Goal: Task Accomplishment & Management: Manage account settings

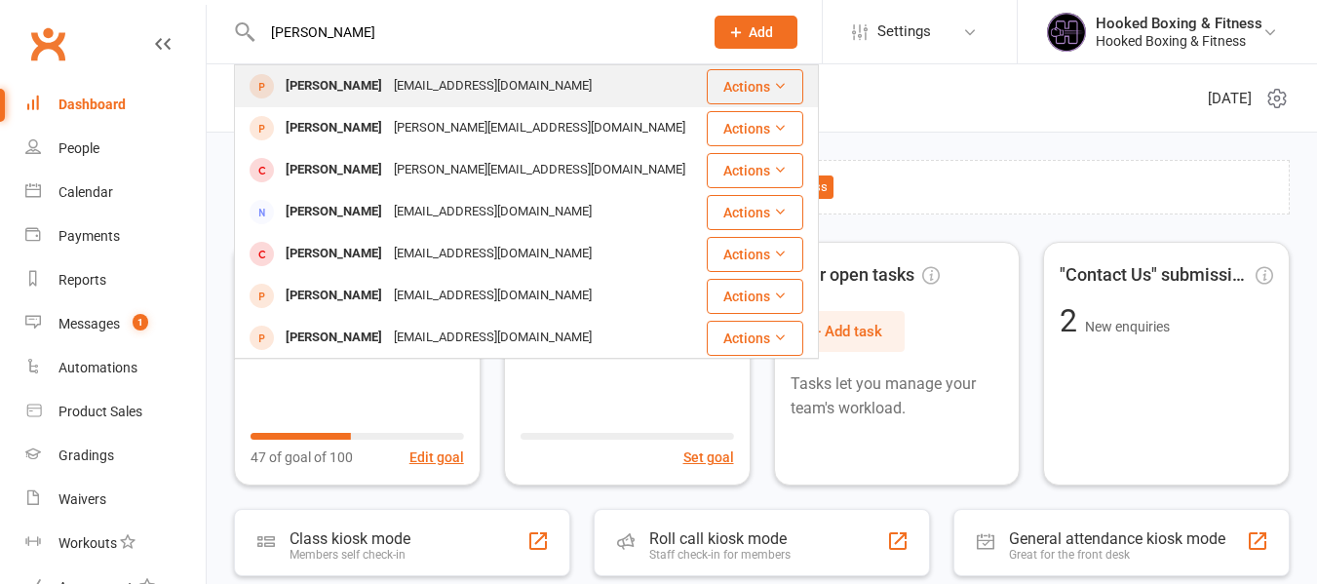
type input "[PERSON_NAME]"
click at [467, 90] on div "[EMAIL_ADDRESS][DOMAIN_NAME]" at bounding box center [493, 86] width 210 height 28
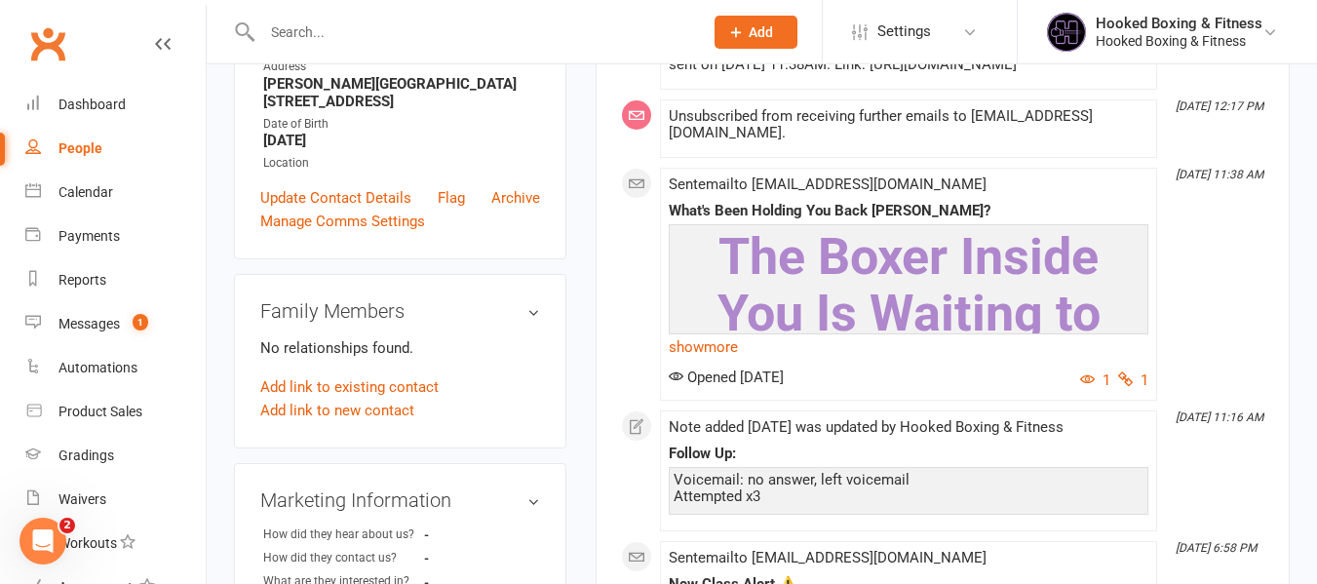
scroll to position [390, 0]
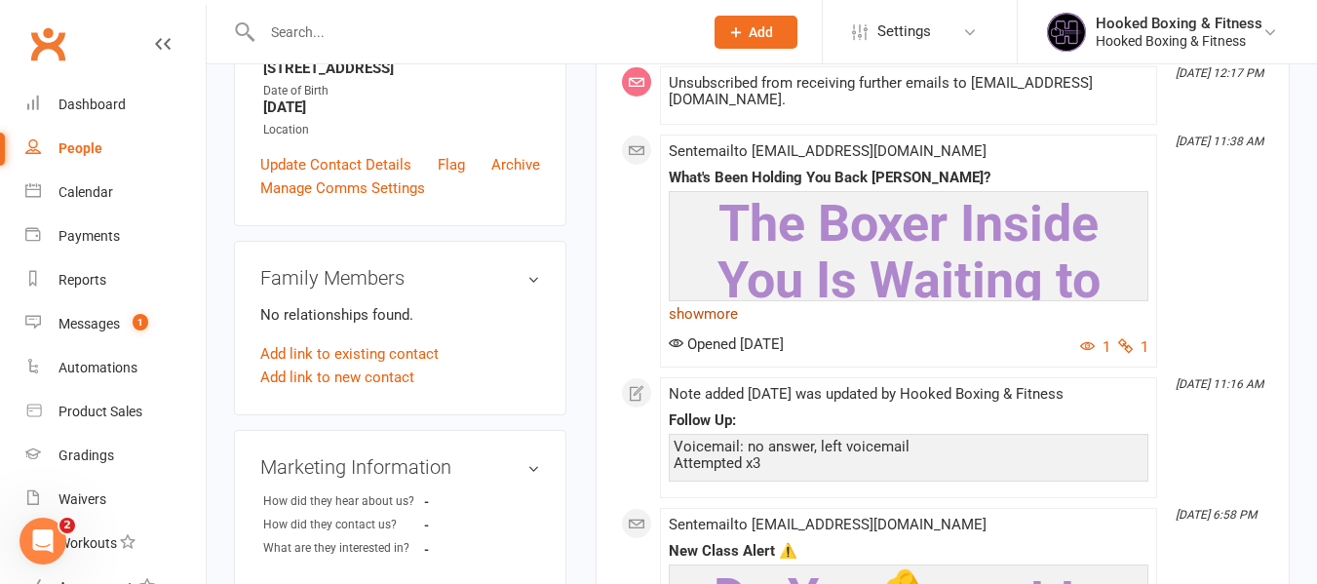
click at [720, 327] on link "show more" at bounding box center [908, 313] width 479 height 27
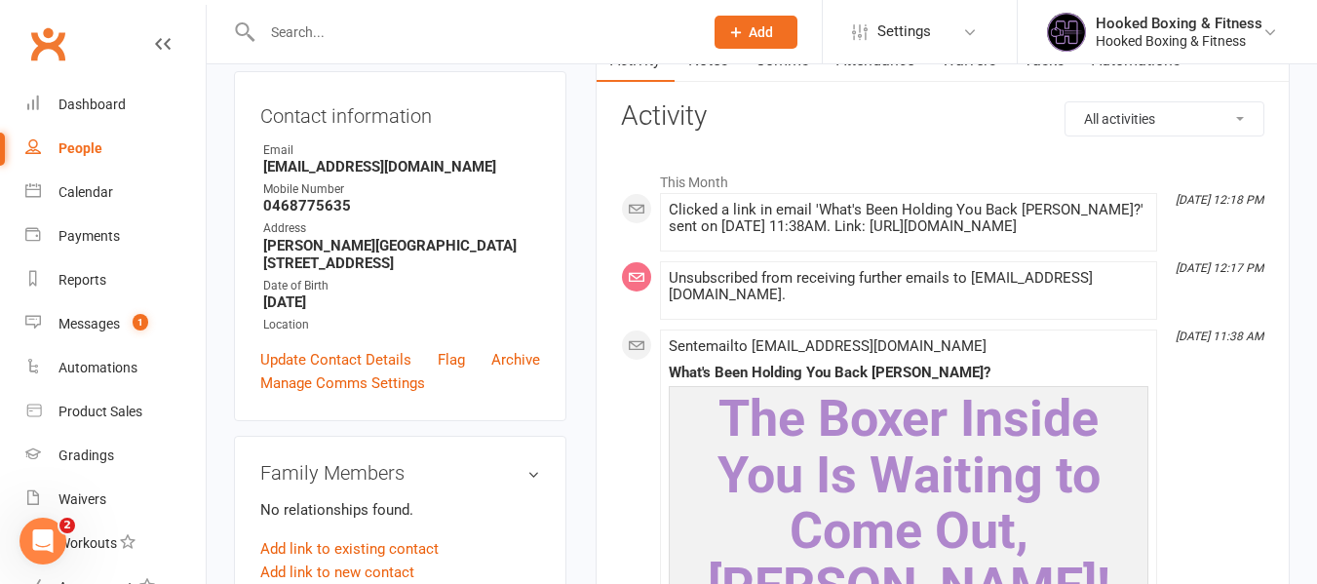
scroll to position [0, 0]
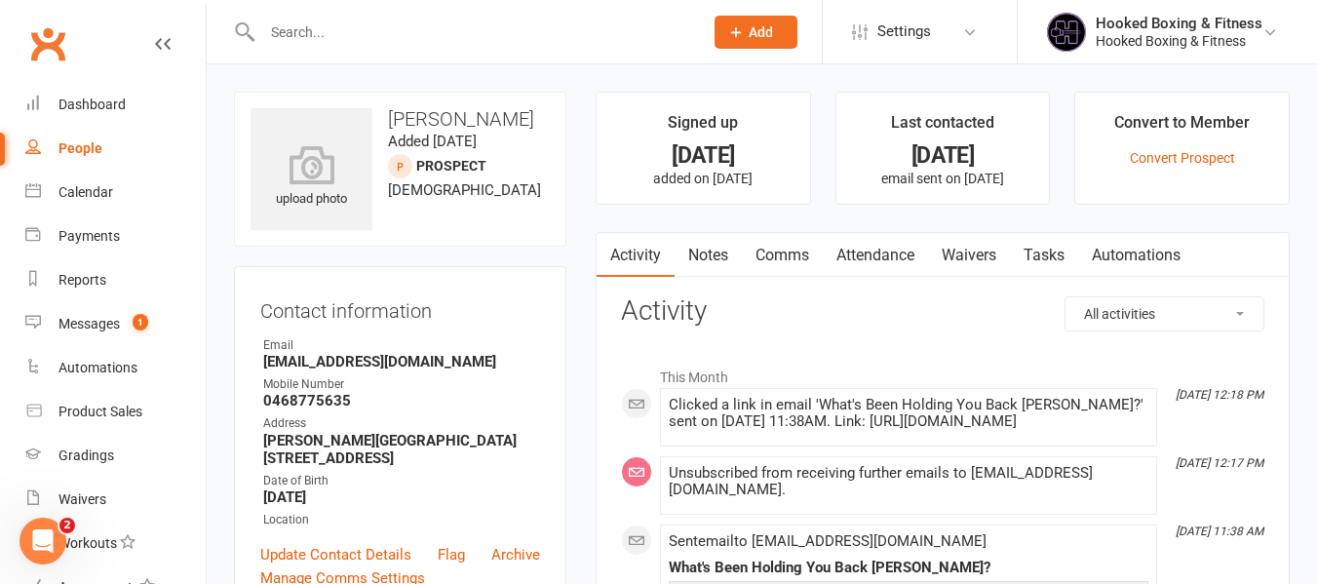
click at [471, 46] on div at bounding box center [461, 31] width 455 height 63
click at [484, 22] on input "text" at bounding box center [472, 32] width 433 height 27
paste input "[PERSON_NAME]"
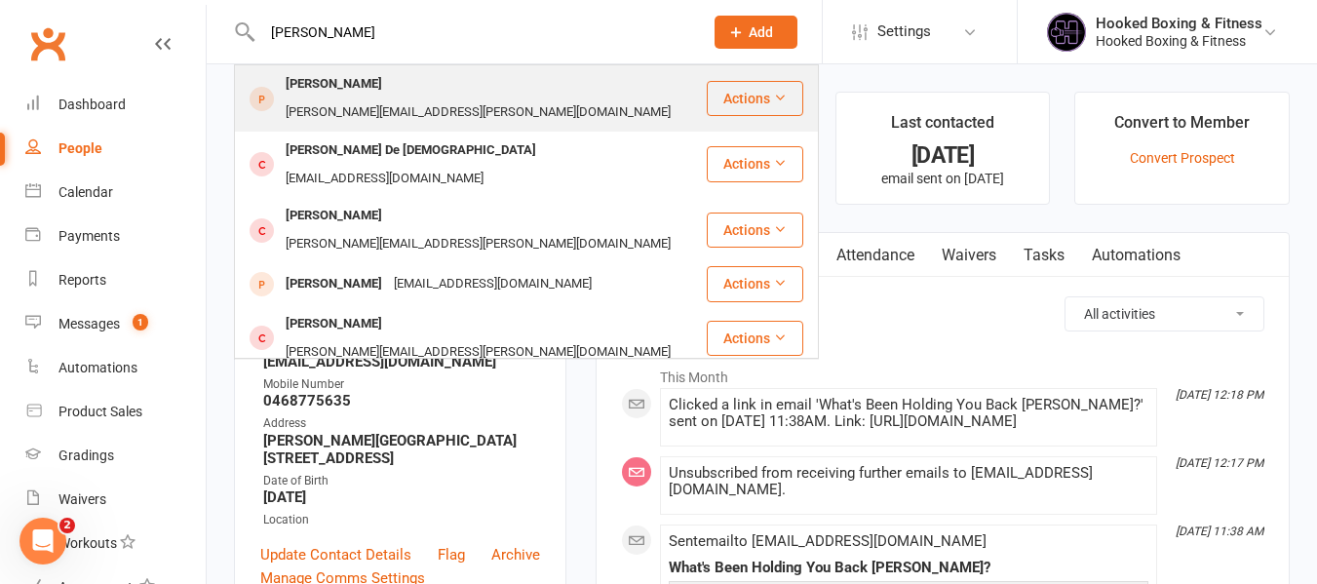
type input "[PERSON_NAME]"
click at [431, 98] on div "[PERSON_NAME][EMAIL_ADDRESS][PERSON_NAME][DOMAIN_NAME]" at bounding box center [478, 112] width 397 height 28
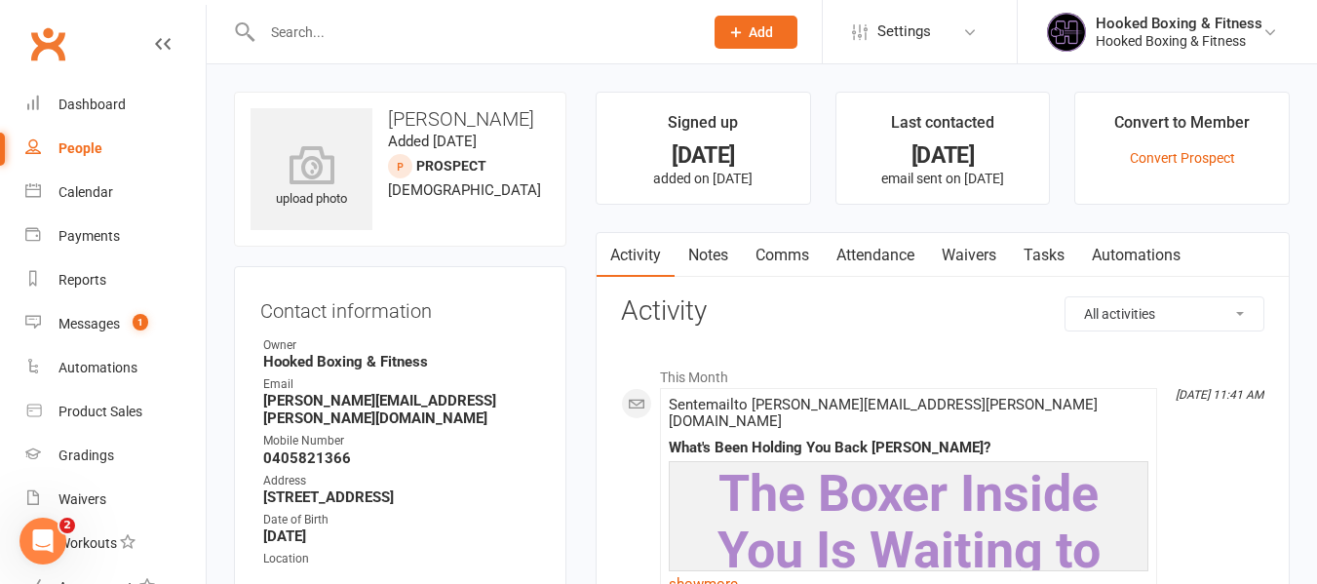
click at [704, 244] on link "Notes" at bounding box center [707, 255] width 67 height 45
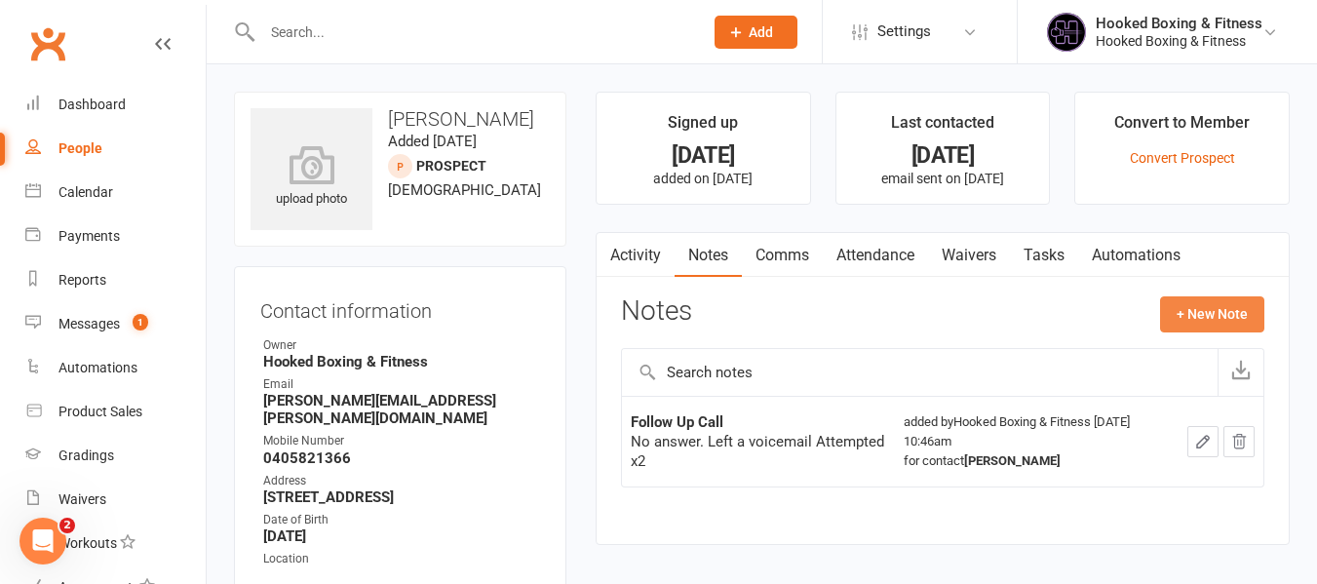
click at [1218, 317] on button "+ New Note" at bounding box center [1212, 313] width 104 height 35
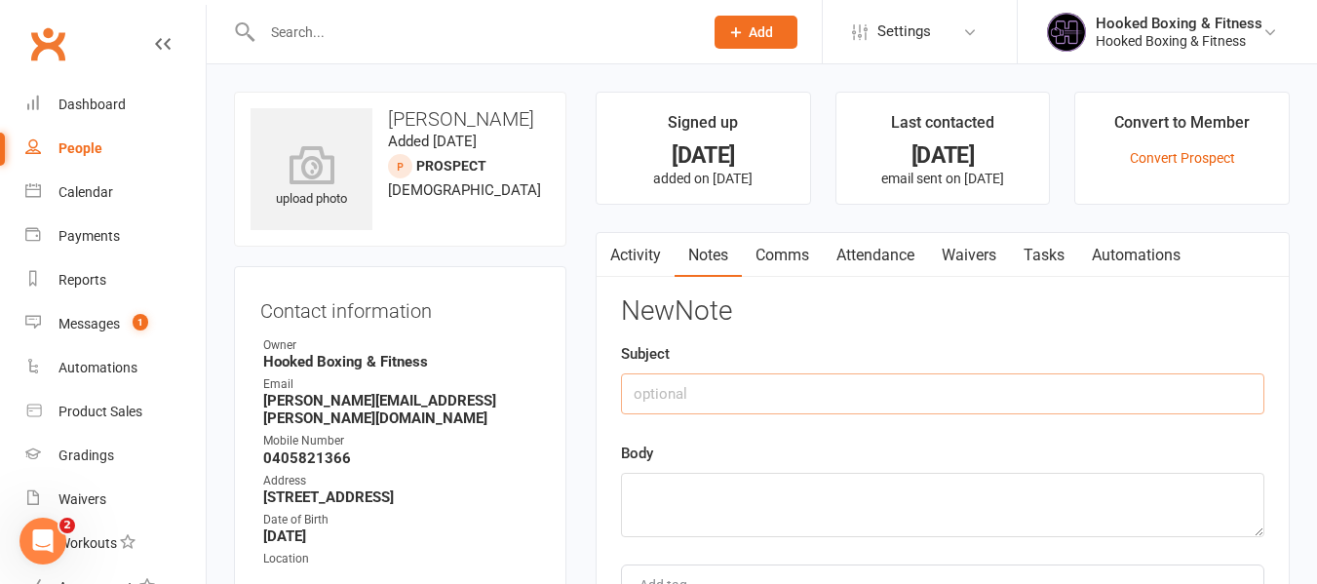
click at [996, 394] on input "text" at bounding box center [942, 393] width 643 height 41
type input "Last Call"
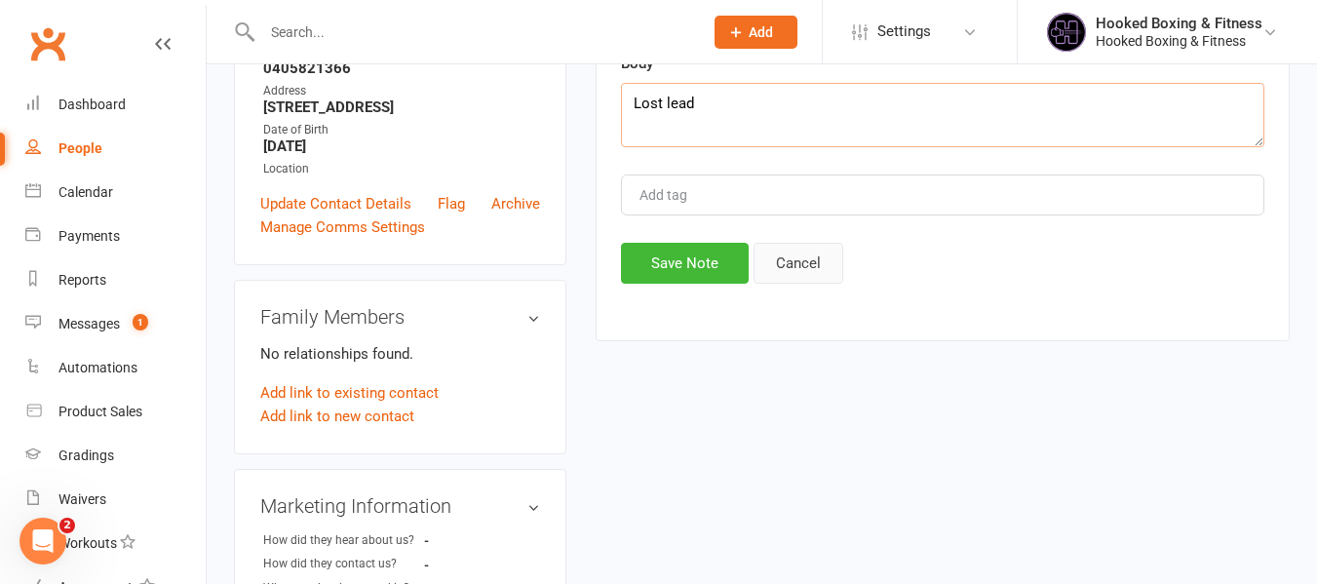
type textarea "Lost lead"
click at [771, 255] on button "Cancel" at bounding box center [798, 263] width 90 height 41
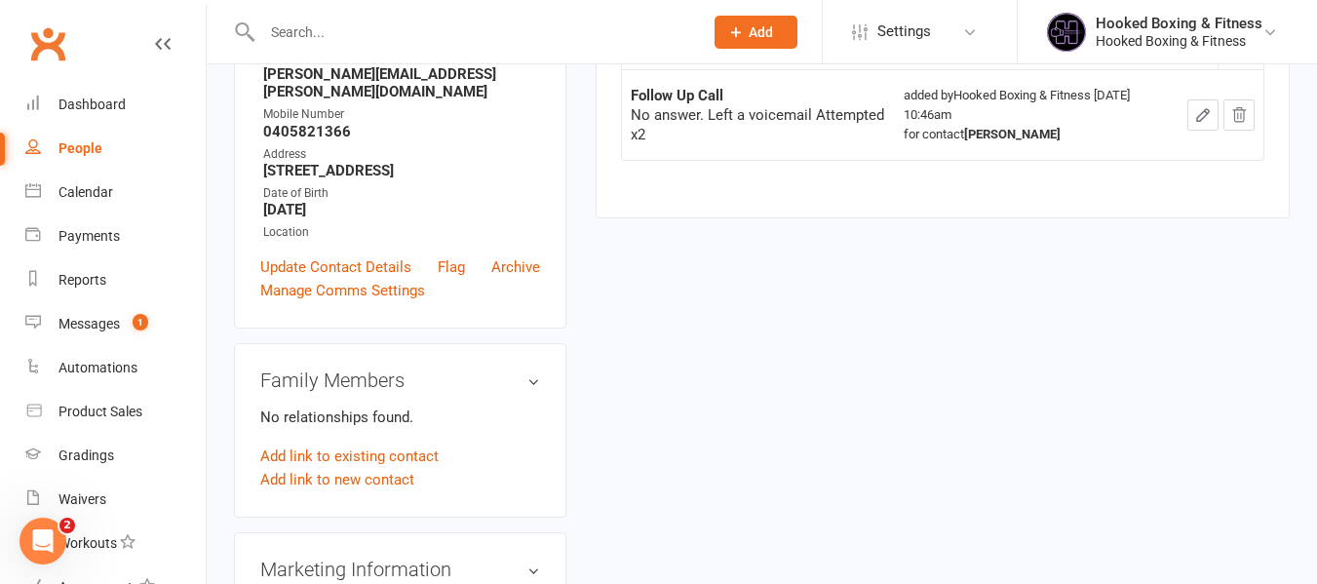
scroll to position [292, 0]
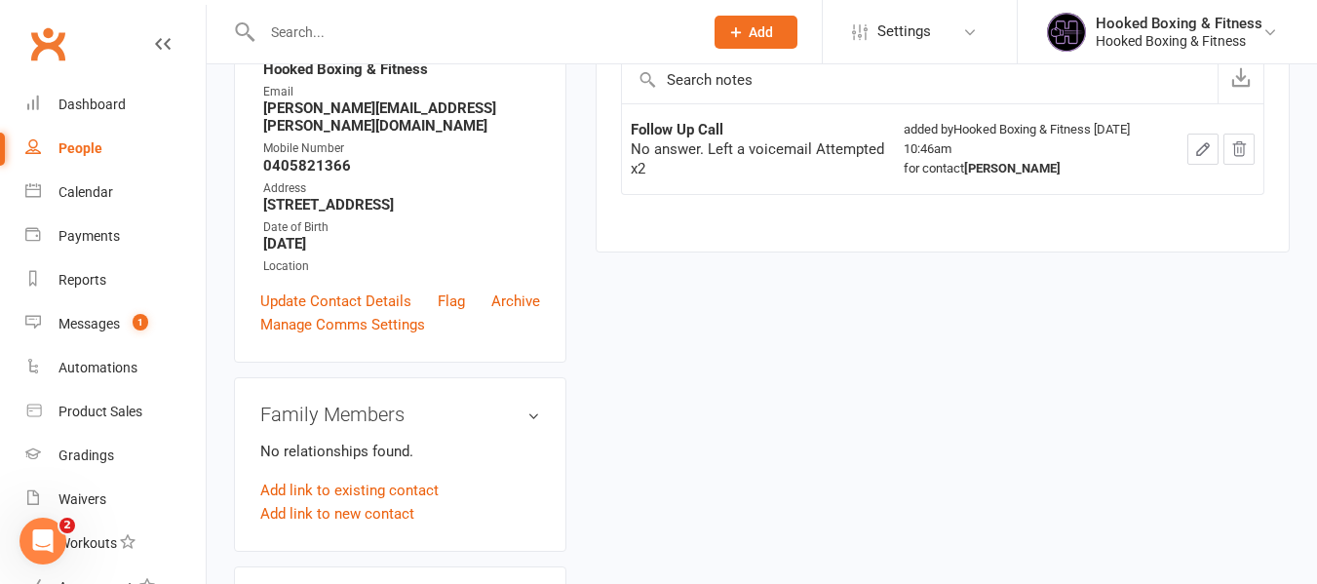
click at [1203, 163] on button "button" at bounding box center [1202, 149] width 31 height 31
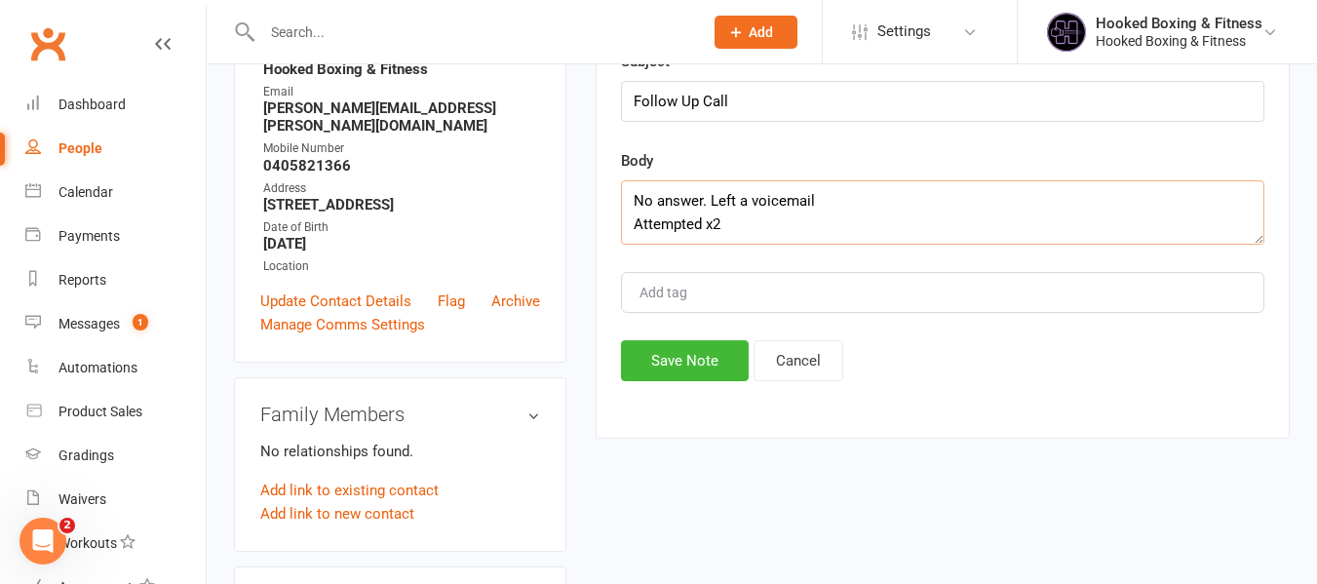
click at [805, 216] on textarea "No answer. Left a voicemail Attempted x2" at bounding box center [942, 212] width 643 height 64
drag, startPoint x: 703, startPoint y: 364, endPoint x: 732, endPoint y: 190, distance: 175.9
click at [732, 190] on div "Edit Note Subject Follow Up Call Body No answer. Left a voicemail Attempted x3 …" at bounding box center [942, 192] width 643 height 377
click at [657, 237] on textarea "No answer. Left a voicemail Attempted x3 Lost Lead" at bounding box center [942, 212] width 643 height 64
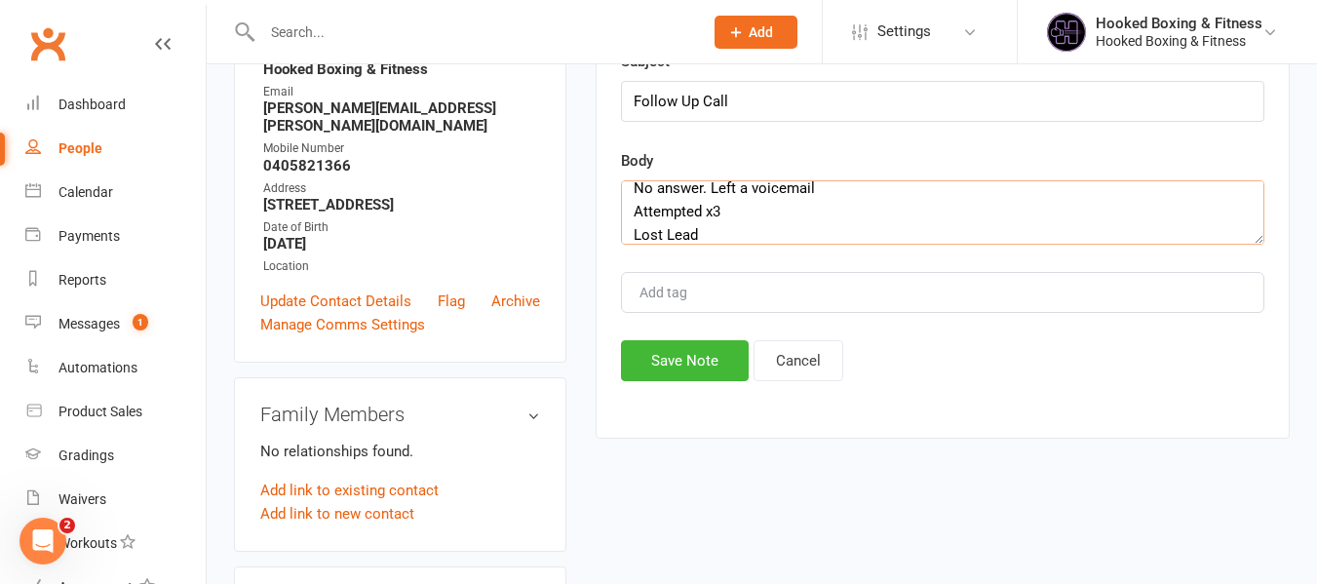
click at [657, 237] on textarea "No answer. Left a voicemail Attempted x3 Lost Lead" at bounding box center [942, 212] width 643 height 64
type textarea "No answer. Left a voicemail Attempted x3 dead Lead"
click at [696, 350] on button "Save Note" at bounding box center [685, 360] width 128 height 41
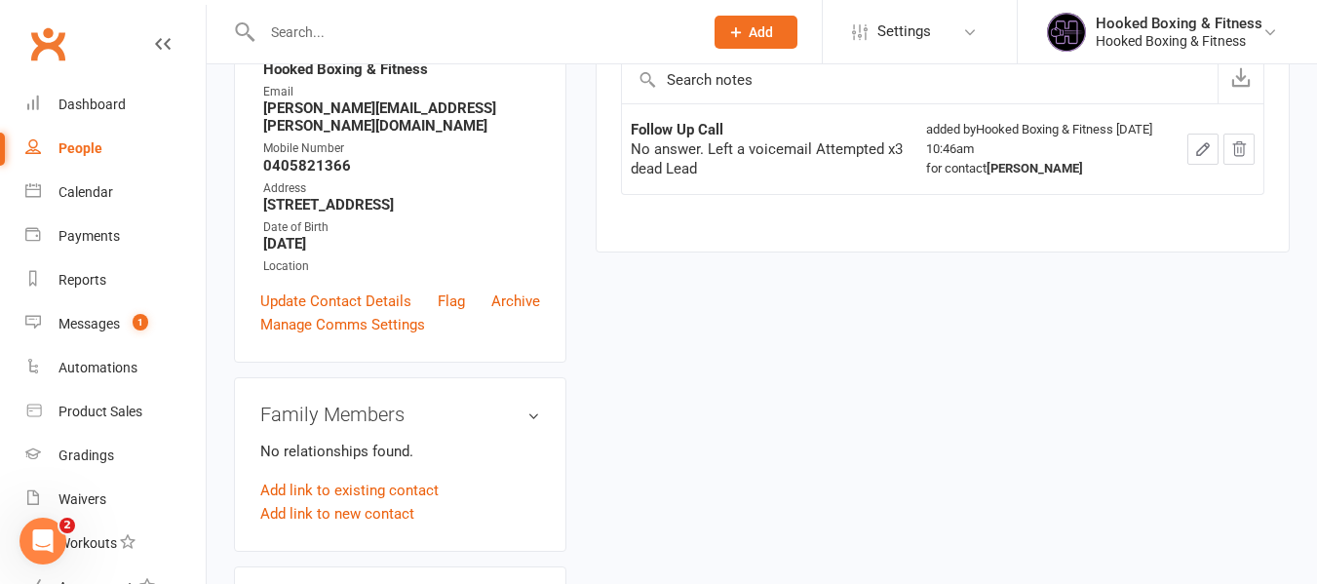
scroll to position [0, 0]
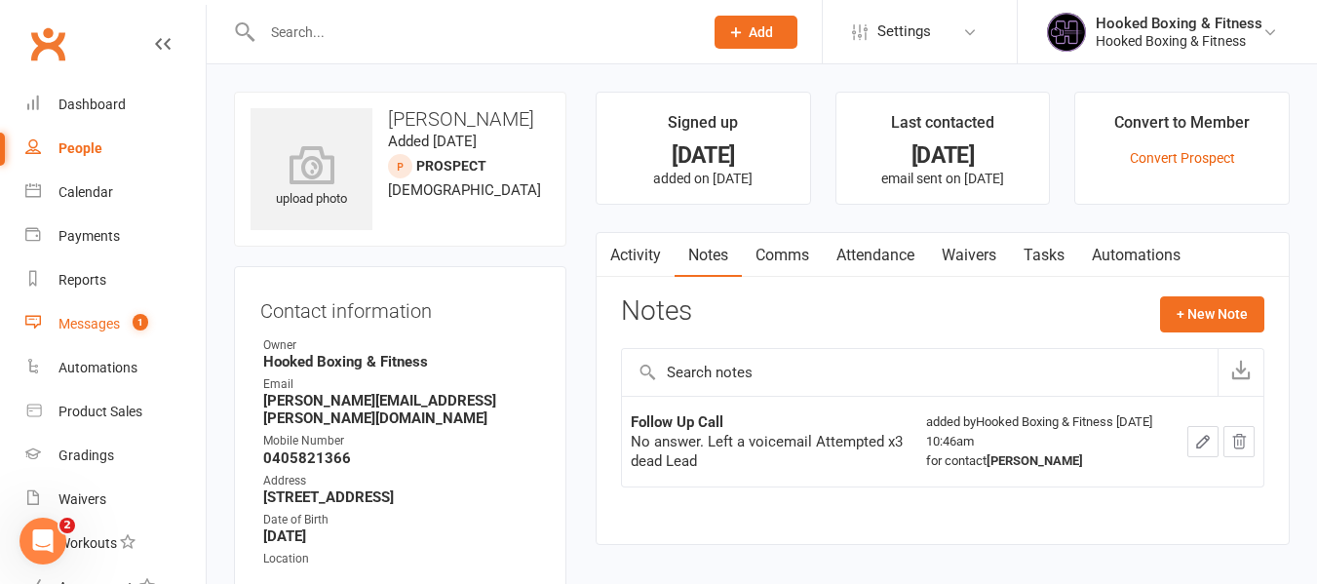
click at [91, 323] on div "Messages" at bounding box center [88, 324] width 61 height 16
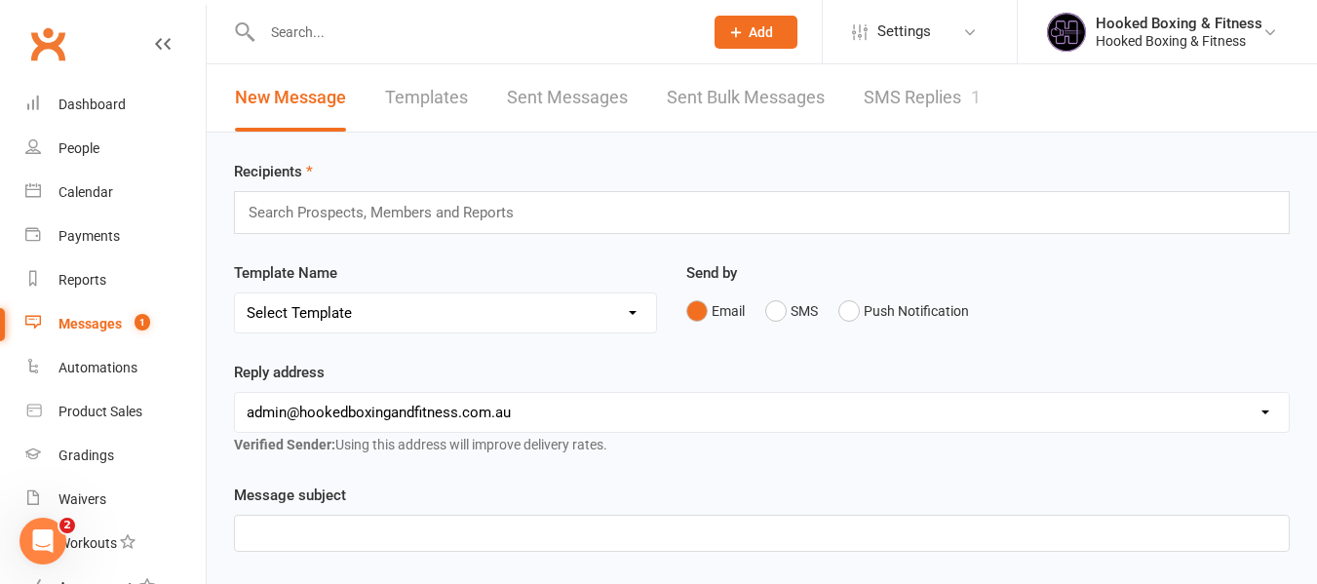
drag, startPoint x: 1035, startPoint y: 43, endPoint x: 1001, endPoint y: 69, distance: 43.1
click at [1027, 48] on li "Hooked Boxing & Fitness Hooked Boxing & Fitness My profile My subscription Help…" at bounding box center [1166, 31] width 300 height 63
drag, startPoint x: 1001, startPoint y: 69, endPoint x: 966, endPoint y: 101, distance: 47.6
click at [974, 93] on div "New Message Templates Sent Messages Sent Bulk Messages SMS Replies 1" at bounding box center [608, 97] width 802 height 67
click at [961, 107] on link "SMS Replies 1" at bounding box center [921, 97] width 117 height 67
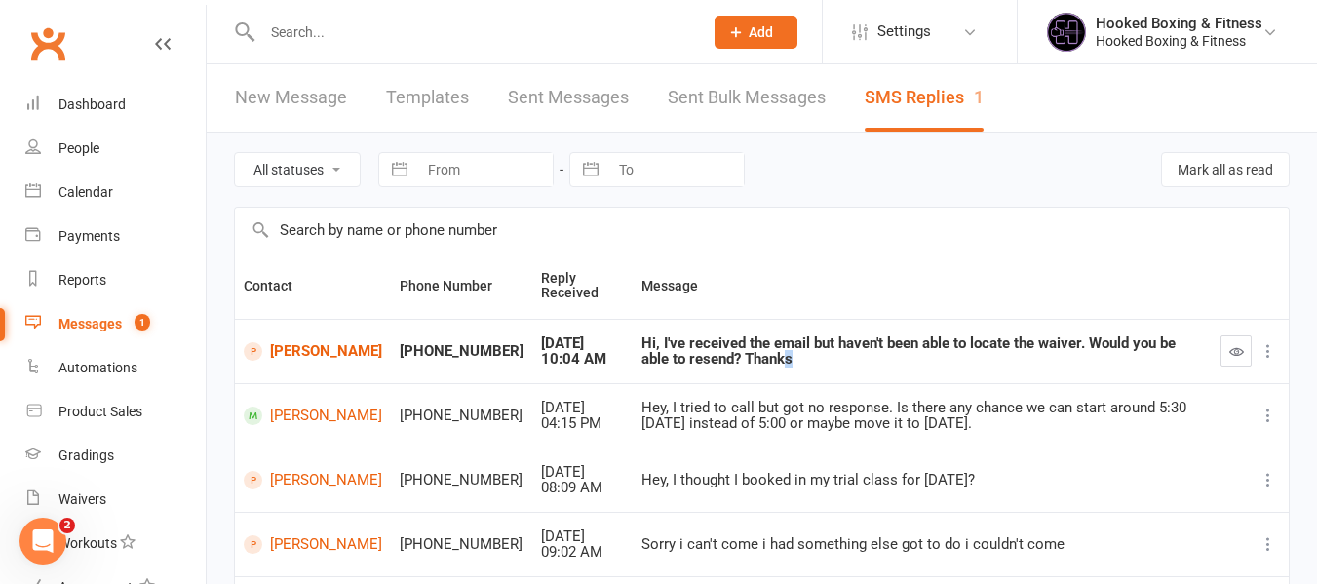
drag, startPoint x: 761, startPoint y: 366, endPoint x: 699, endPoint y: 356, distance: 63.3
click at [699, 356] on td "Hi, I've received the email but haven't been able to locate the waiver. Would y…" at bounding box center [921, 351] width 579 height 64
click at [699, 356] on div "Hi, I've received the email but haven't been able to locate the waiver. Would y…" at bounding box center [921, 351] width 561 height 32
click at [1238, 349] on icon "button" at bounding box center [1236, 351] width 15 height 15
click at [303, 340] on td "[PERSON_NAME]" at bounding box center [313, 351] width 156 height 64
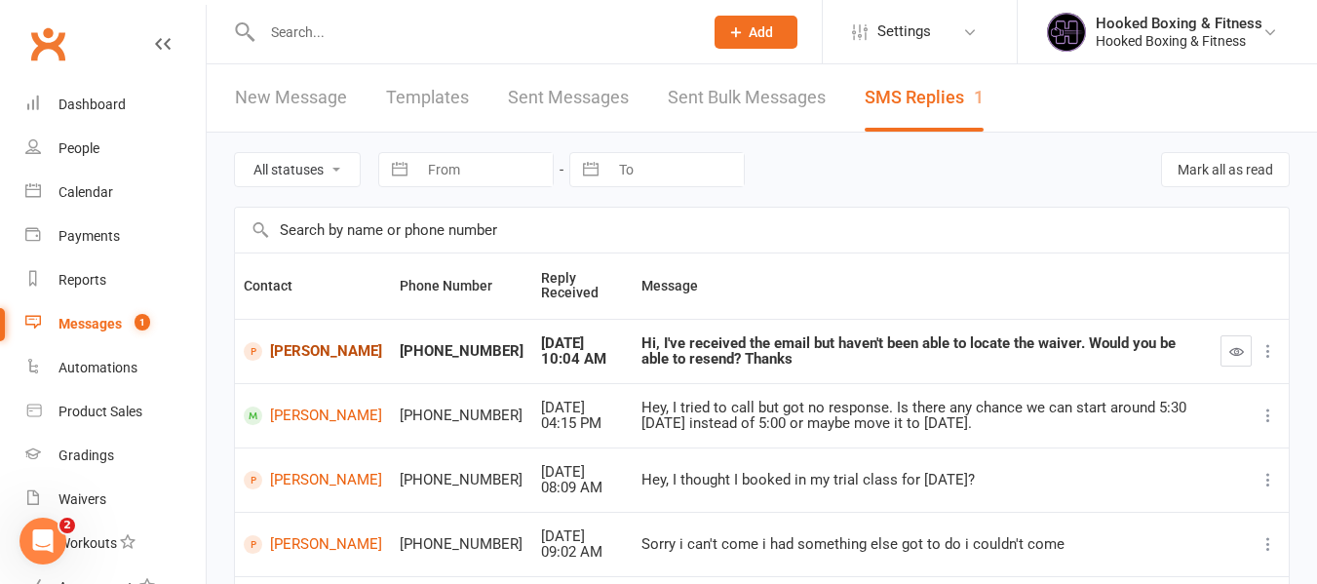
click at [312, 355] on link "[PERSON_NAME]" at bounding box center [313, 351] width 138 height 19
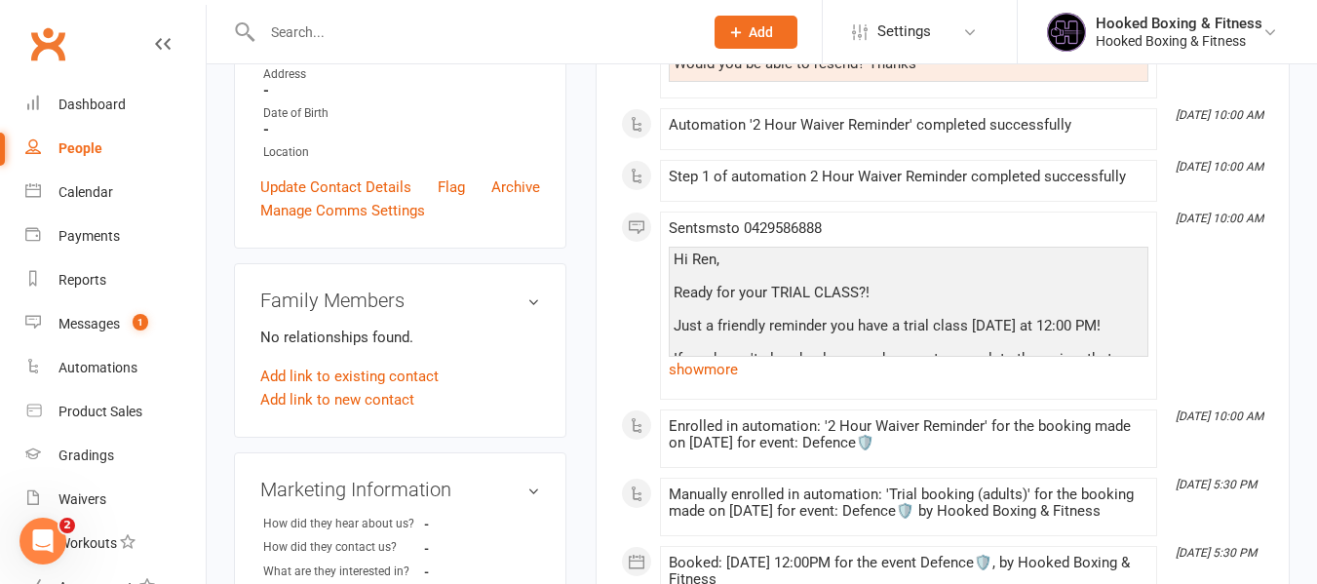
scroll to position [390, 0]
click at [688, 365] on link "show more" at bounding box center [908, 368] width 479 height 27
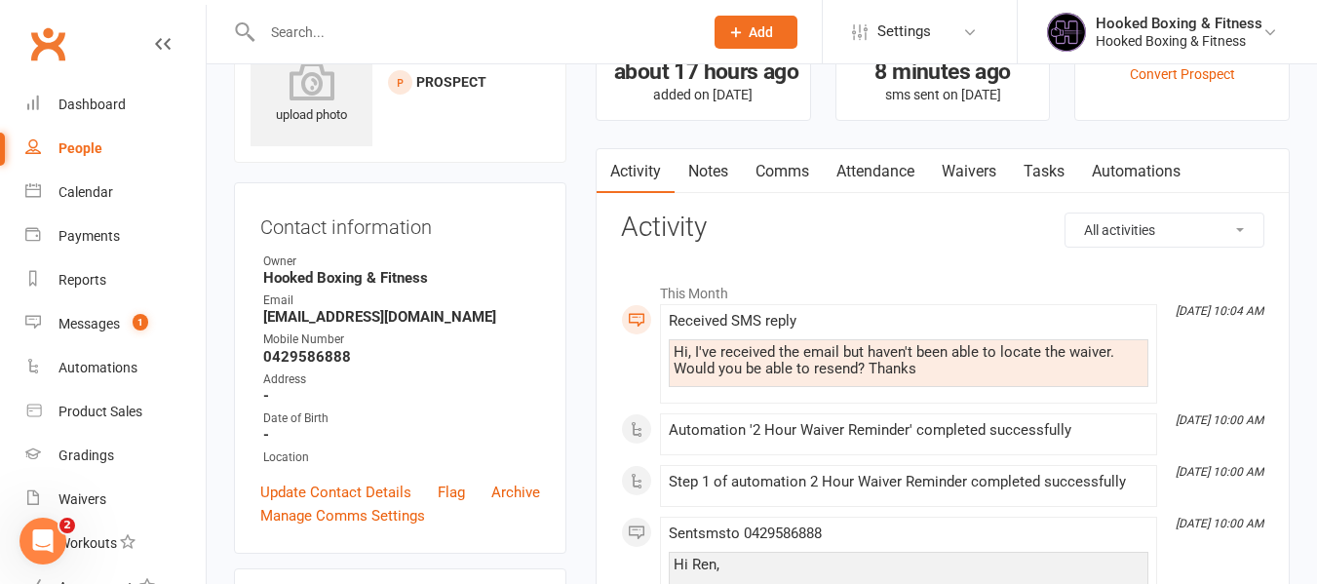
scroll to position [0, 0]
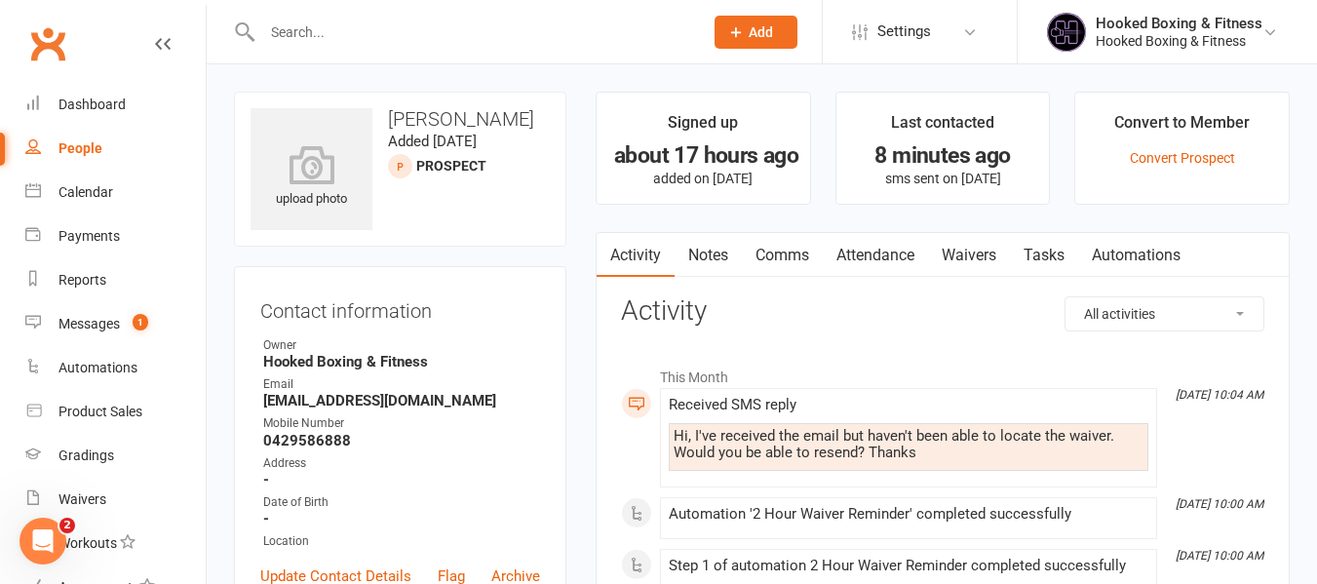
click at [993, 260] on link "Waivers" at bounding box center [969, 255] width 82 height 45
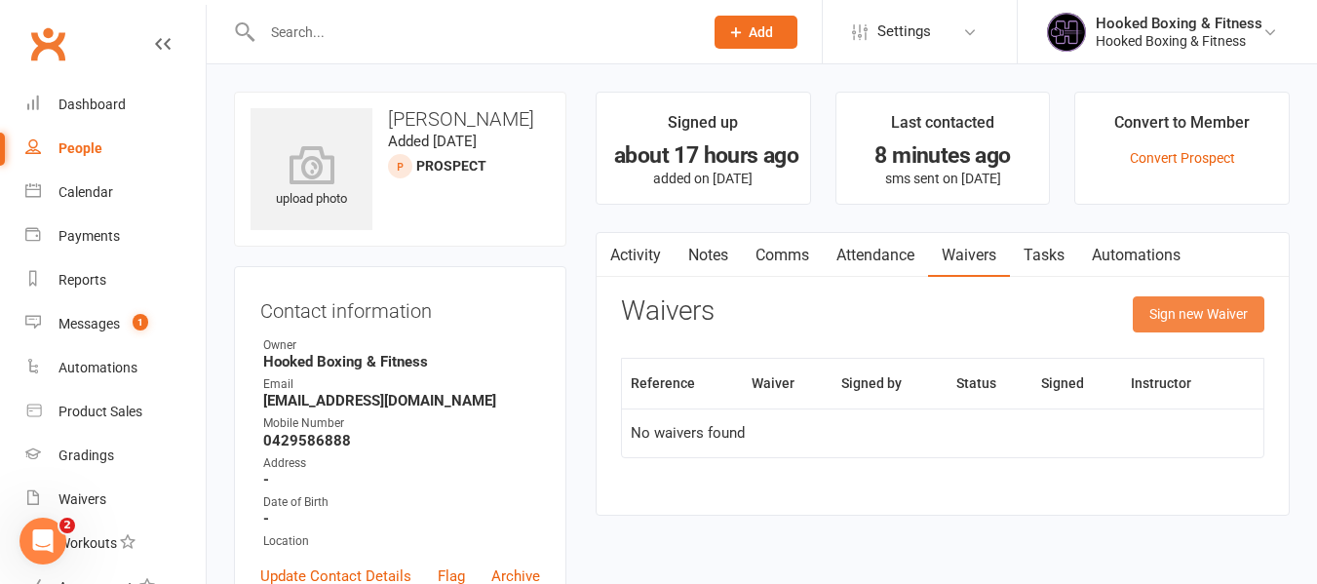
click at [1240, 316] on button "Sign new Waiver" at bounding box center [1198, 313] width 132 height 35
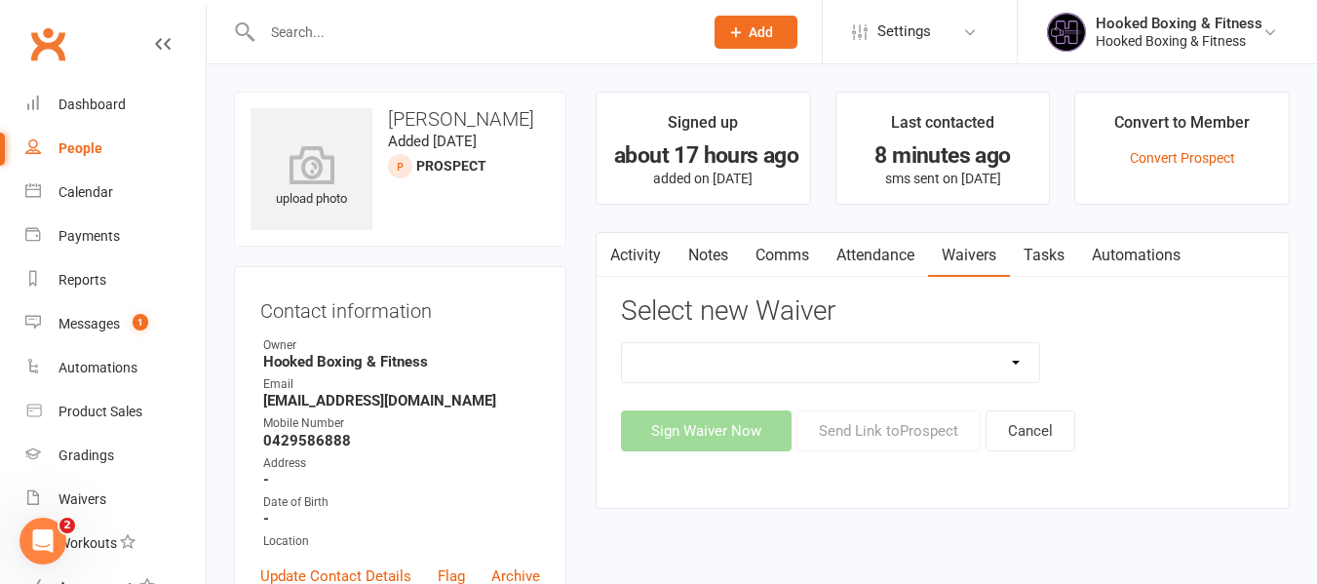
click at [832, 344] on select "24 Hour Intro Offer [PERSON_NAME]: Two Weeks Free! [DATE] Special 2 Weeks Free …" at bounding box center [830, 362] width 417 height 39
select select "13457"
click at [622, 343] on select "24 Hour Intro Offer [PERSON_NAME]: Two Weeks Free! [DATE] Special 2 Weeks Free …" at bounding box center [830, 362] width 417 height 39
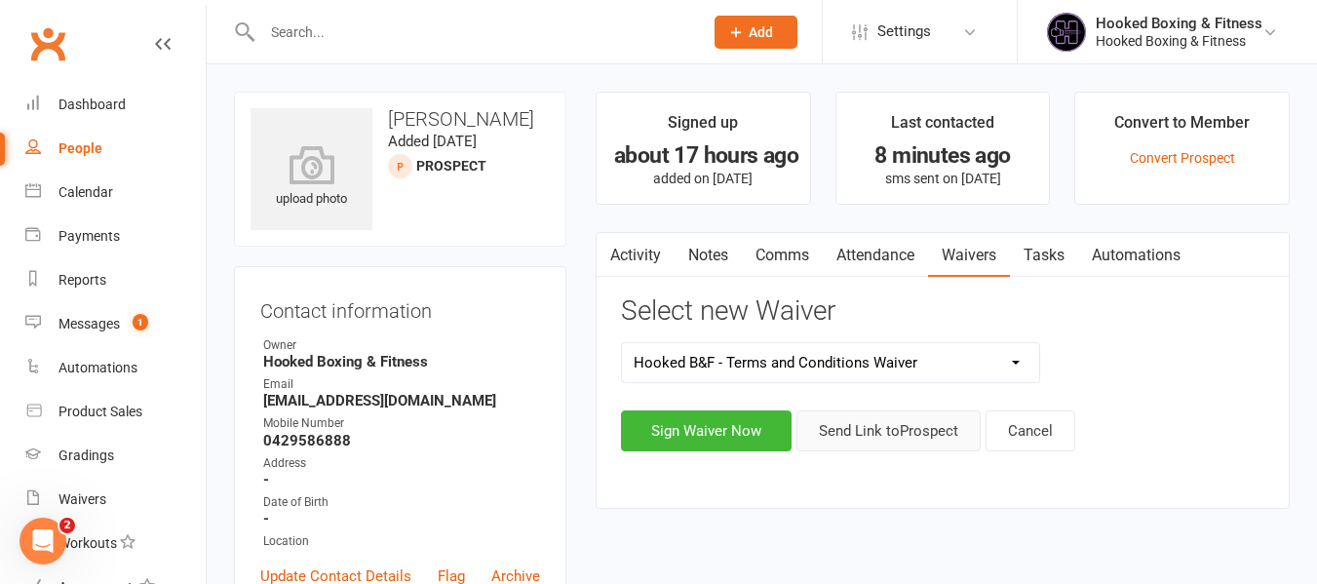
click at [920, 445] on button "Send Link to [GEOGRAPHIC_DATA]" at bounding box center [888, 430] width 184 height 41
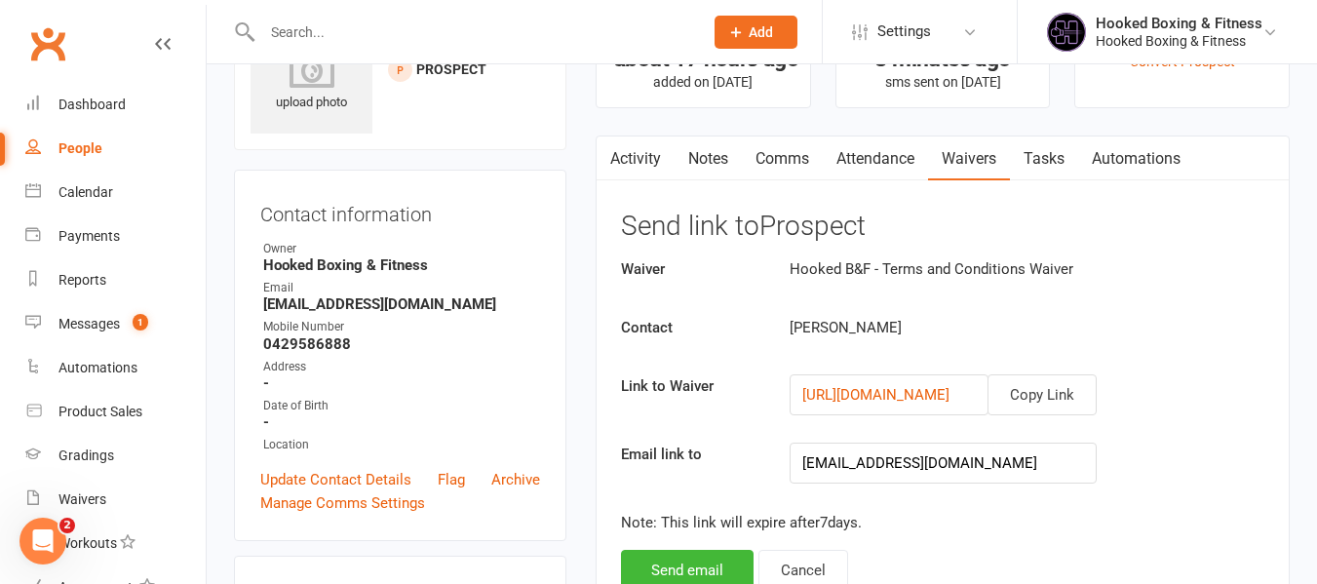
scroll to position [585, 0]
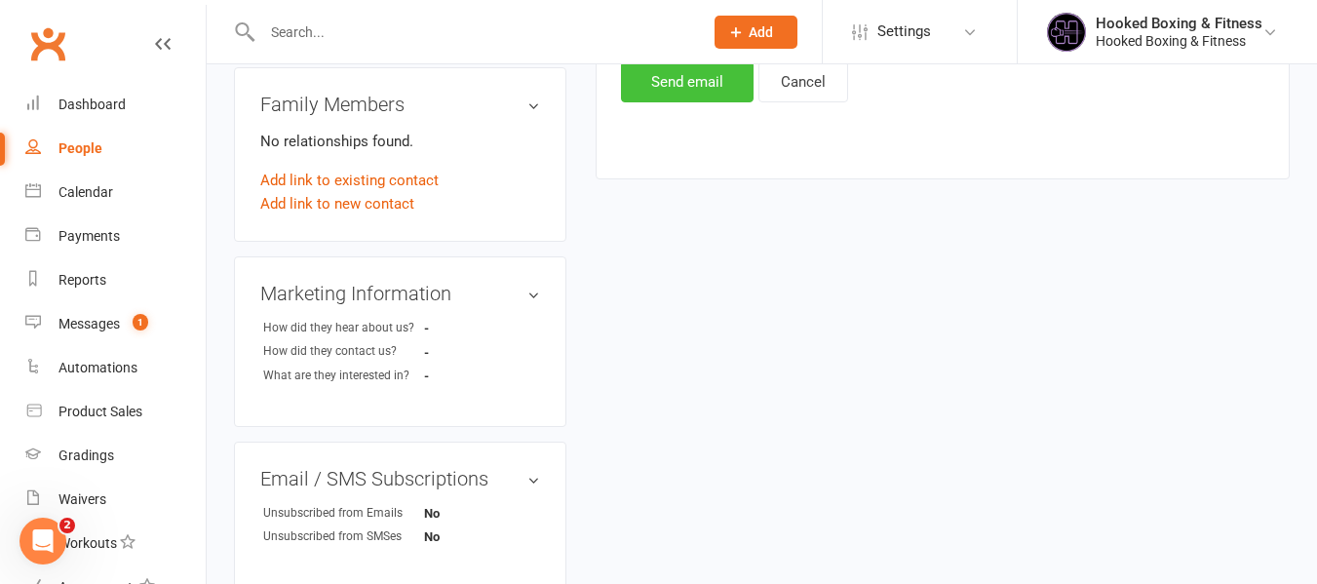
click at [710, 78] on button "Send email" at bounding box center [687, 81] width 133 height 41
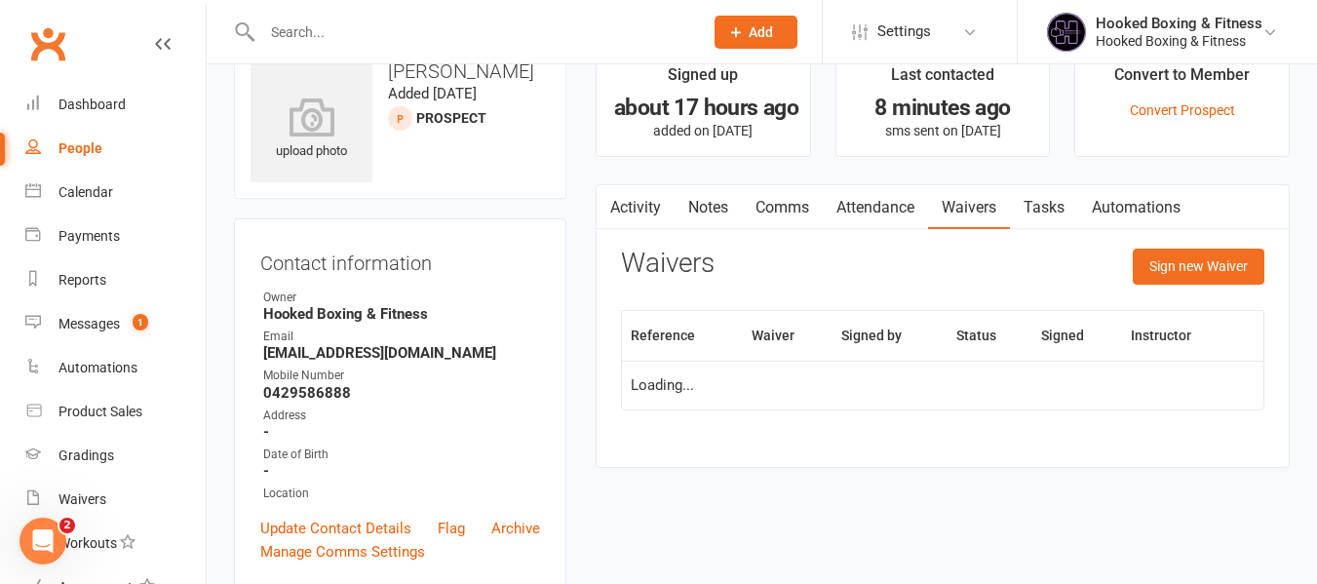
scroll to position [0, 0]
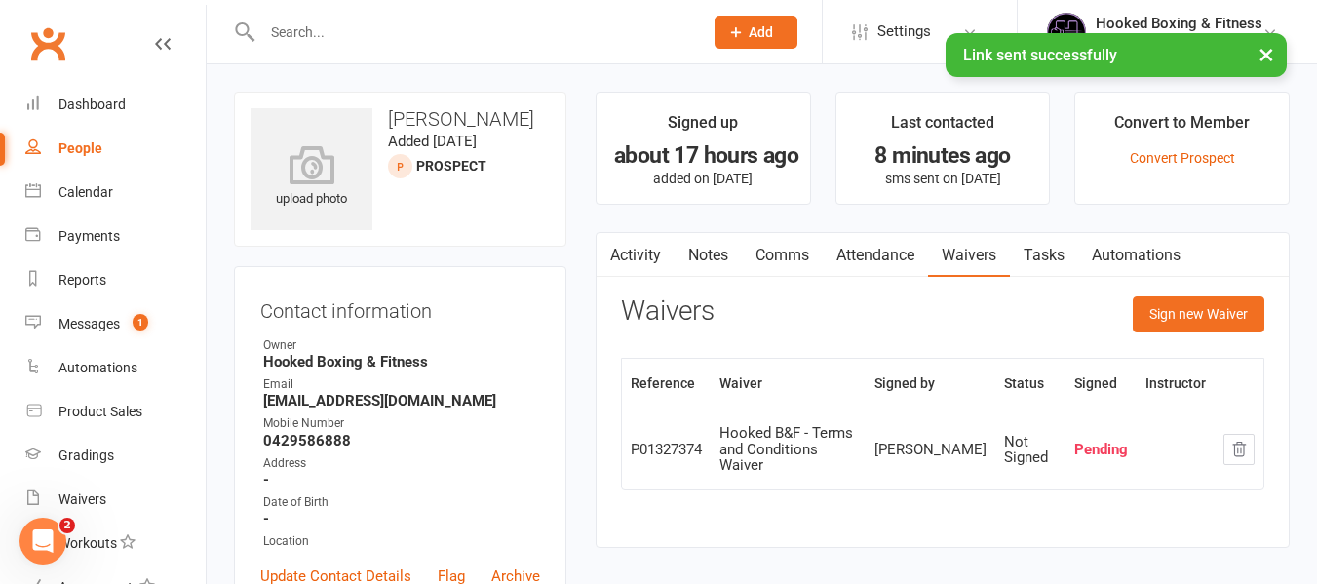
click at [802, 247] on link "Comms" at bounding box center [782, 255] width 81 height 45
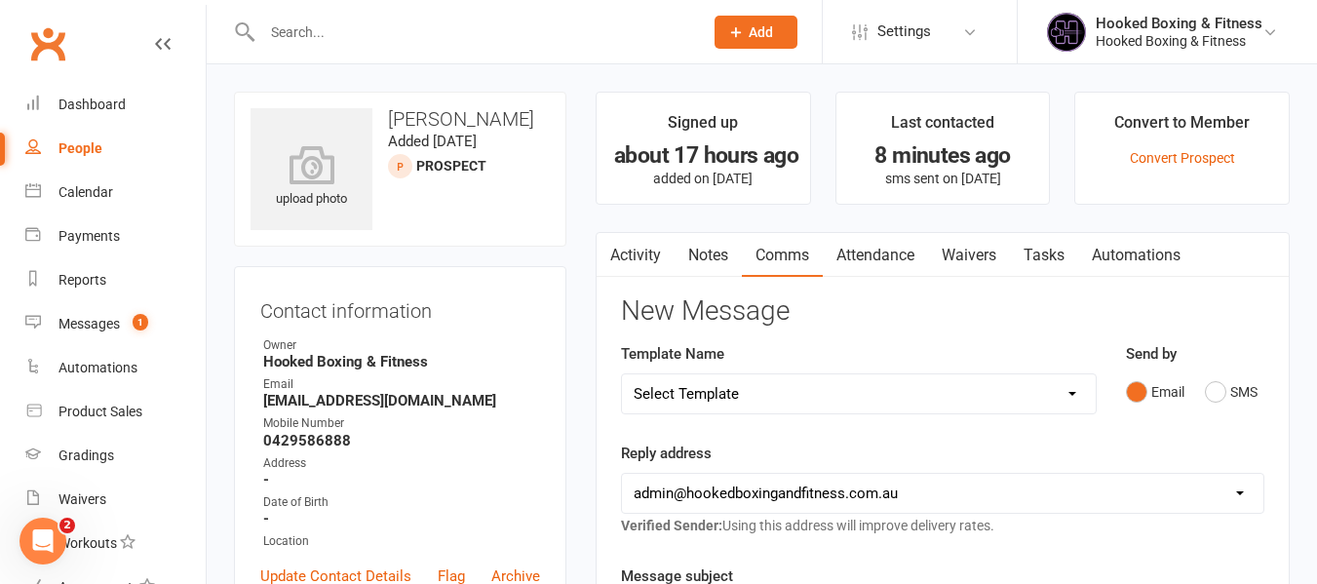
click at [657, 264] on link "Activity" at bounding box center [635, 255] width 78 height 45
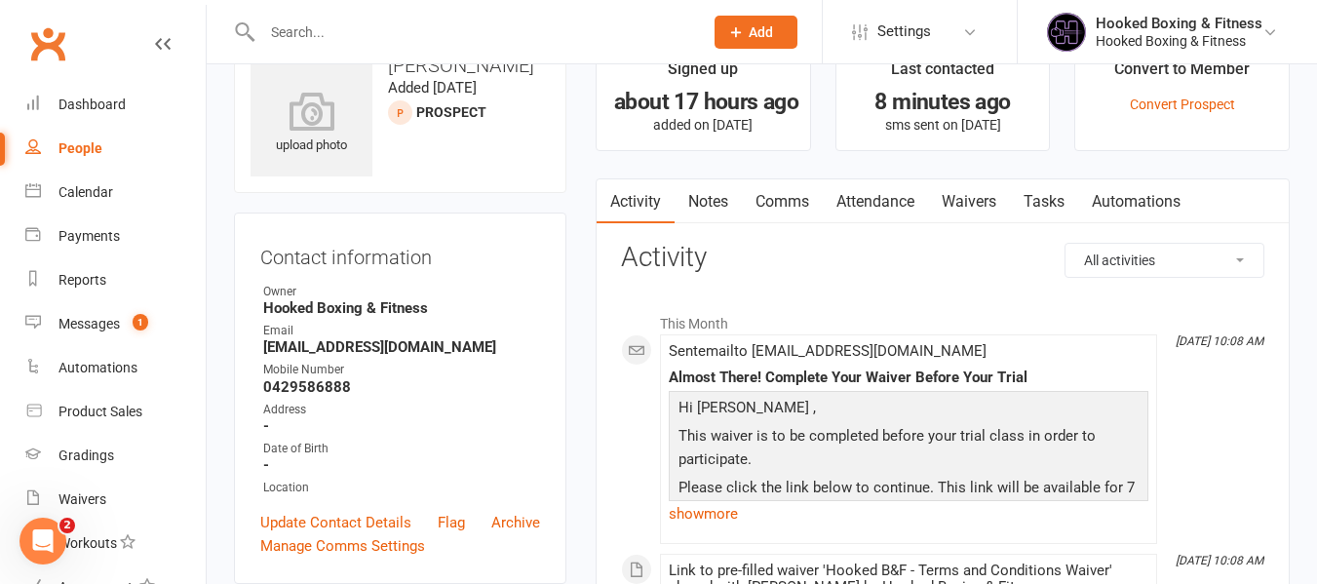
scroll to position [292, 0]
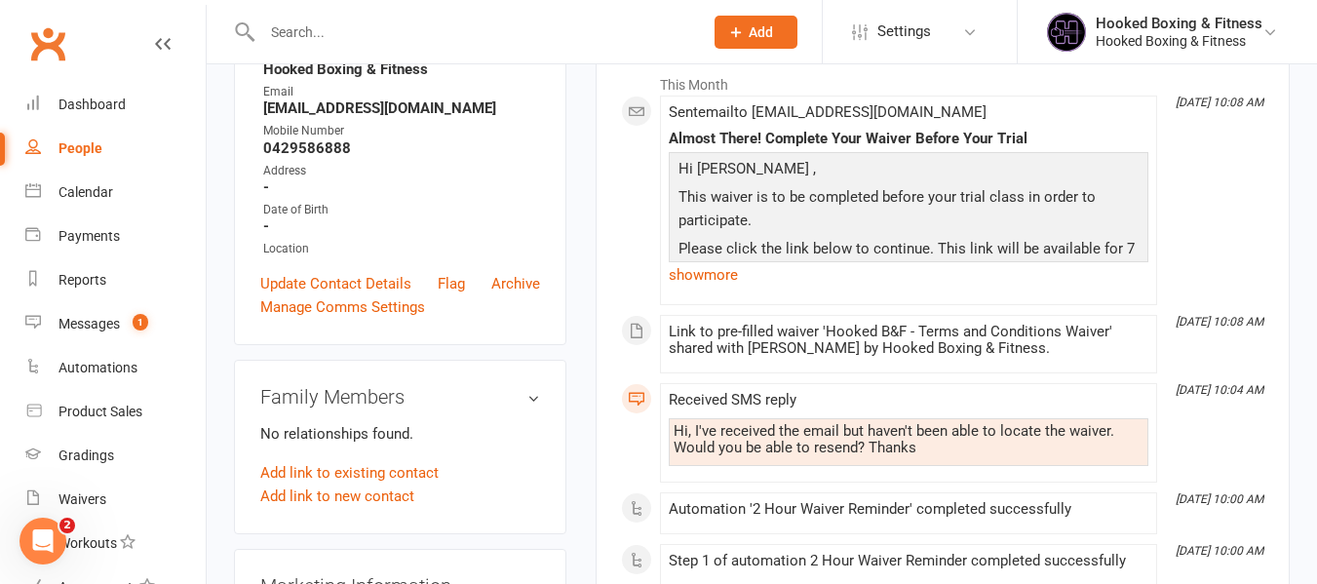
click at [1172, 422] on div "This Month [DATE] 10:08 AM Sent email to [PERSON_NAME][EMAIL_ADDRESS][DOMAIN_NA…" at bounding box center [942, 560] width 643 height 992
drag, startPoint x: 989, startPoint y: 439, endPoint x: 783, endPoint y: 412, distance: 208.3
click at [783, 412] on div "Received SMS reply Hi, I've received the email but haven't been able to locate …" at bounding box center [908, 433] width 479 height 82
click at [920, 425] on div "Hi, I've received the email but haven't been able to locate the waiver. Would y…" at bounding box center [908, 439] width 470 height 33
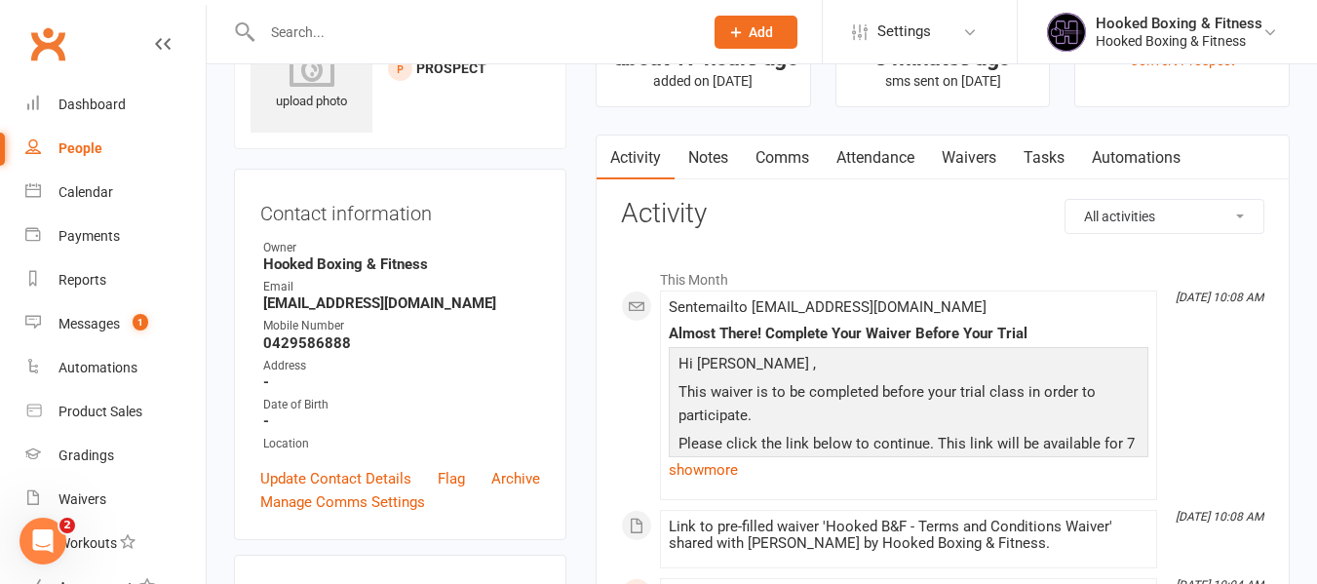
scroll to position [0, 0]
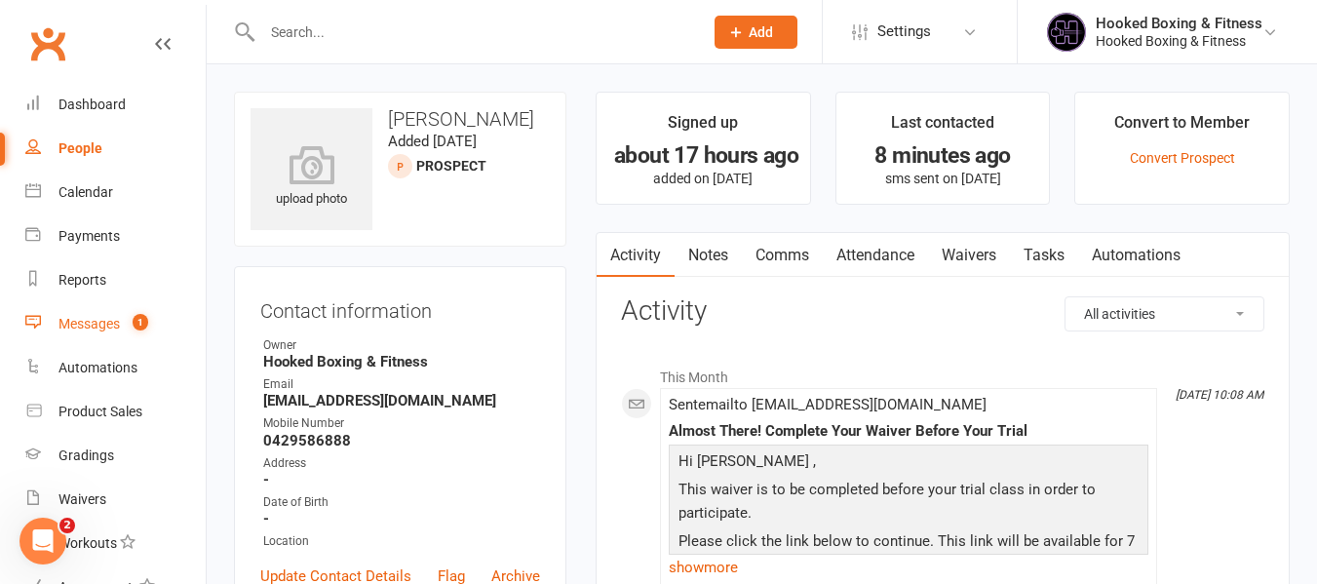
click at [126, 327] on count-badge "1" at bounding box center [135, 324] width 25 height 16
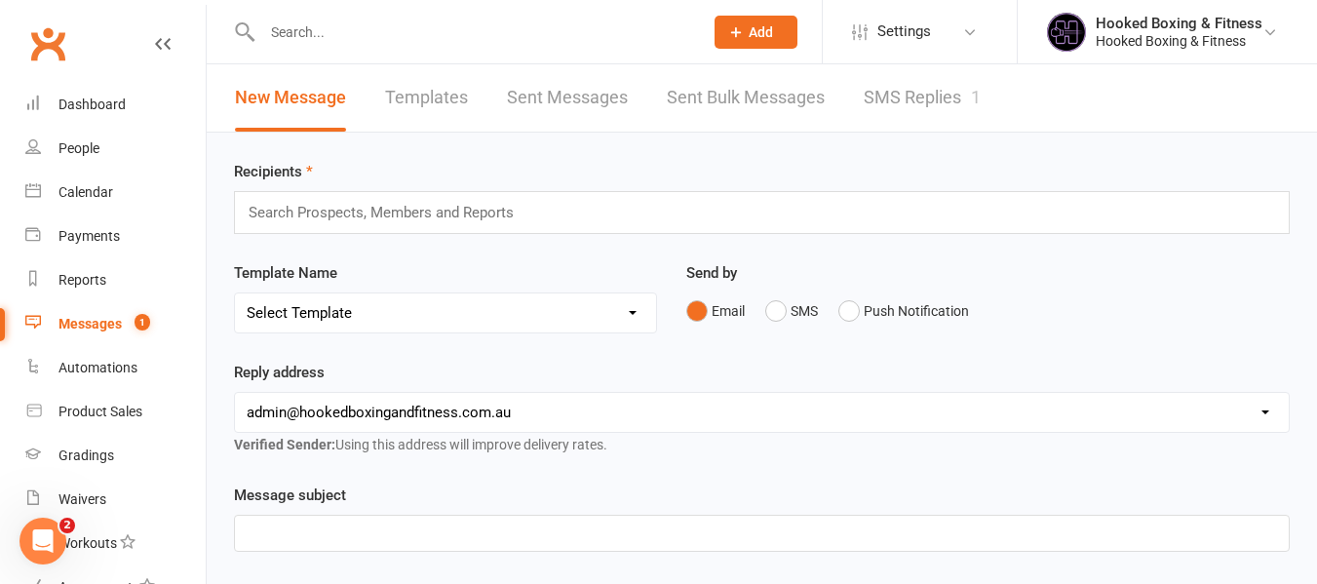
click at [956, 98] on link "SMS Replies 1" at bounding box center [921, 97] width 117 height 67
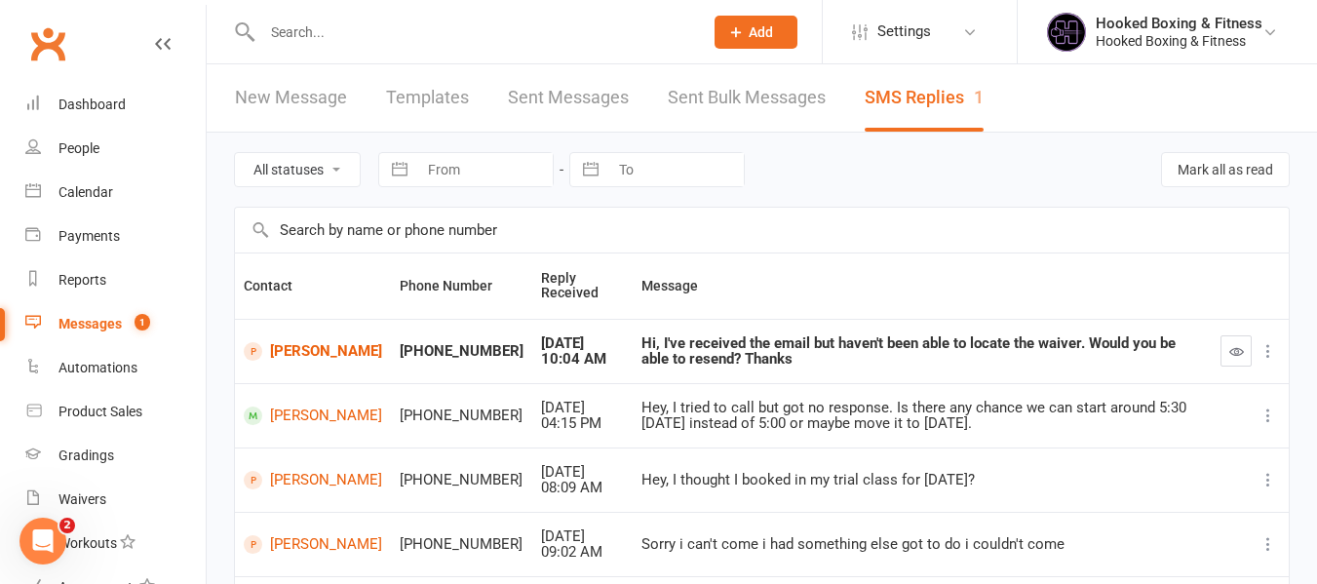
click at [1267, 349] on icon at bounding box center [1267, 350] width 19 height 19
click at [1238, 354] on icon "button" at bounding box center [1236, 351] width 15 height 15
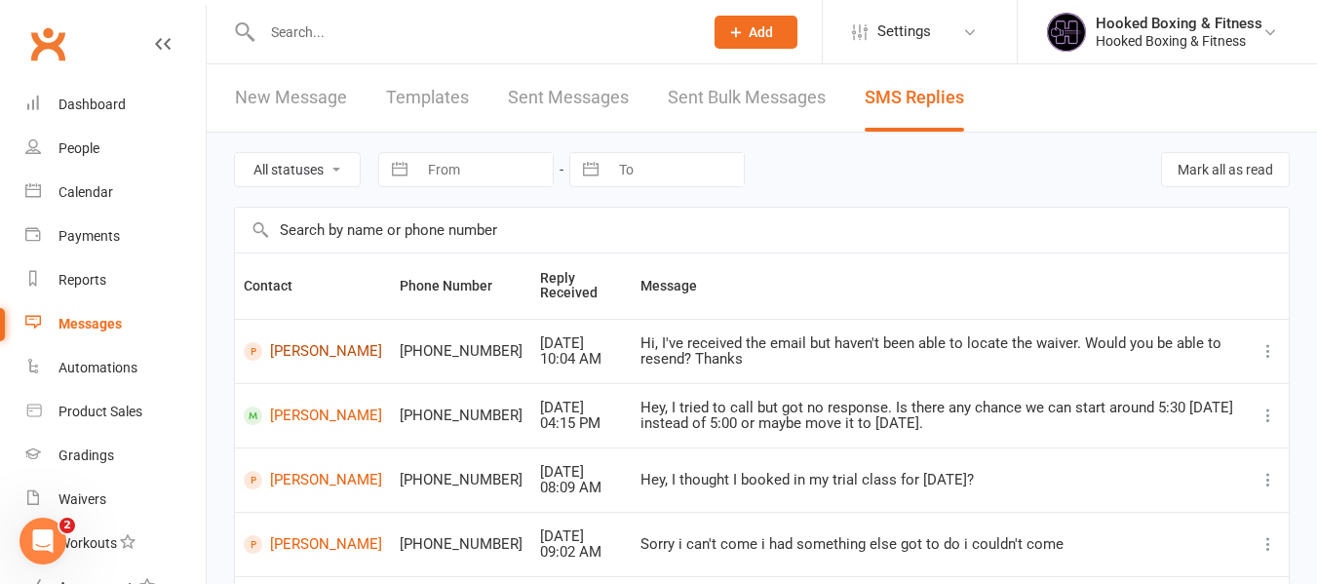
click at [307, 355] on link "[PERSON_NAME]" at bounding box center [313, 351] width 138 height 19
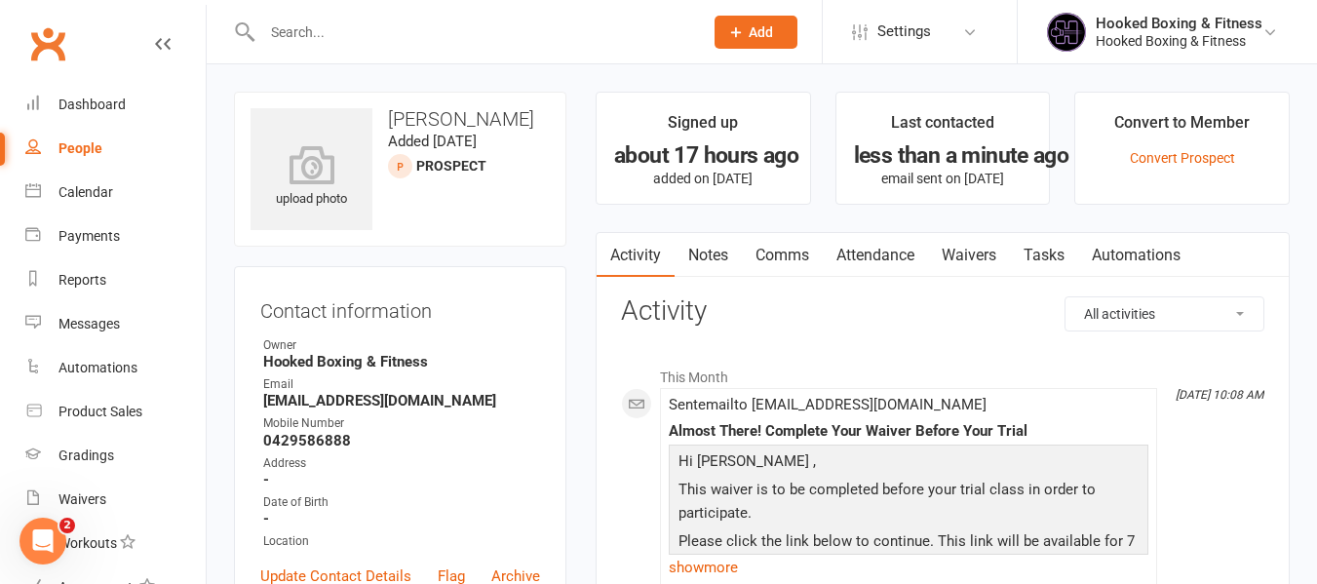
click at [784, 256] on link "Comms" at bounding box center [782, 255] width 81 height 45
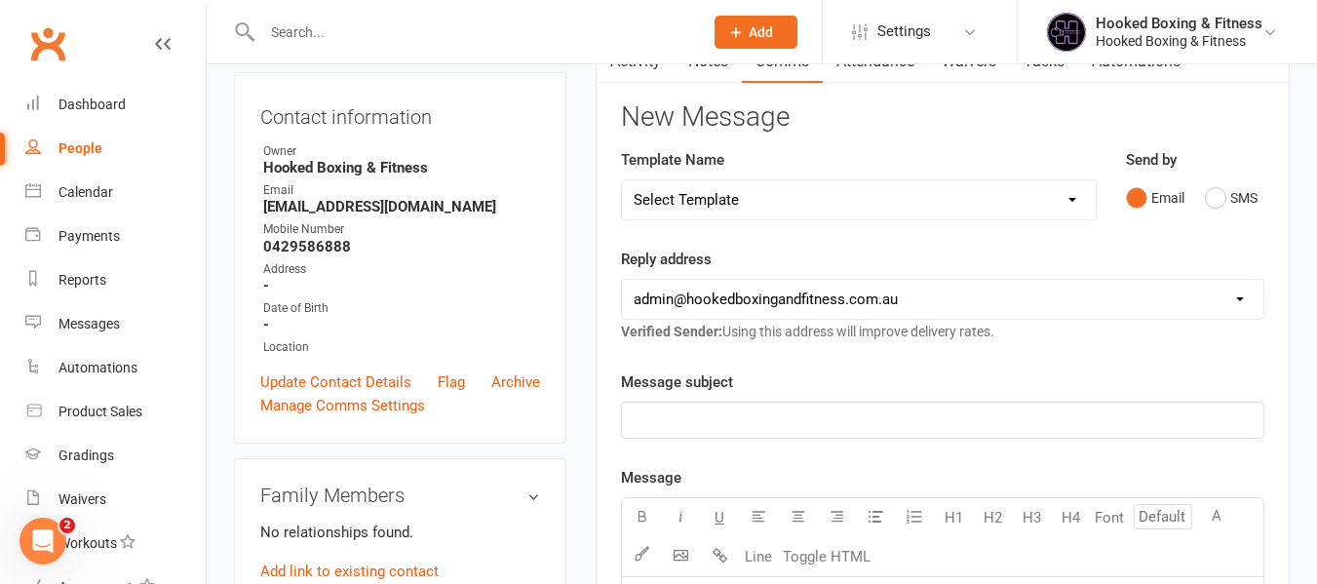
scroll to position [195, 0]
click at [1277, 198] on div "Send by Email SMS" at bounding box center [1195, 195] width 169 height 96
click at [1227, 198] on button "SMS" at bounding box center [1231, 196] width 53 height 37
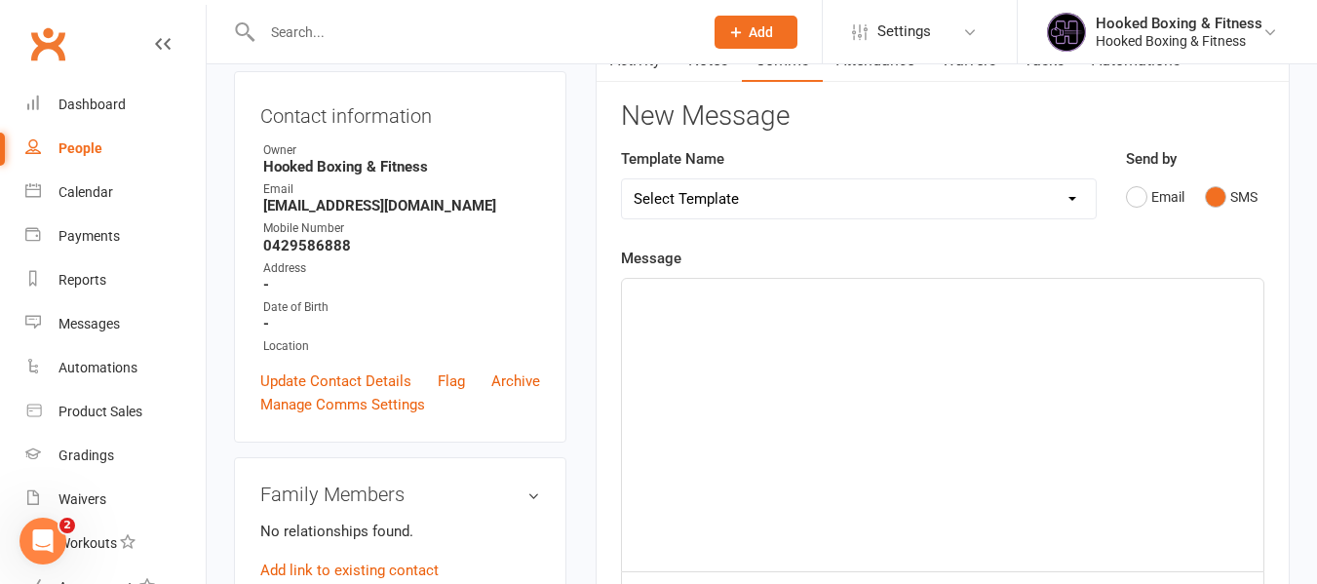
click at [879, 365] on div "﻿" at bounding box center [942, 425] width 641 height 292
click at [1005, 341] on span "Sorry about that, It should've been sent to your email now.😁" at bounding box center [830, 343] width 395 height 18
click at [1056, 380] on p "﻿" at bounding box center [942, 389] width 618 height 23
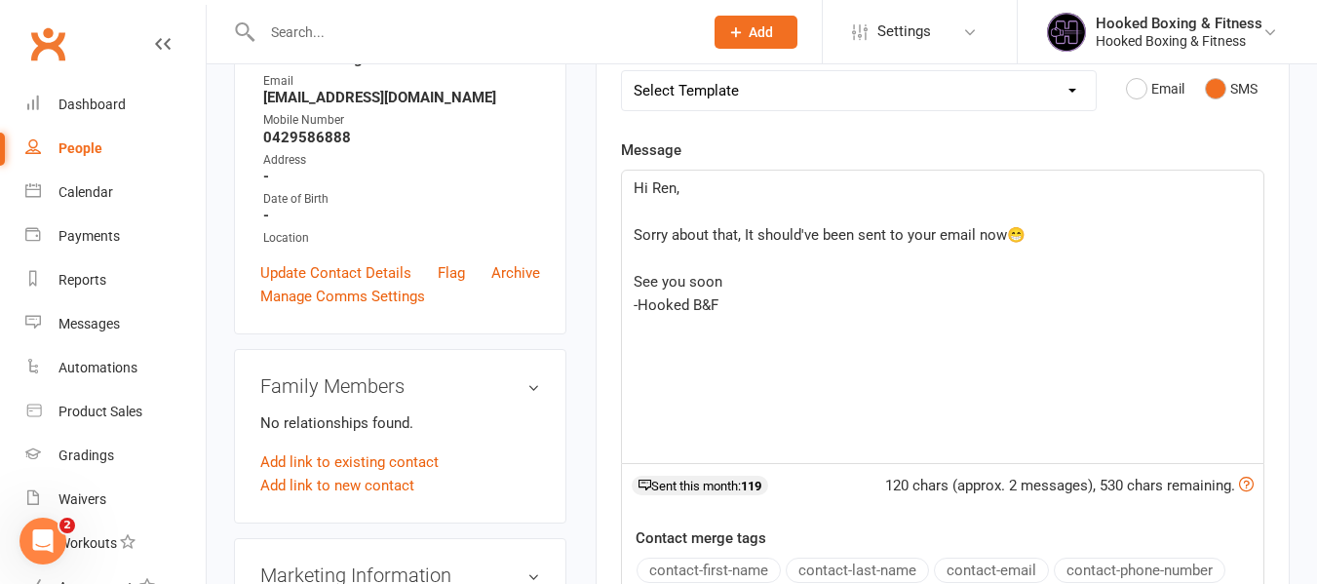
scroll to position [487, 0]
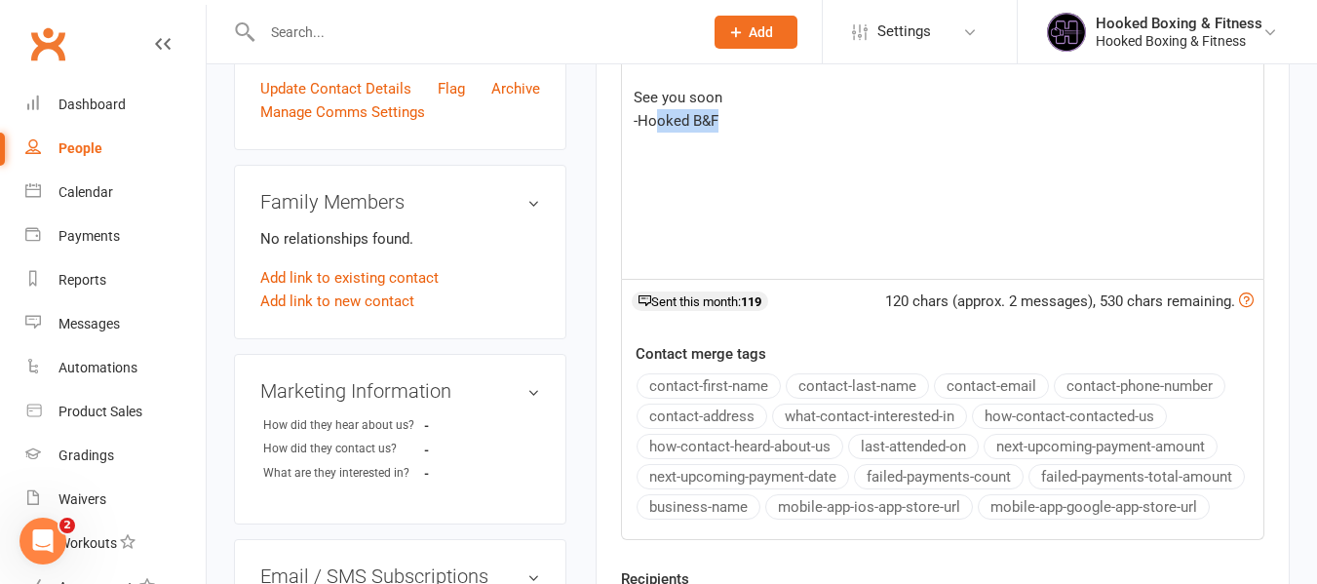
drag, startPoint x: 884, startPoint y: 250, endPoint x: 656, endPoint y: 134, distance: 255.8
click at [656, 134] on div "Hi [PERSON_NAME], ﻿ Sorry about that, It should've been sent to your email now😁…" at bounding box center [942, 132] width 641 height 292
click at [1098, 280] on div "120 chars (approx. 2 messages), 530 chars remaining. Sent this month: 119" at bounding box center [942, 306] width 643 height 53
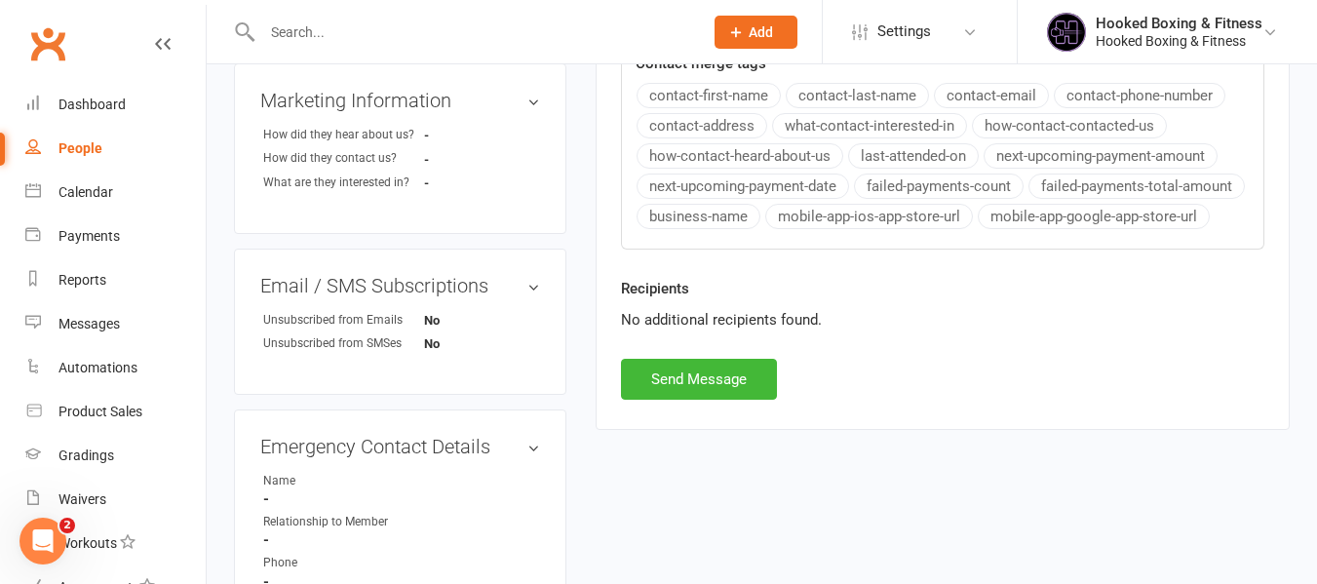
scroll to position [780, 0]
click at [735, 370] on button "Send Message" at bounding box center [699, 377] width 156 height 41
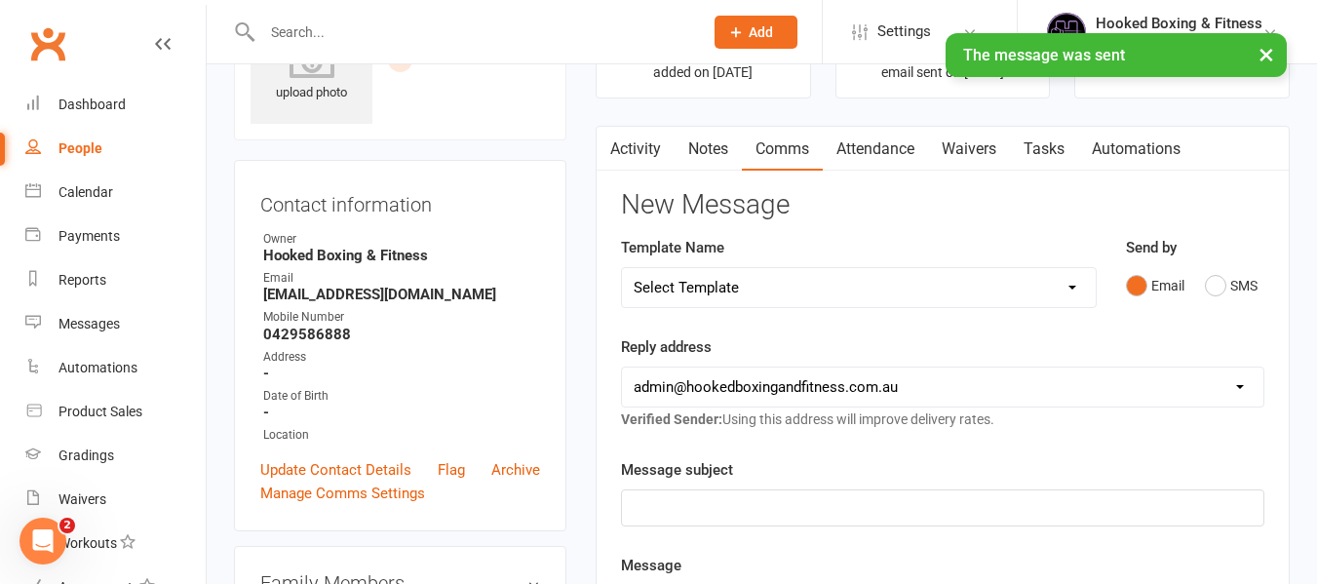
scroll to position [0, 0]
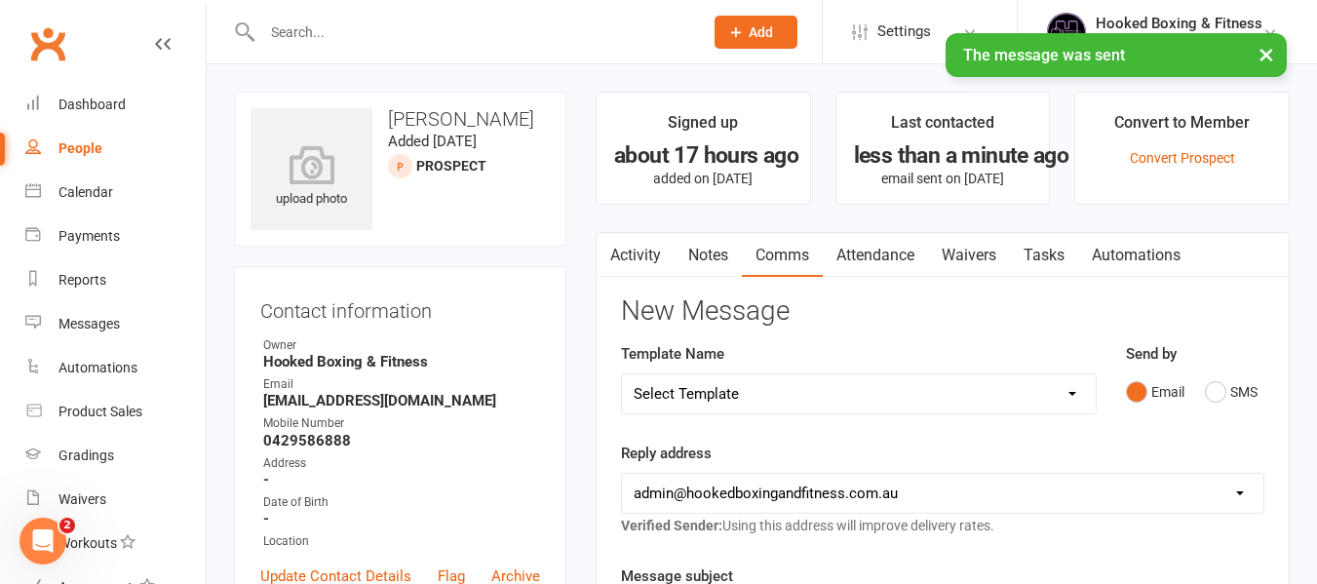
click at [665, 269] on link "Activity" at bounding box center [635, 255] width 78 height 45
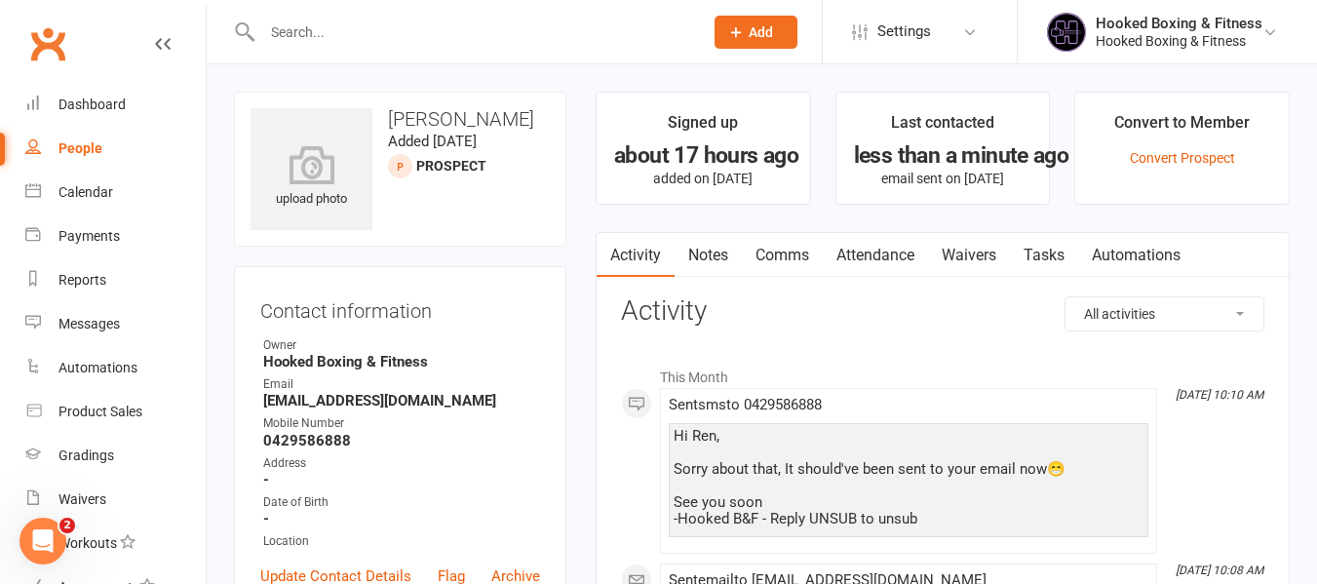
click at [596, 43] on input "text" at bounding box center [472, 32] width 433 height 27
paste input "[PERSON_NAME]"
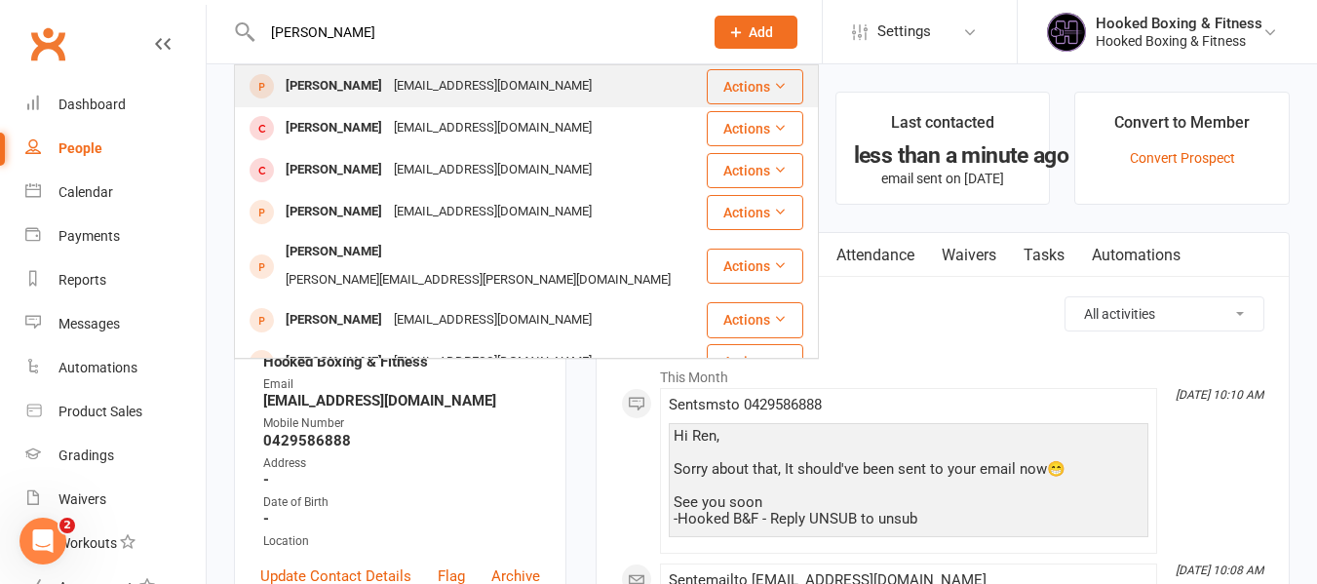
type input "[PERSON_NAME]"
click at [522, 92] on div "[PERSON_NAME] [EMAIL_ADDRESS][DOMAIN_NAME]" at bounding box center [470, 86] width 469 height 40
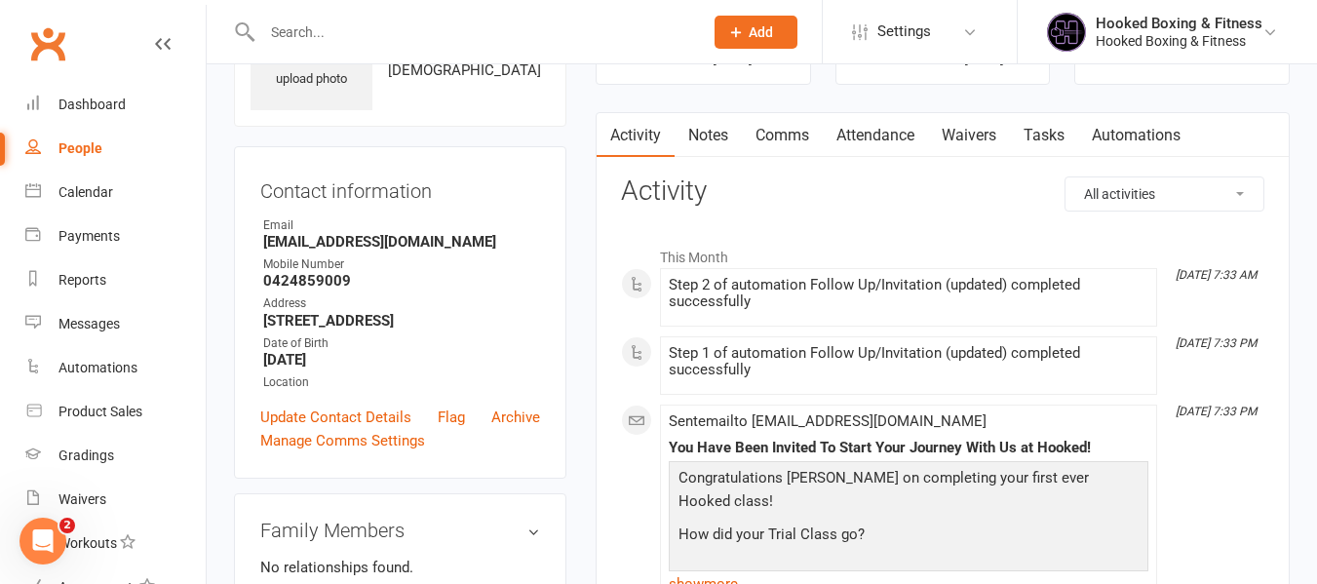
scroll to position [97, 0]
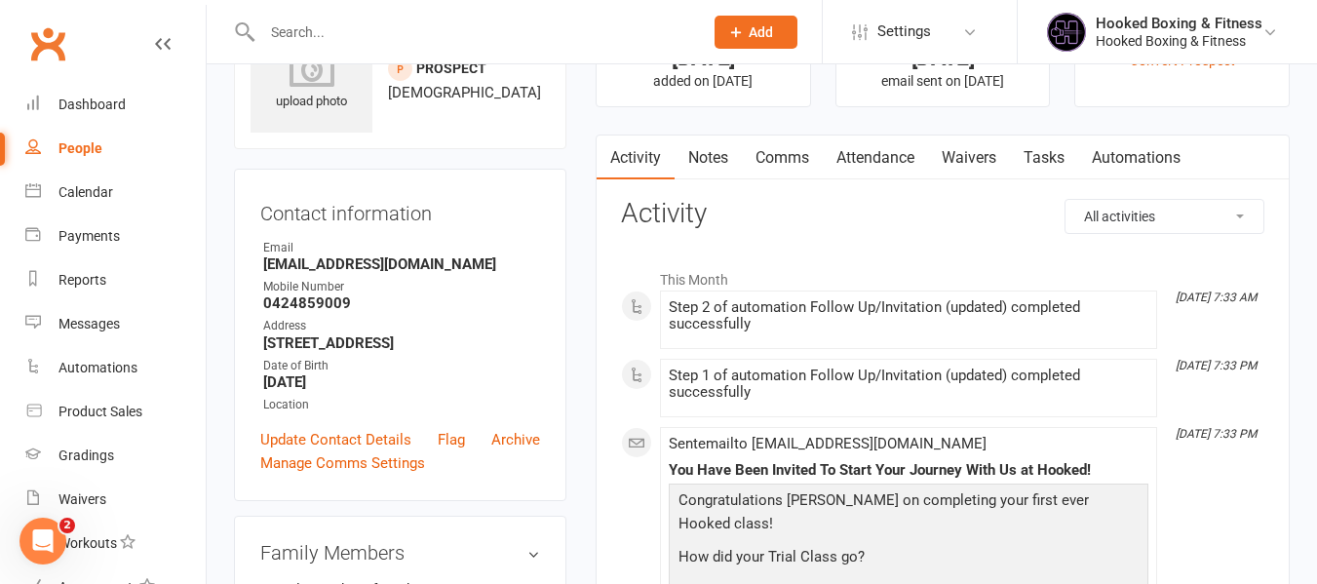
click at [723, 166] on link "Notes" at bounding box center [707, 157] width 67 height 45
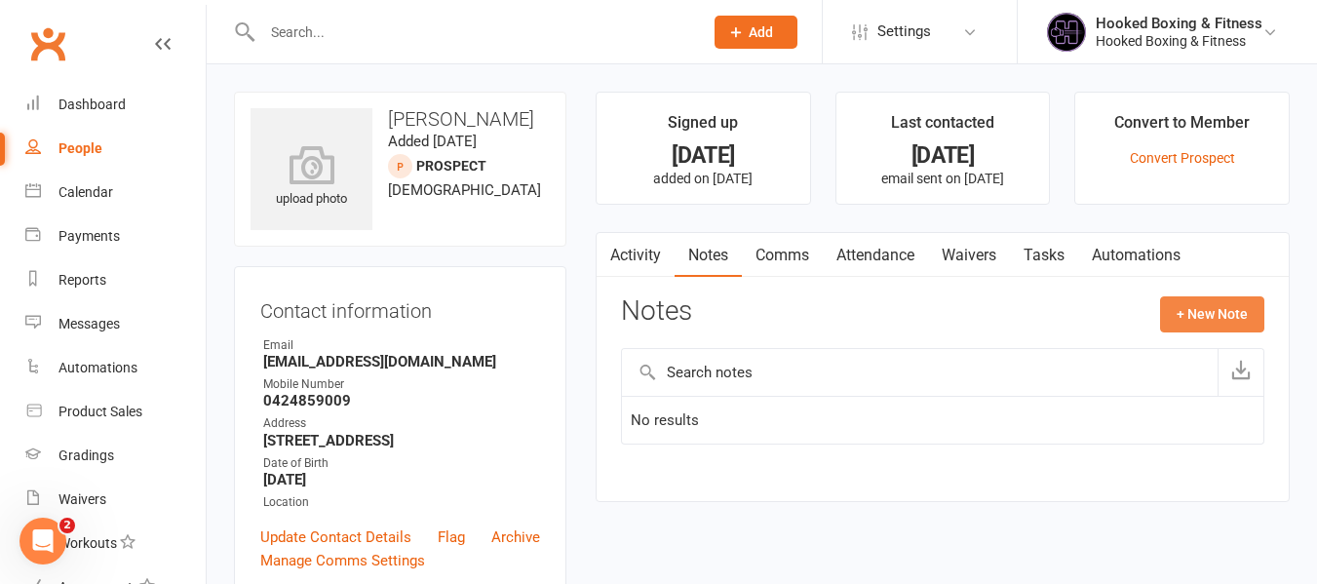
click at [1252, 321] on button "+ New Note" at bounding box center [1212, 313] width 104 height 35
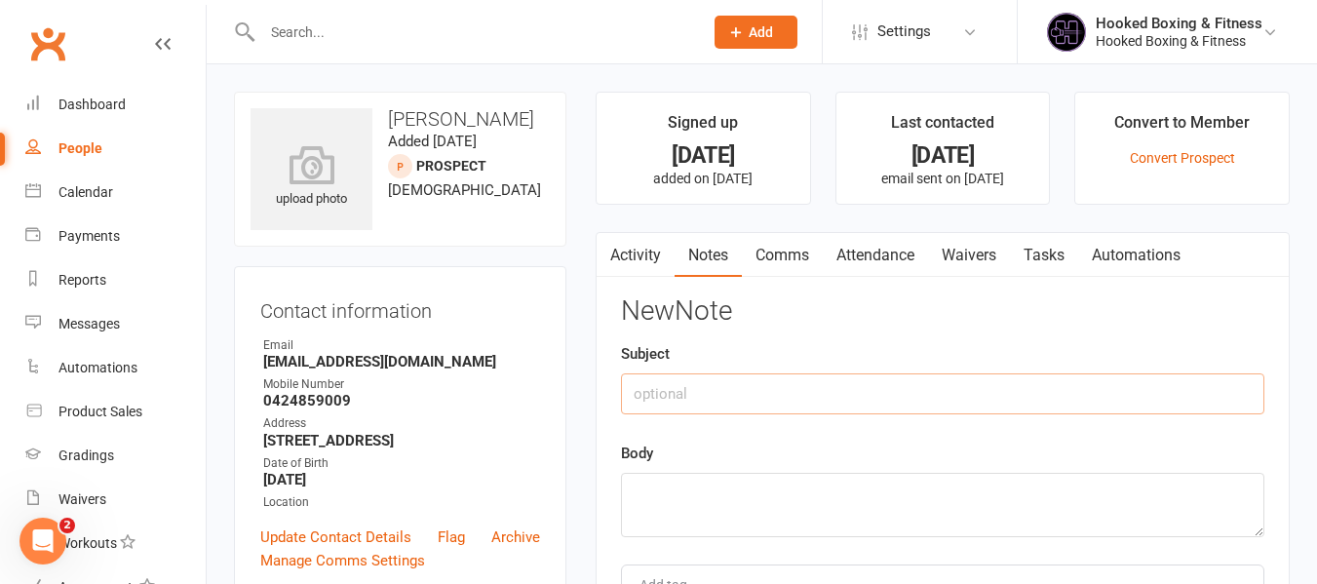
click at [920, 383] on input "text" at bounding box center [942, 393] width 643 height 41
type input "Follow Up Call"
click at [891, 390] on input "Follow Up Call" at bounding box center [942, 393] width 643 height 41
click at [986, 290] on div "Activity Notes Comms Attendance Waivers Tasks Automations Notes + New Note No r…" at bounding box center [942, 482] width 694 height 500
click at [636, 273] on link "Activity" at bounding box center [635, 255] width 78 height 45
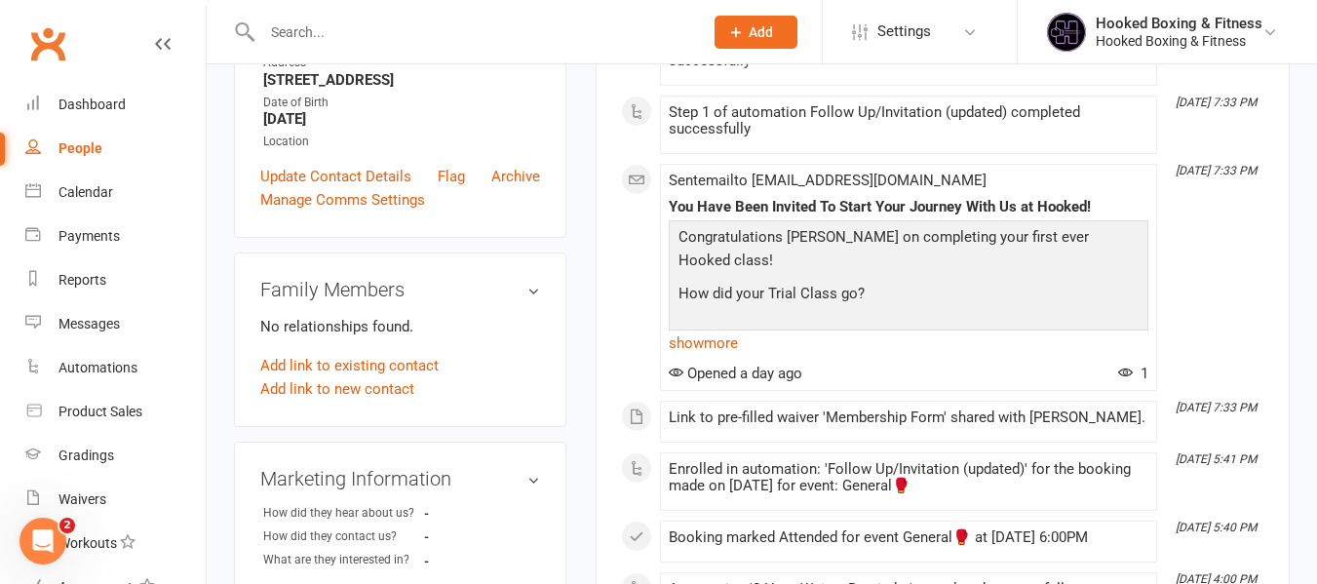
scroll to position [390, 0]
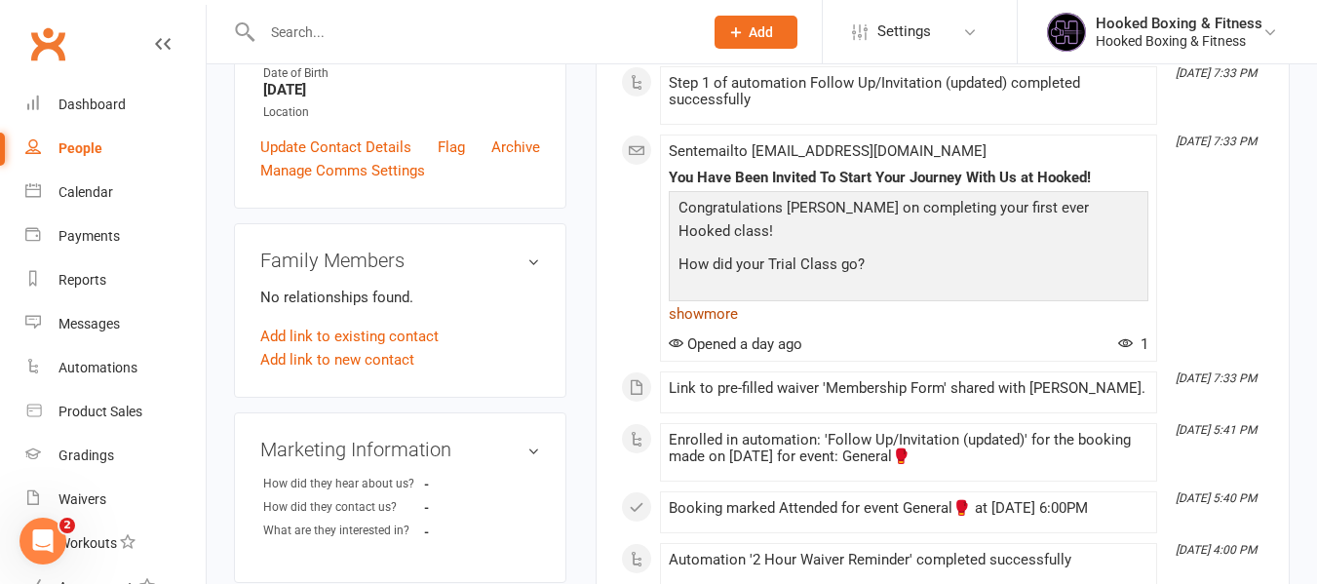
click at [739, 317] on link "show more" at bounding box center [908, 313] width 479 height 27
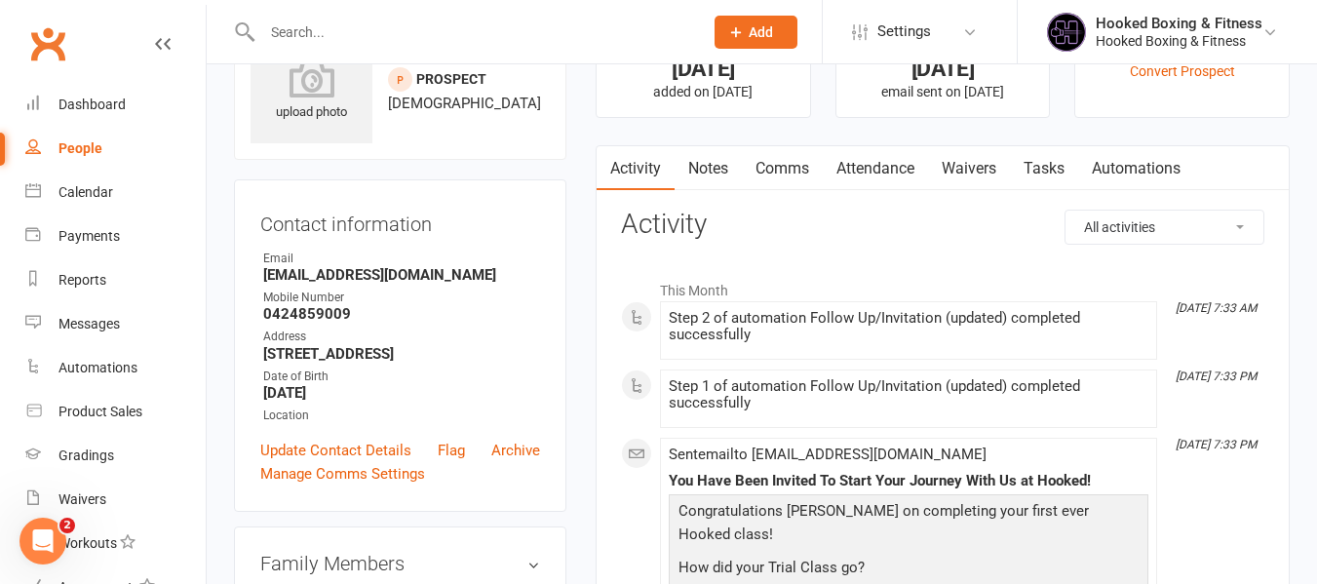
scroll to position [0, 0]
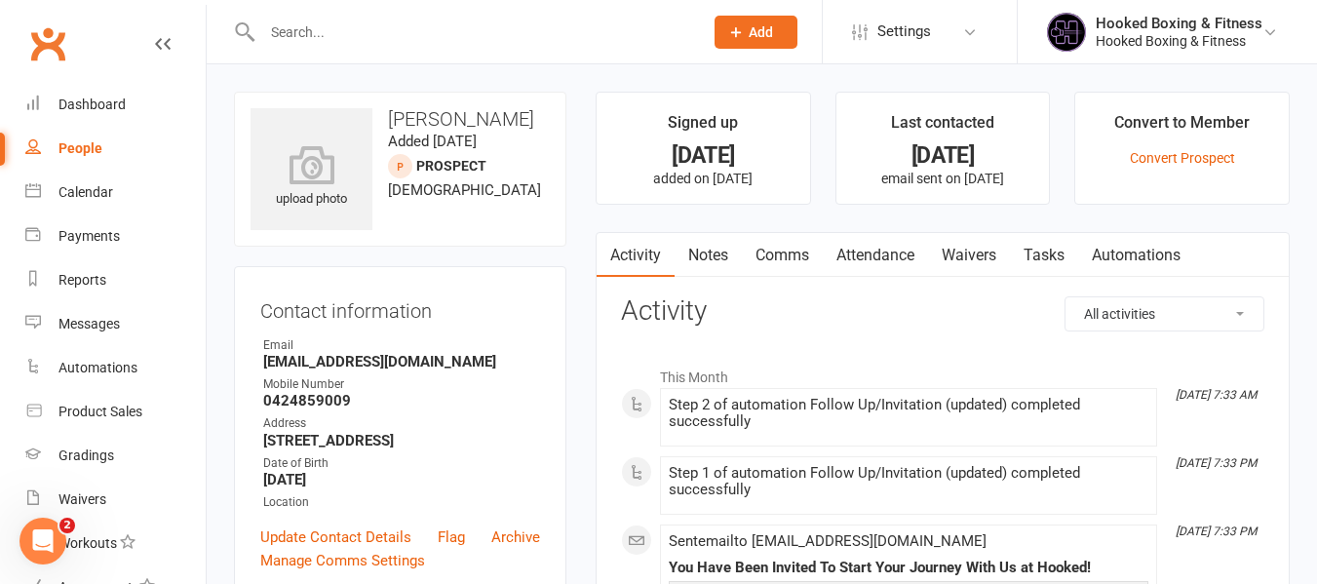
click at [709, 244] on link "Notes" at bounding box center [707, 255] width 67 height 45
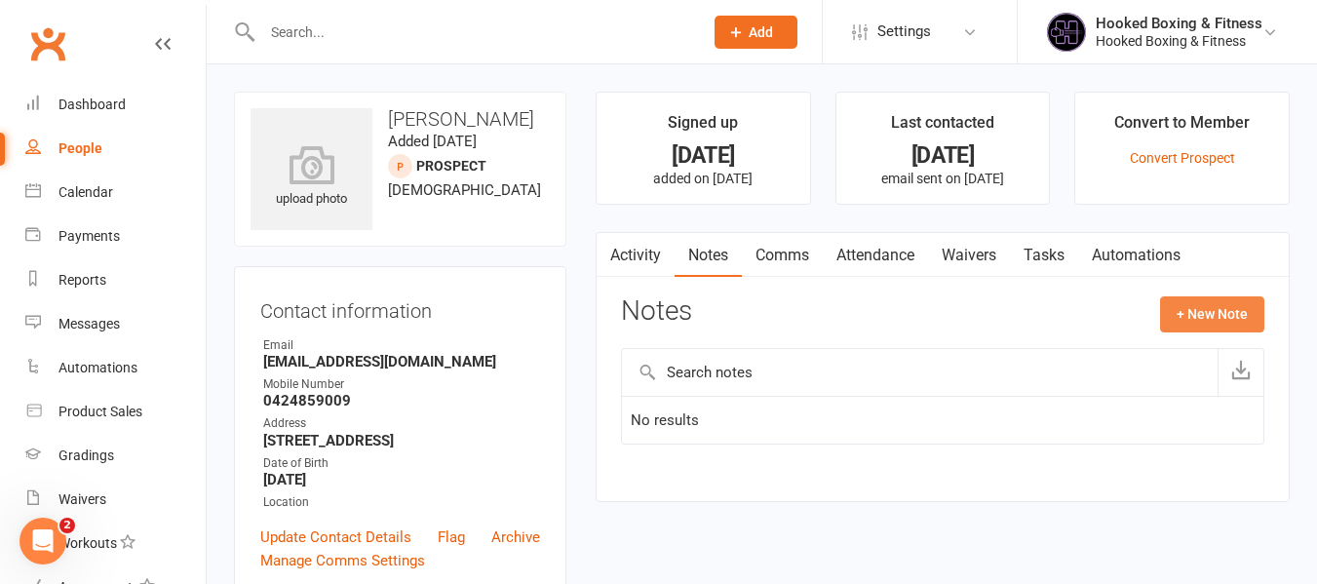
click at [1167, 315] on button "+ New Note" at bounding box center [1212, 313] width 104 height 35
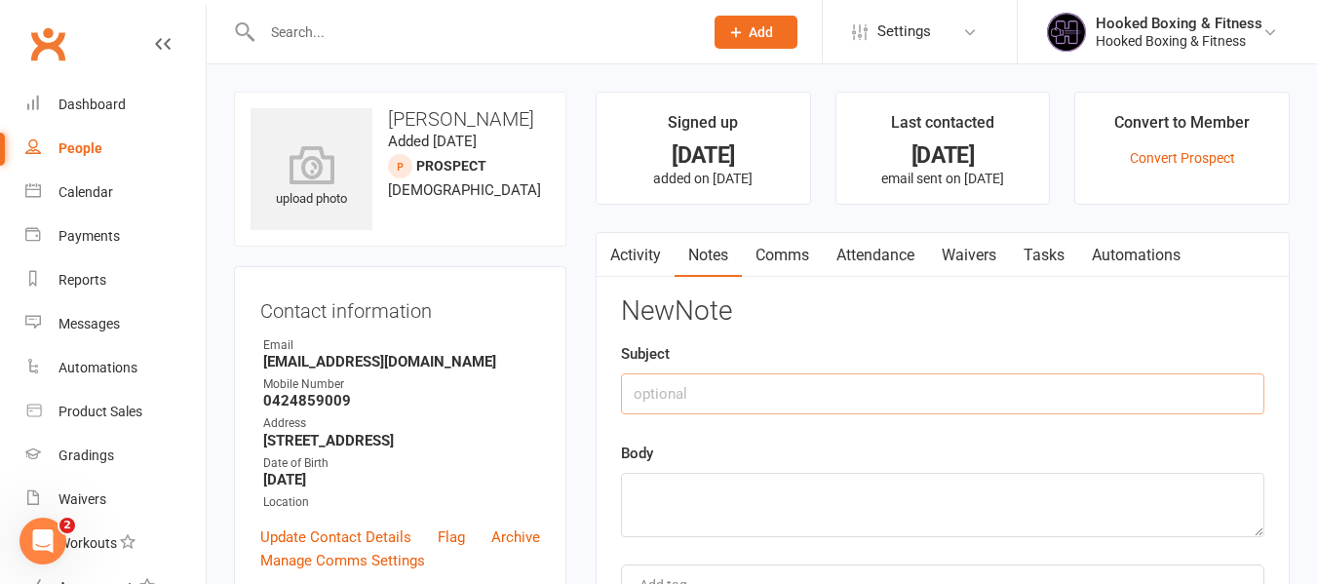
click at [1105, 382] on input "text" at bounding box center [942, 393] width 643 height 41
type input "Follow Up Call"
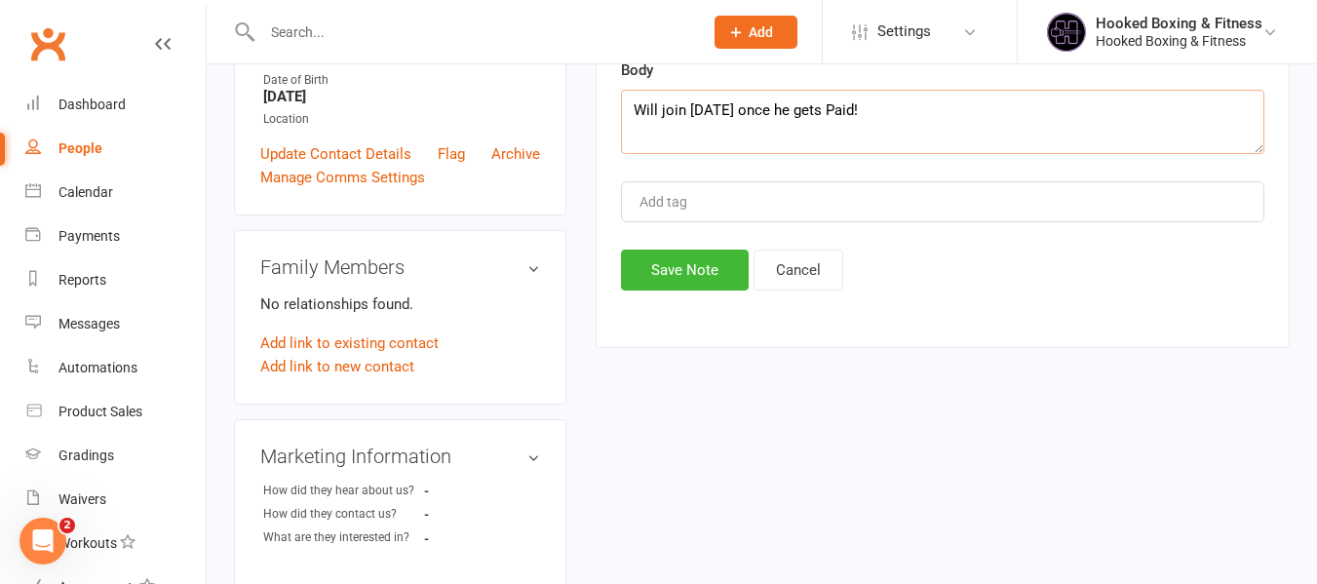
scroll to position [390, 0]
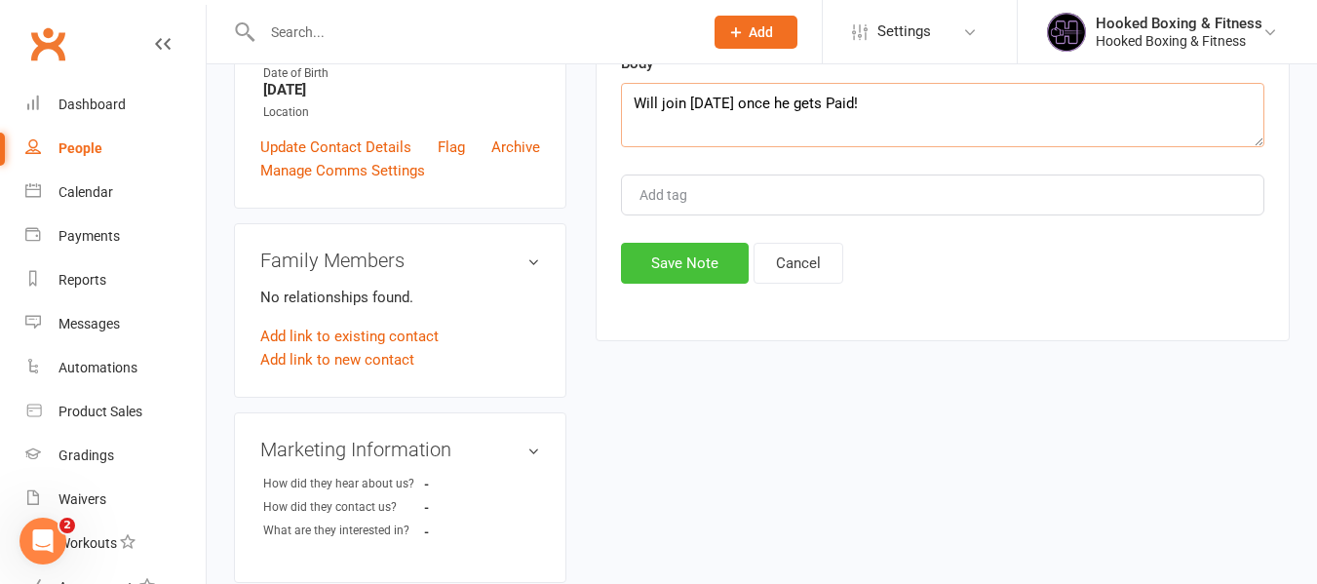
type textarea "Will join [DATE] once he gets Paid!"
click at [729, 268] on button "Save Note" at bounding box center [685, 263] width 128 height 41
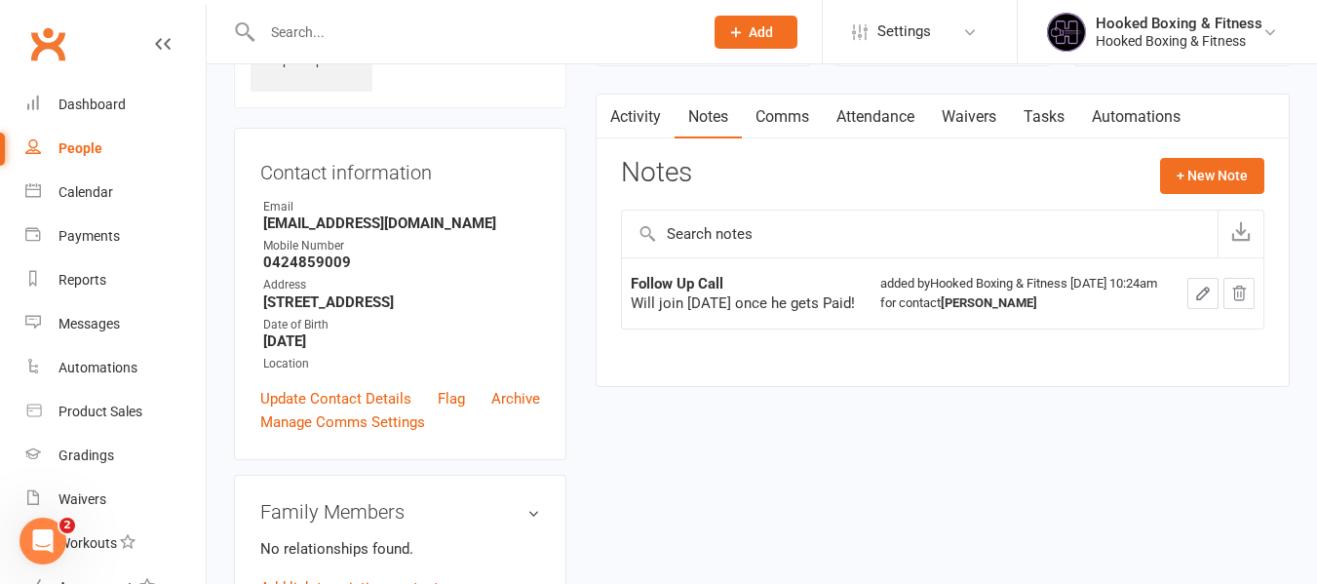
scroll to position [0, 0]
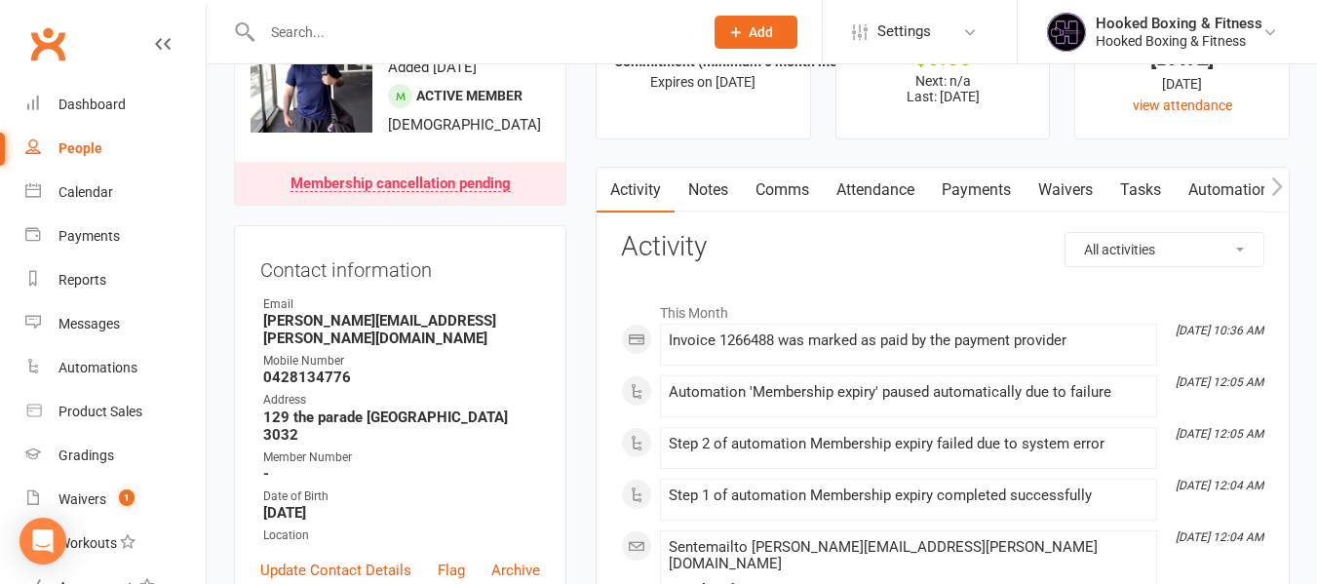
scroll to position [390, 0]
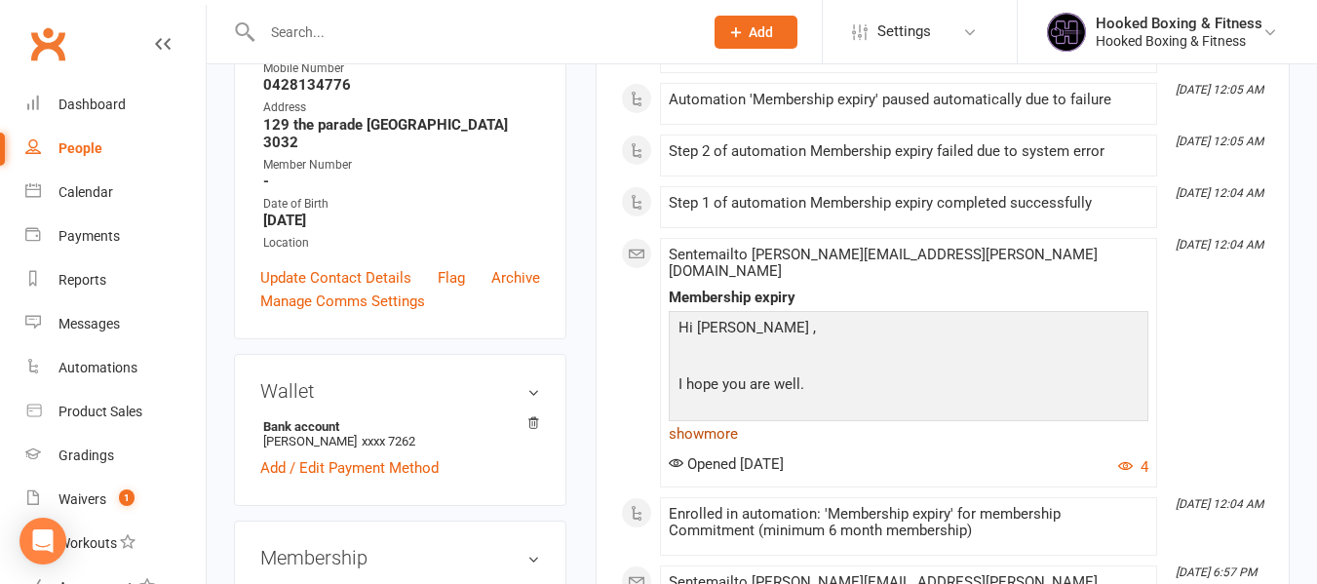
click at [764, 420] on link "show more" at bounding box center [908, 433] width 479 height 27
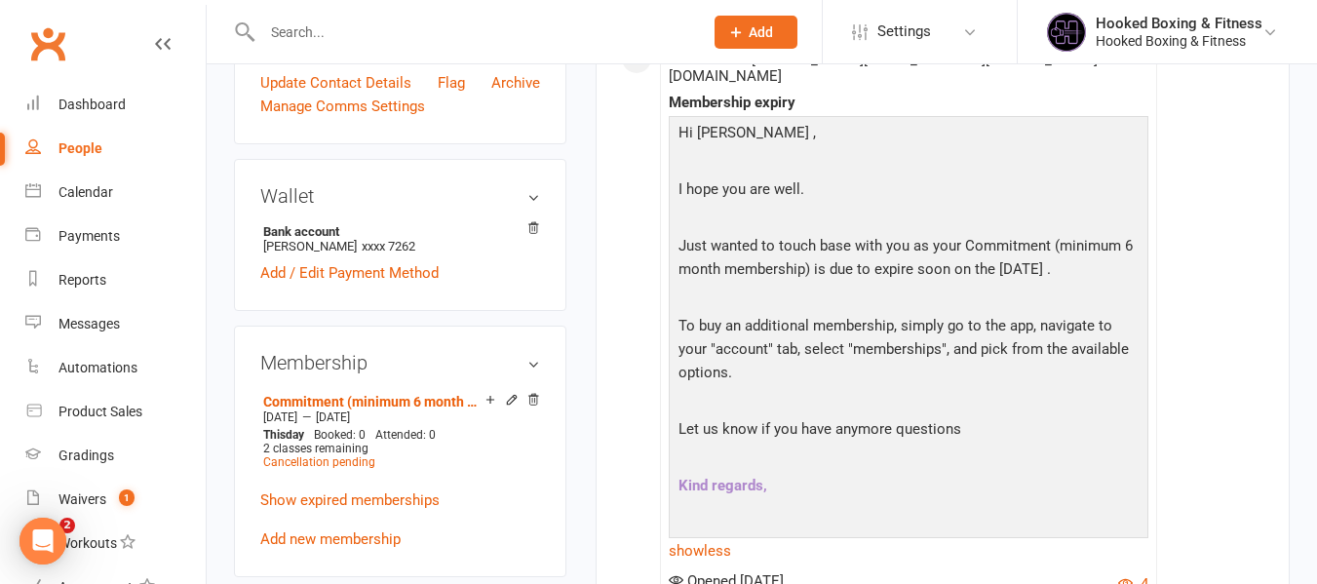
scroll to position [0, 0]
click at [546, 38] on input "text" at bounding box center [472, 32] width 433 height 27
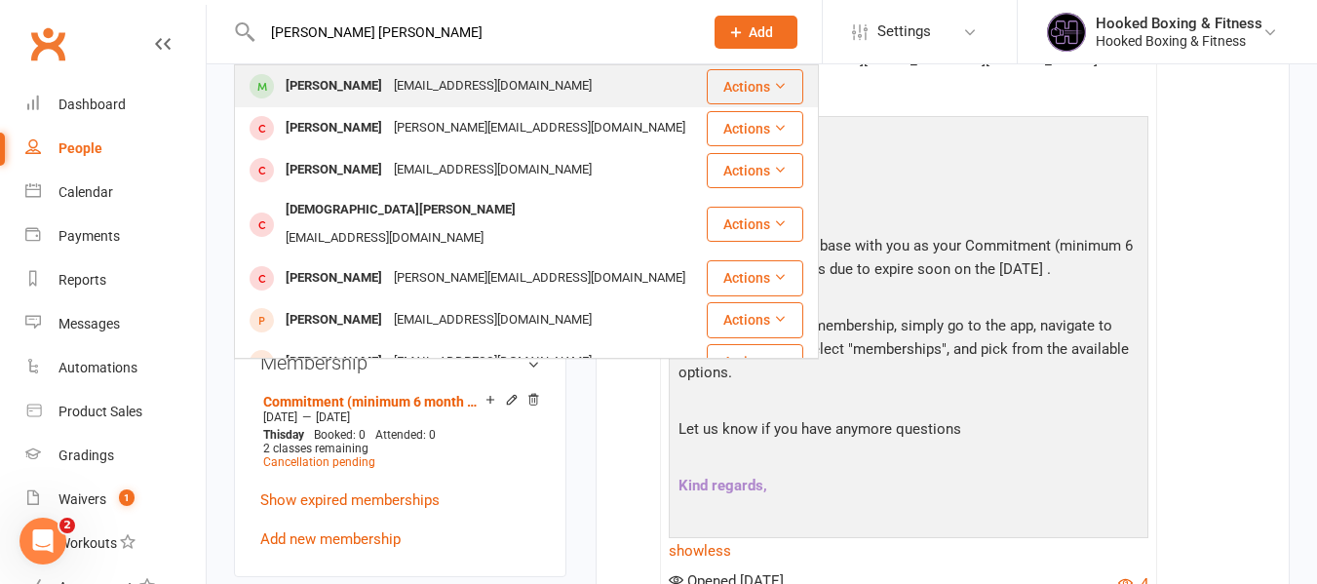
type input "christina ana"
click at [452, 74] on div "christinaanastasi9@gmail.com" at bounding box center [493, 86] width 210 height 28
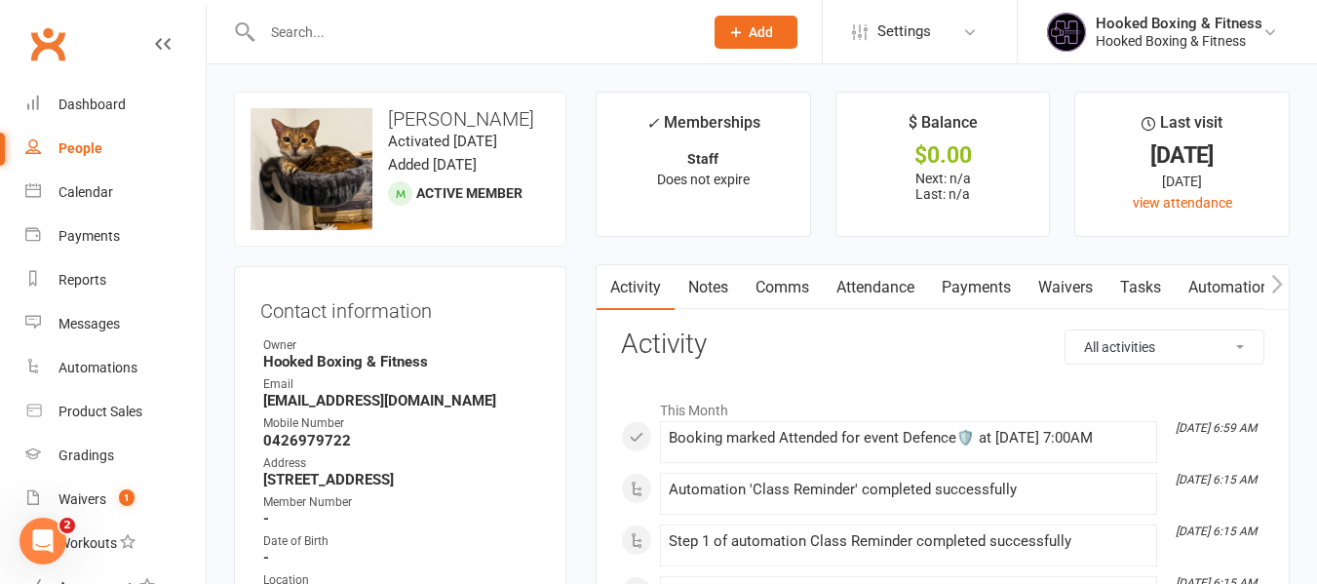
click at [717, 300] on link "Notes" at bounding box center [707, 287] width 67 height 45
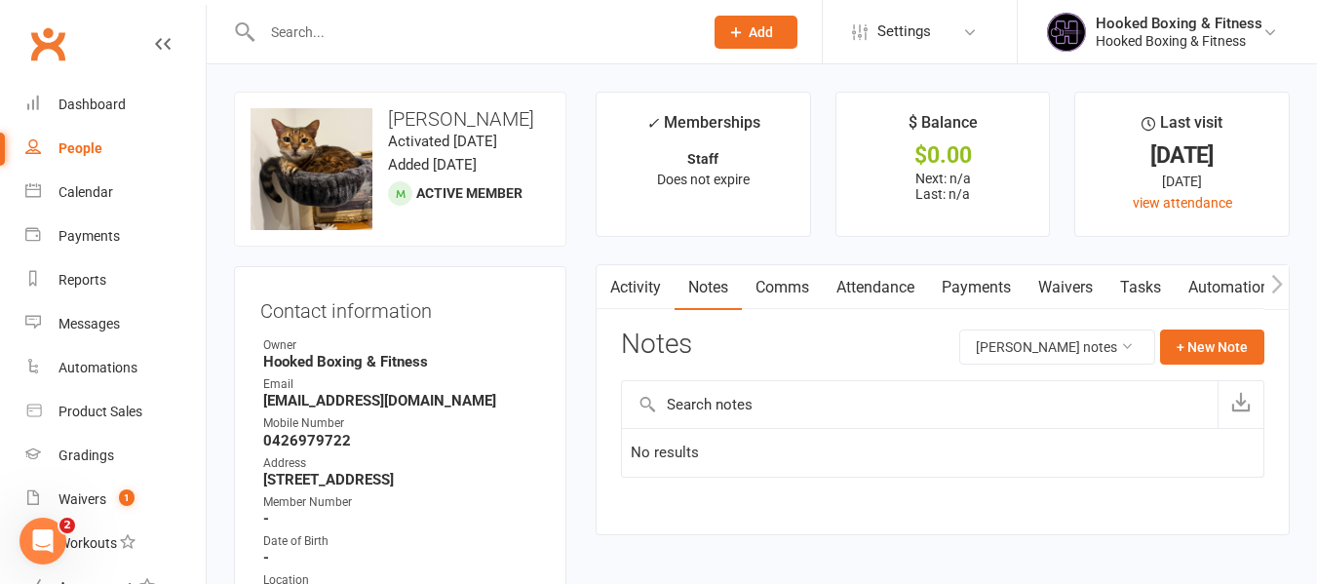
click at [811, 294] on link "Comms" at bounding box center [782, 287] width 81 height 45
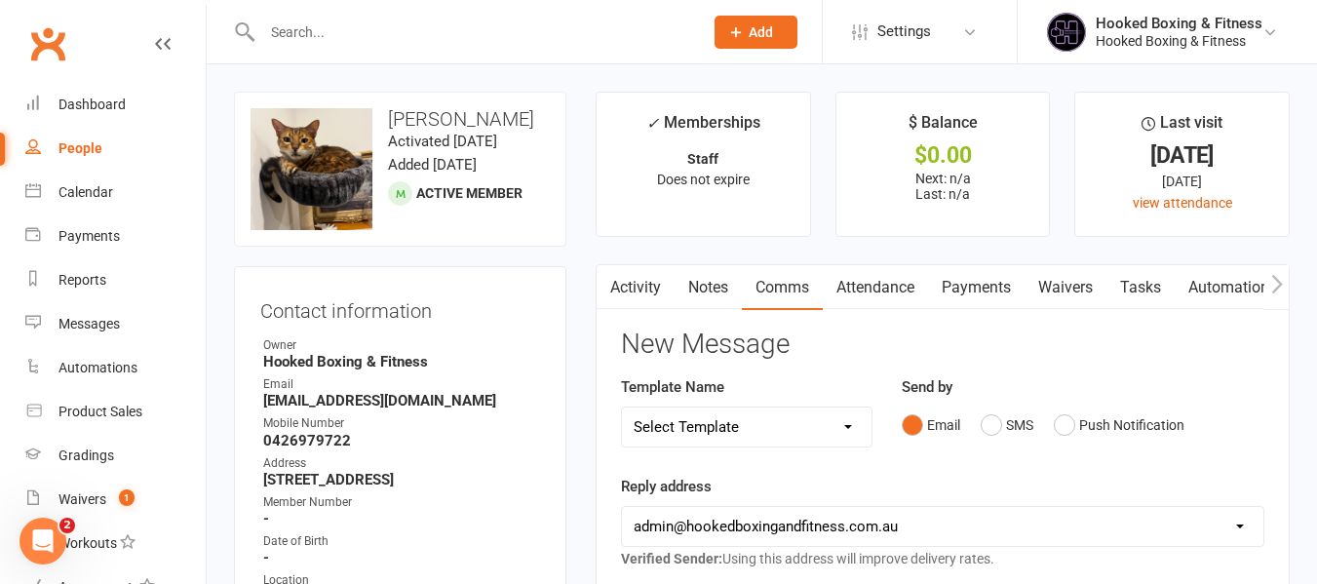
click at [882, 523] on select "hello@clubworx.com admin@hookedboxingandfitness.com.au" at bounding box center [942, 526] width 641 height 39
click at [847, 426] on select "Select Template [Email] [DATE] Closure [Push Notification] [DATE] Closure [Emai…" at bounding box center [746, 426] width 249 height 39
select select "39"
click at [622, 407] on select "Select Template [Email] [DATE] Closure [Push Notification] [DATE] Closure [Emai…" at bounding box center [746, 426] width 249 height 39
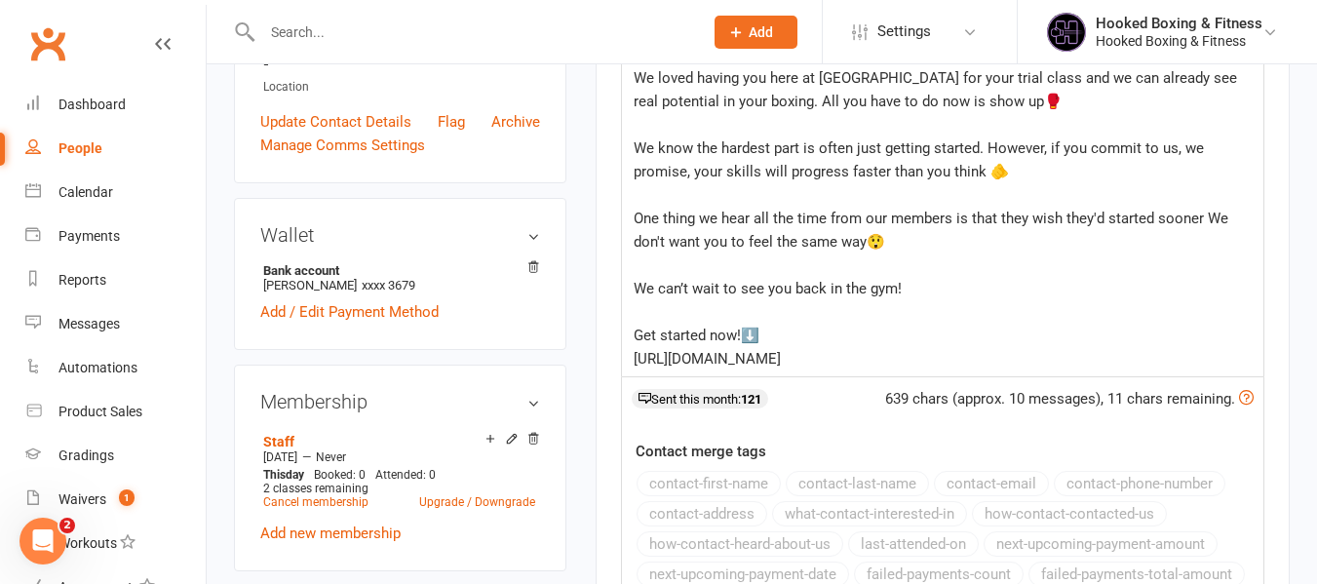
scroll to position [780, 0]
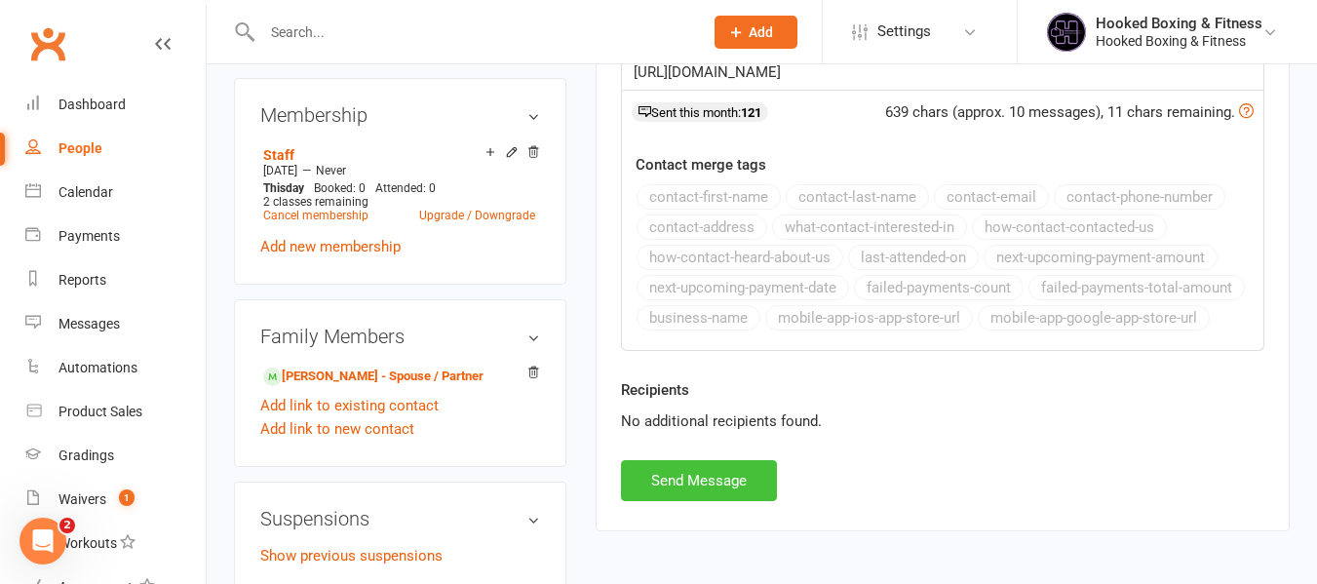
click at [750, 478] on button "Send Message" at bounding box center [699, 480] width 156 height 41
select select
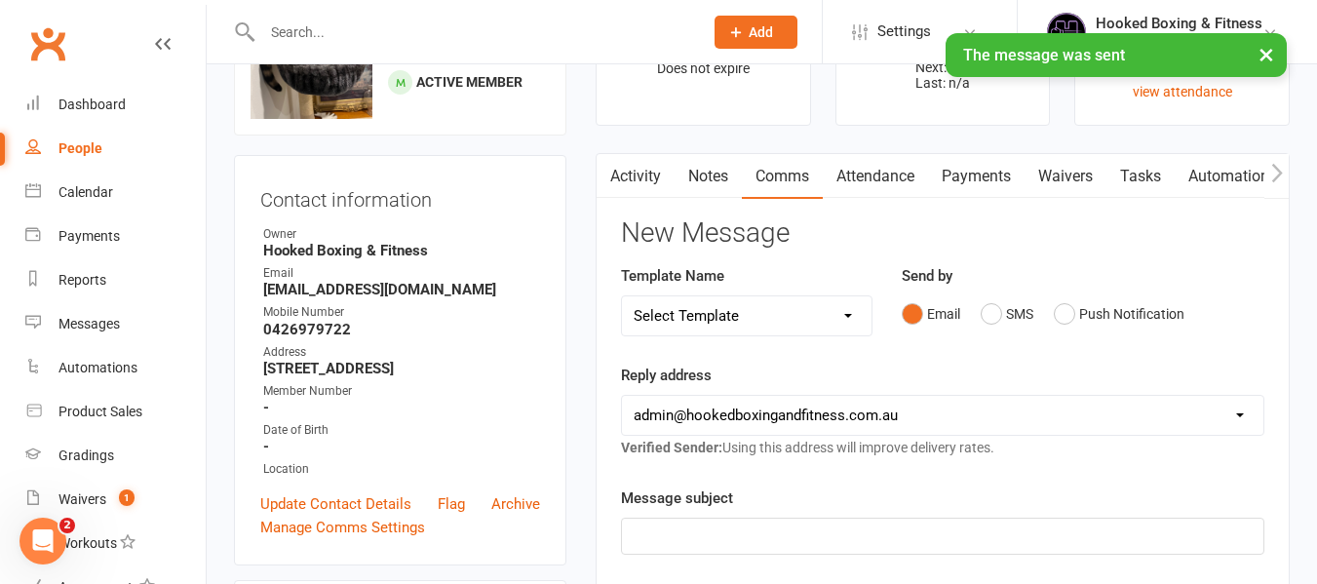
scroll to position [97, 0]
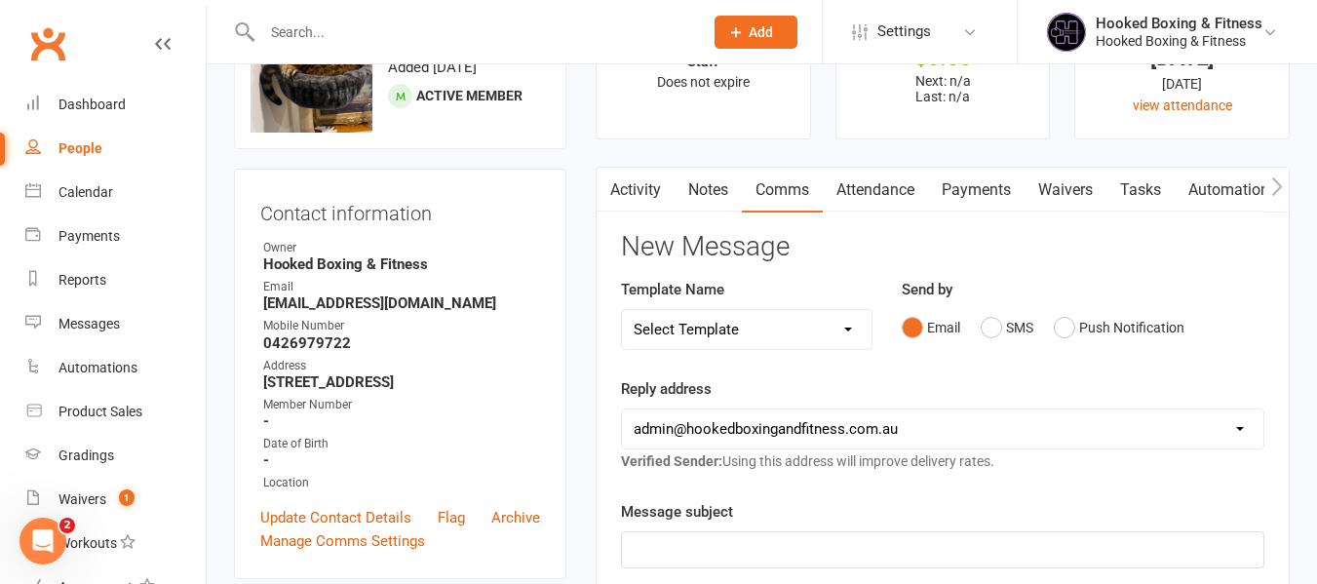
click at [55, 542] on icon "Open Intercom Messenger" at bounding box center [43, 541] width 32 height 32
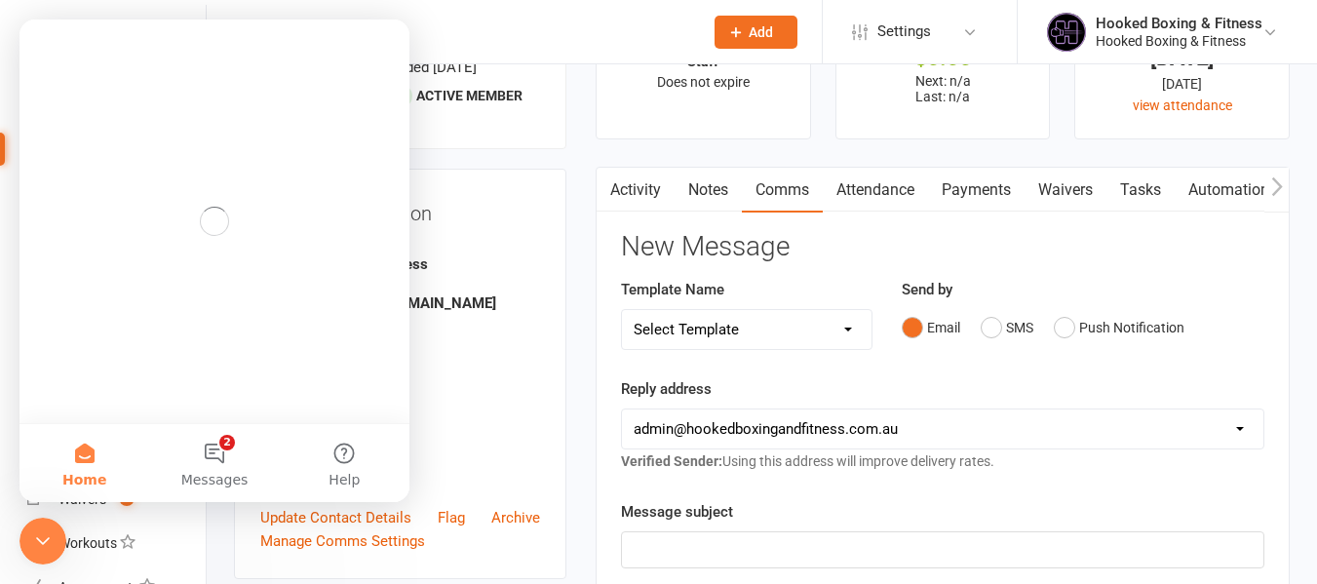
scroll to position [0, 0]
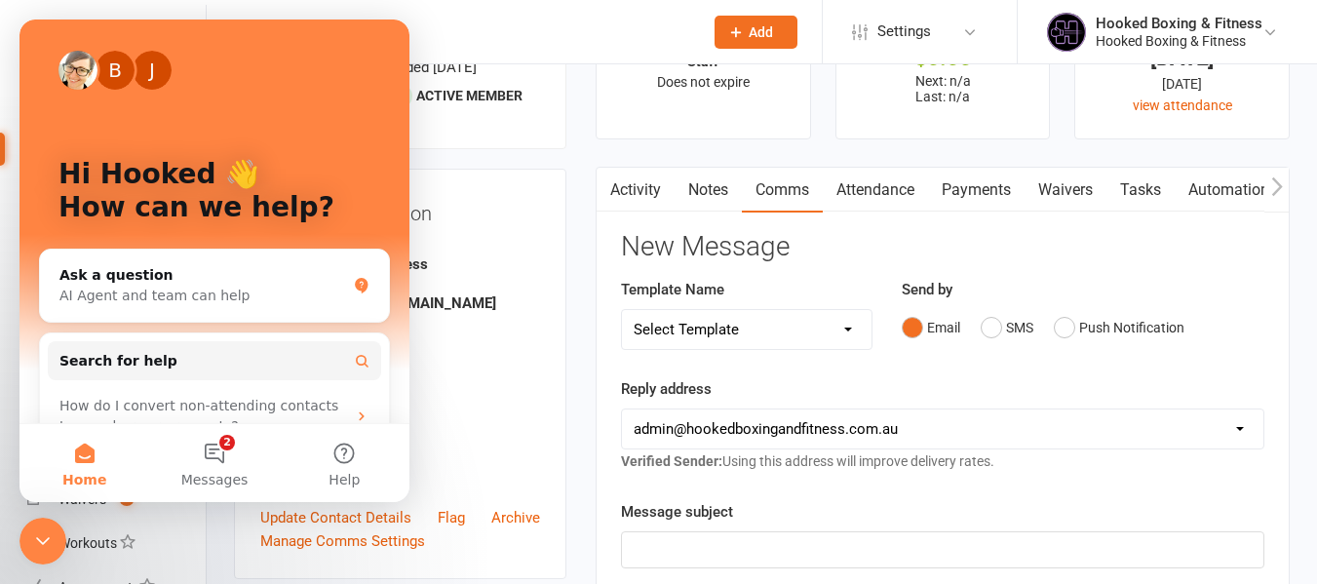
click at [53, 545] on icon "Close Intercom Messenger" at bounding box center [42, 540] width 23 height 23
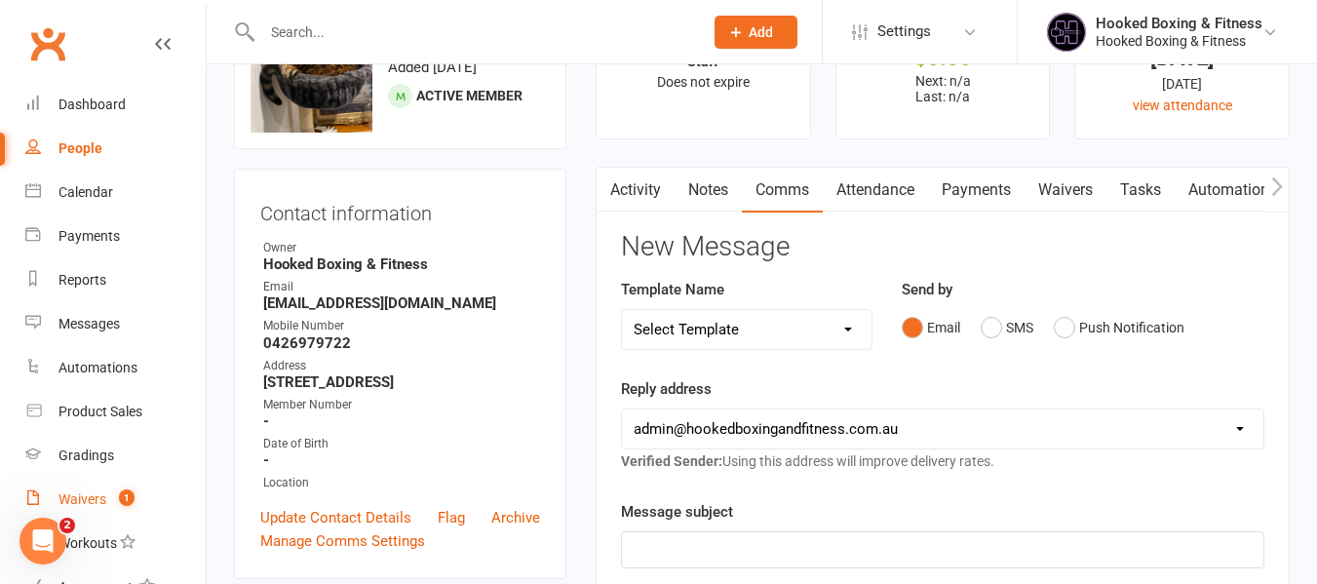
click at [99, 499] on div "Waivers" at bounding box center [82, 499] width 48 height 16
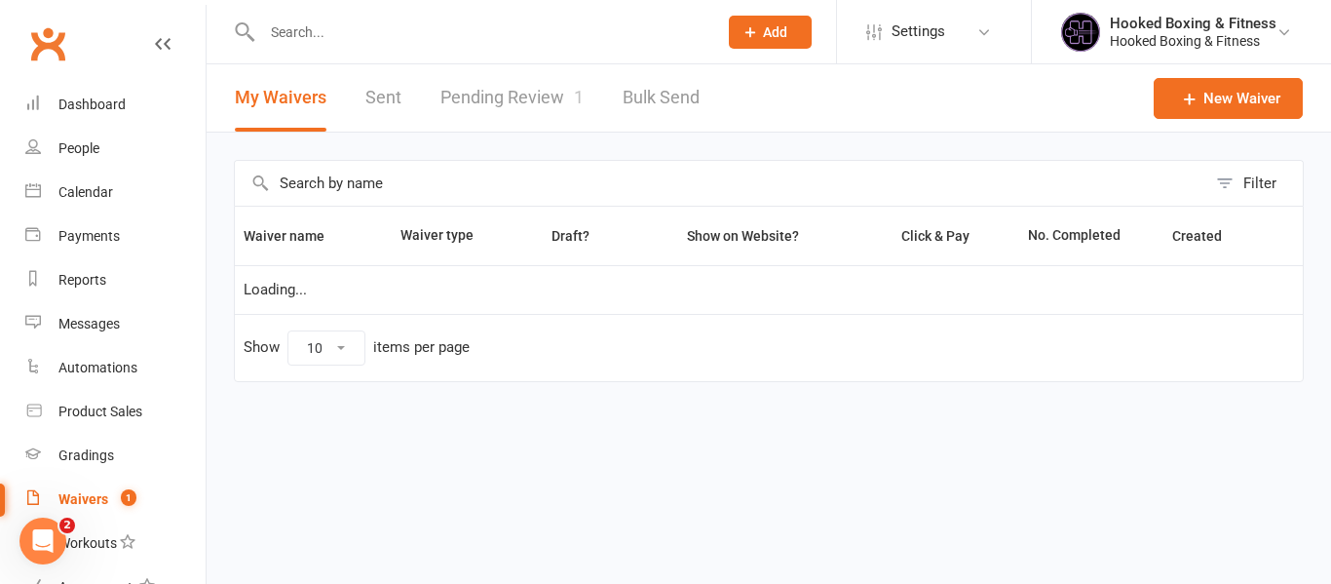
select select "100"
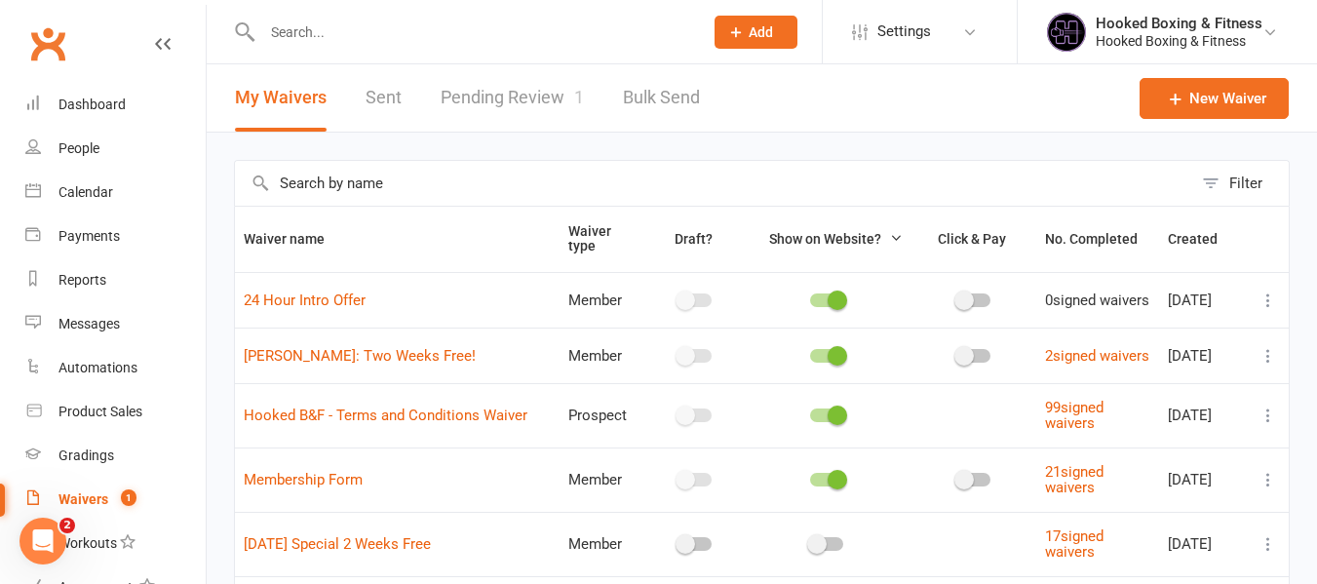
click at [519, 111] on link "Pending Review 1" at bounding box center [512, 97] width 143 height 67
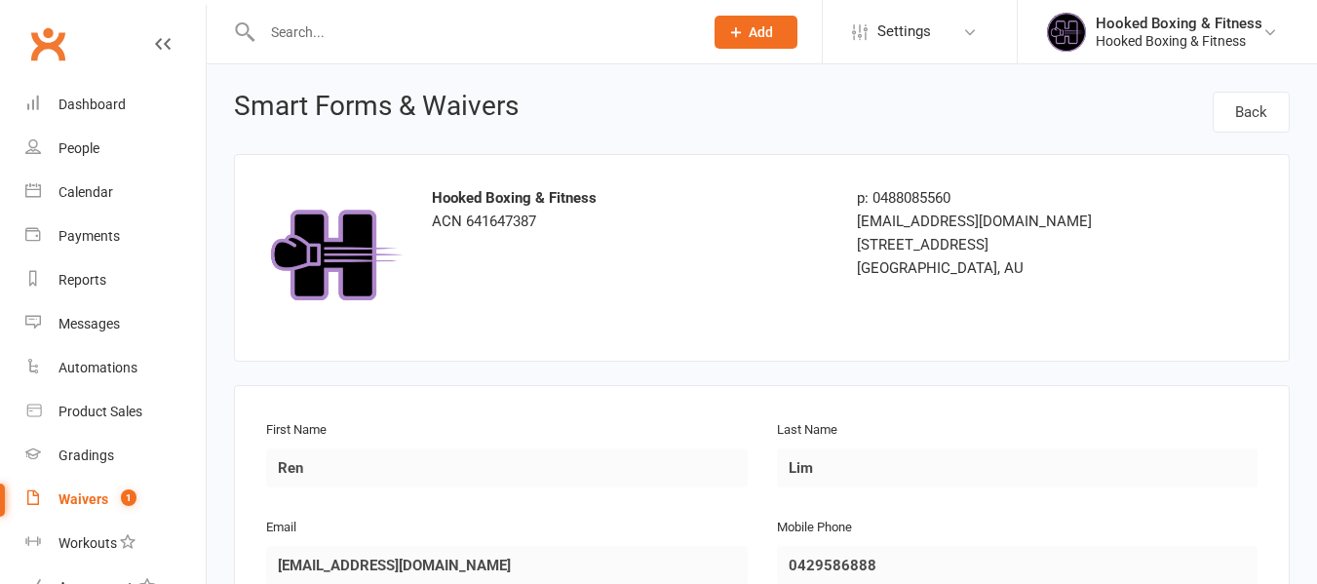
click at [96, 489] on link "Waivers 1" at bounding box center [115, 500] width 180 height 44
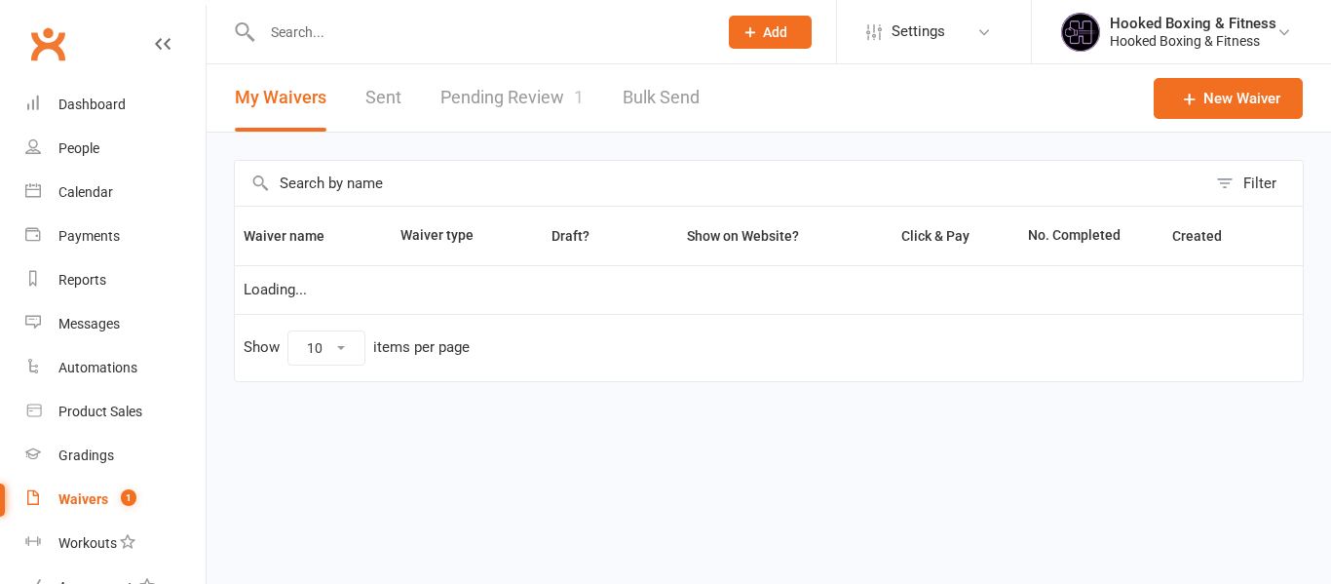
select select "100"
click at [528, 88] on link "Pending Review 1" at bounding box center [512, 97] width 143 height 67
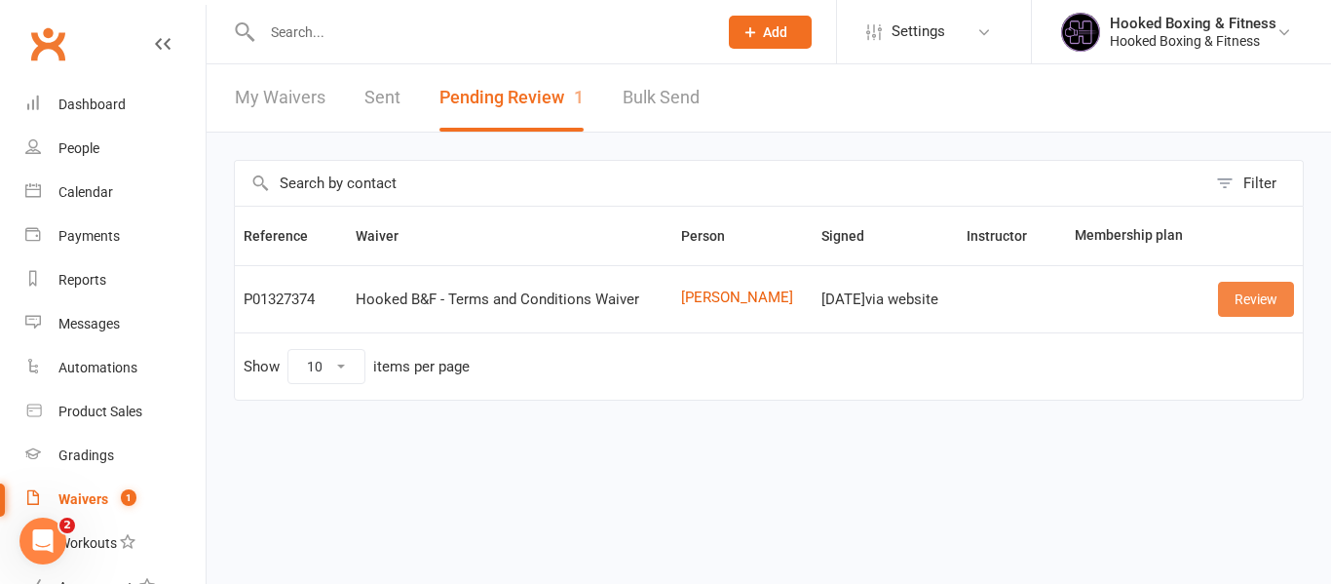
click at [1258, 300] on link "Review" at bounding box center [1256, 299] width 76 height 35
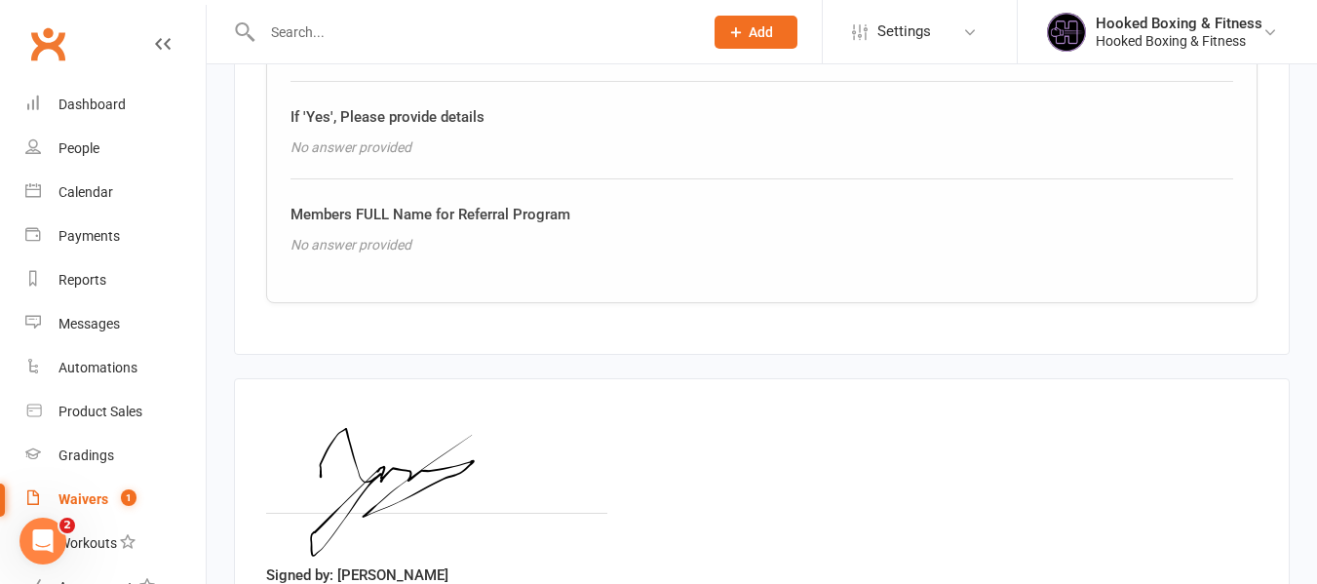
scroll to position [1681, 0]
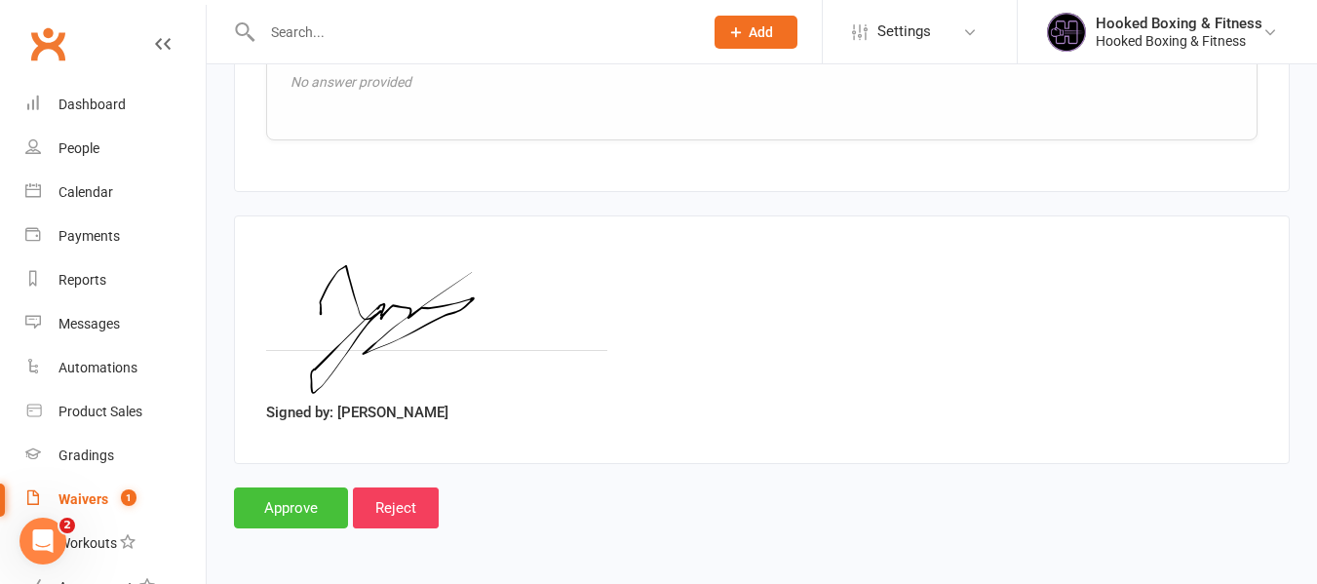
click at [236, 503] on input "Approve" at bounding box center [291, 507] width 114 height 41
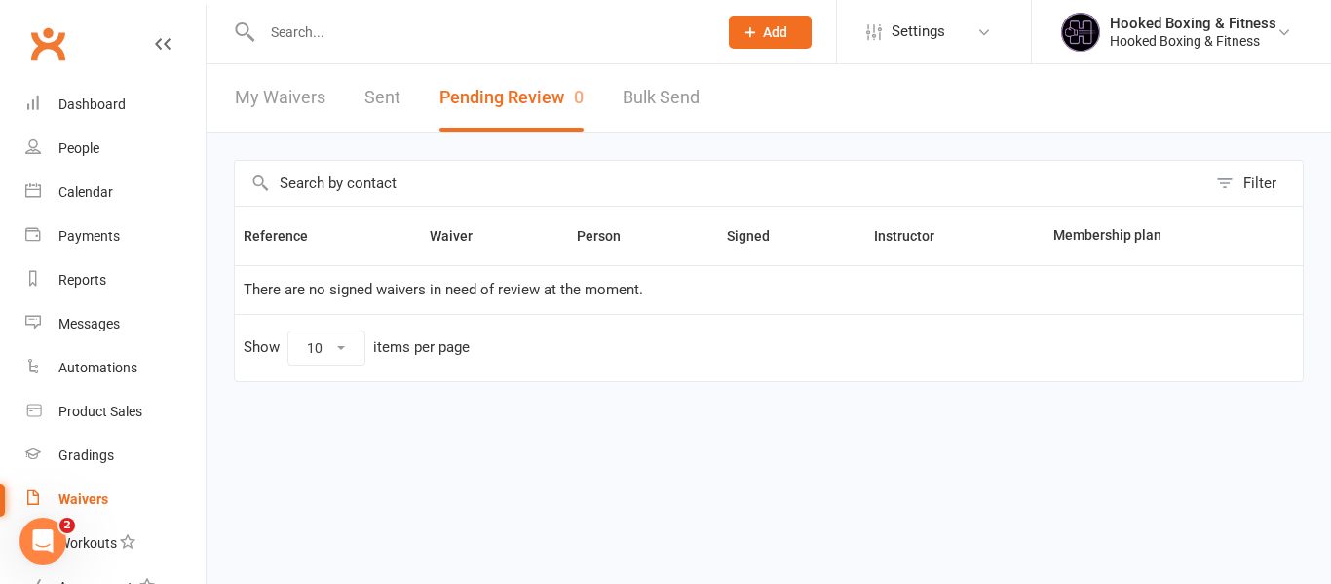
click at [439, 30] on input "text" at bounding box center [479, 32] width 447 height 27
paste input "Call [PERSON_NAME],"
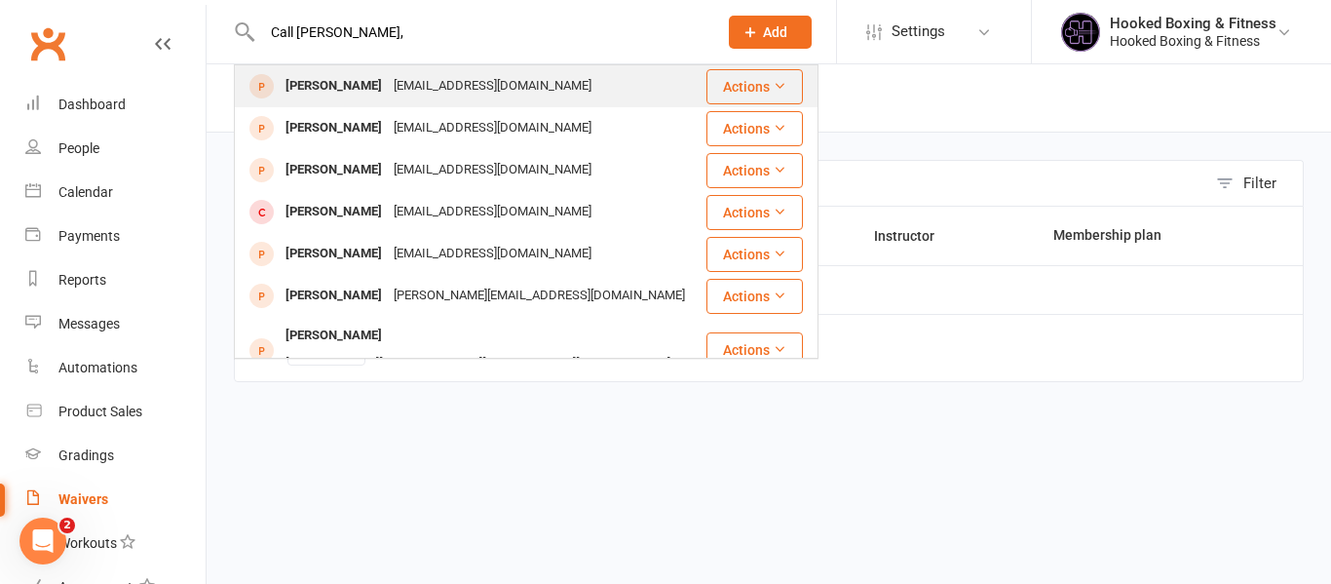
type input "Call [PERSON_NAME],"
click at [309, 73] on div "[PERSON_NAME]" at bounding box center [334, 86] width 108 height 28
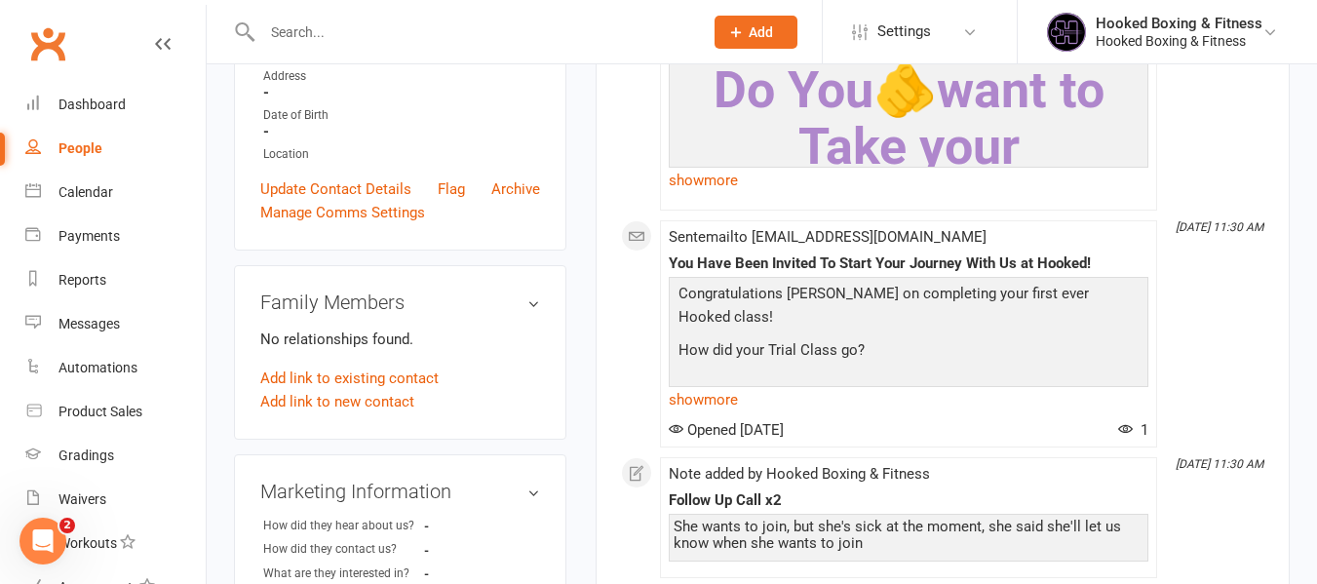
scroll to position [390, 0]
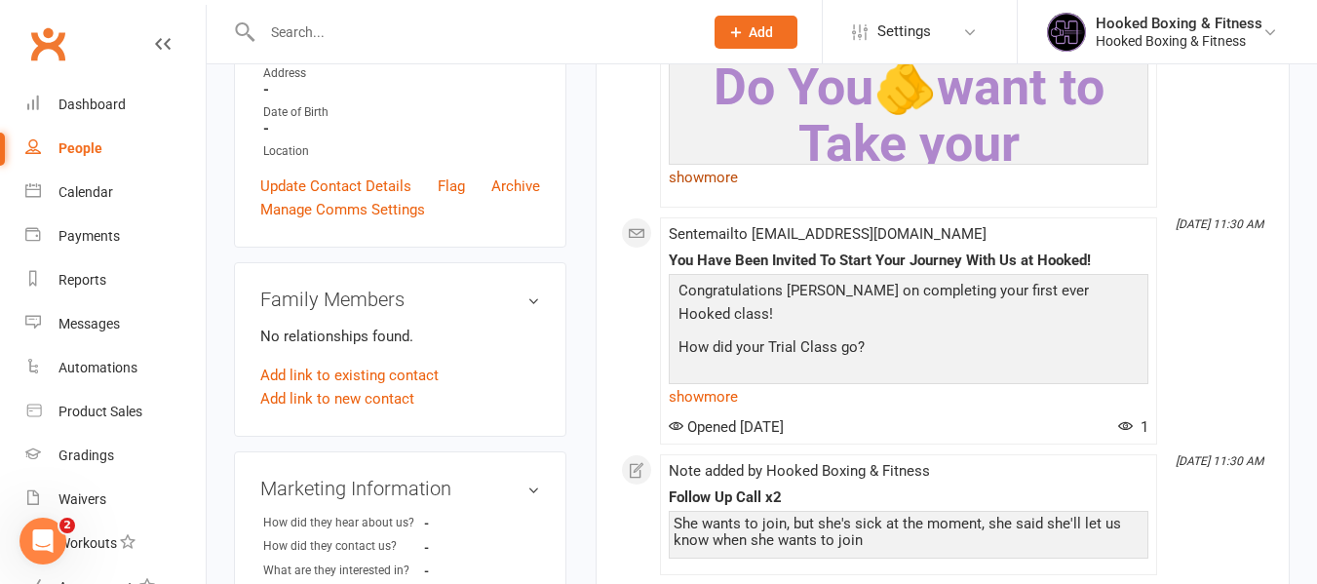
click at [732, 165] on link "show more" at bounding box center [908, 177] width 479 height 27
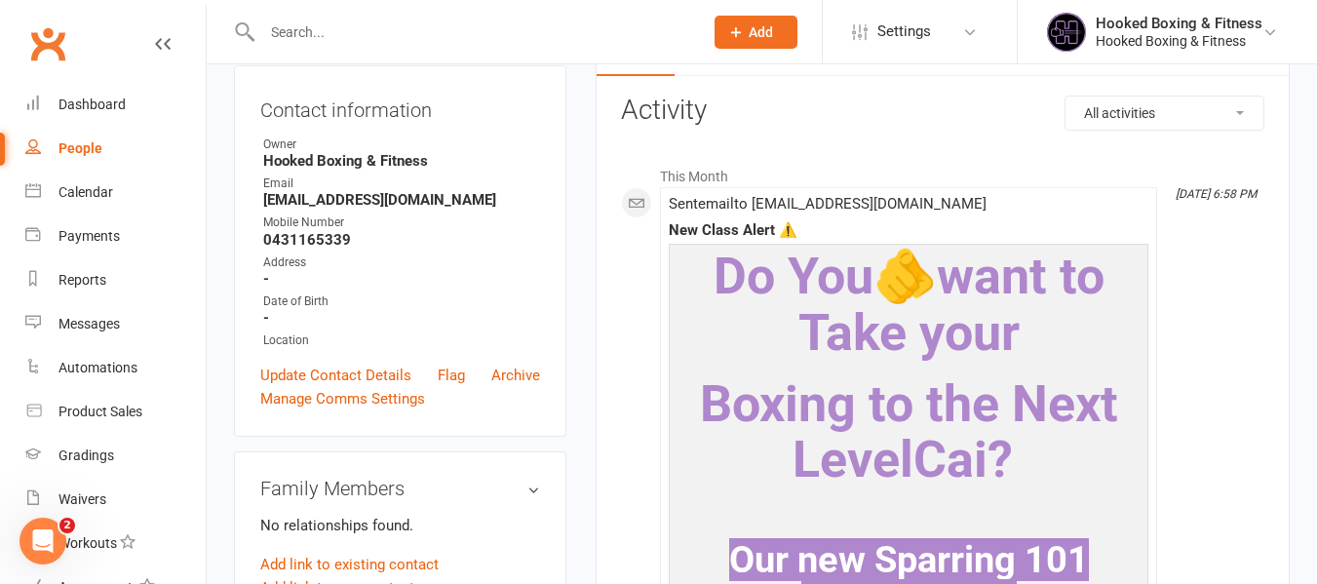
scroll to position [0, 0]
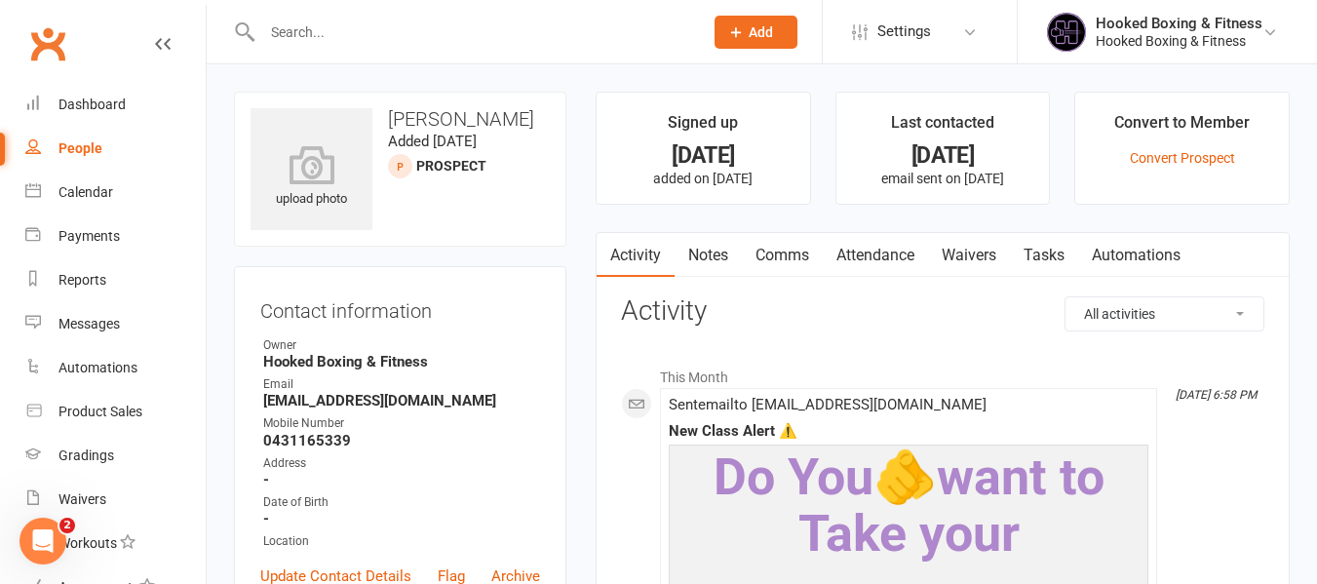
drag, startPoint x: 888, startPoint y: 257, endPoint x: 952, endPoint y: 263, distance: 64.6
click at [888, 258] on link "Attendance" at bounding box center [875, 255] width 105 height 45
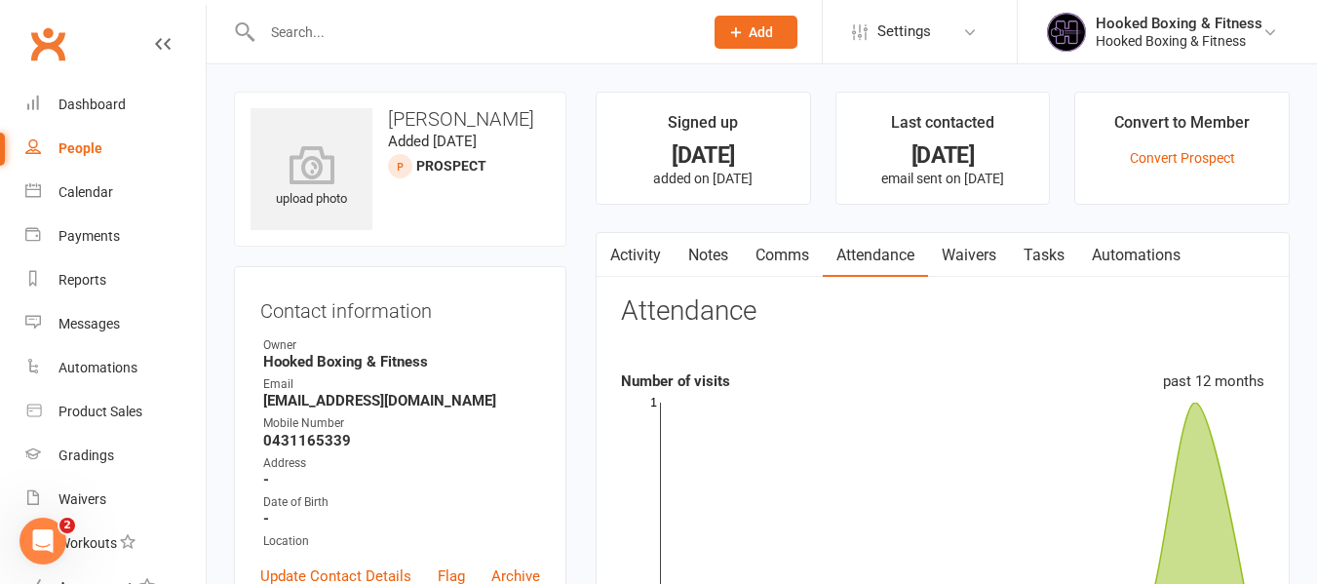
click at [796, 260] on link "Comms" at bounding box center [782, 255] width 81 height 45
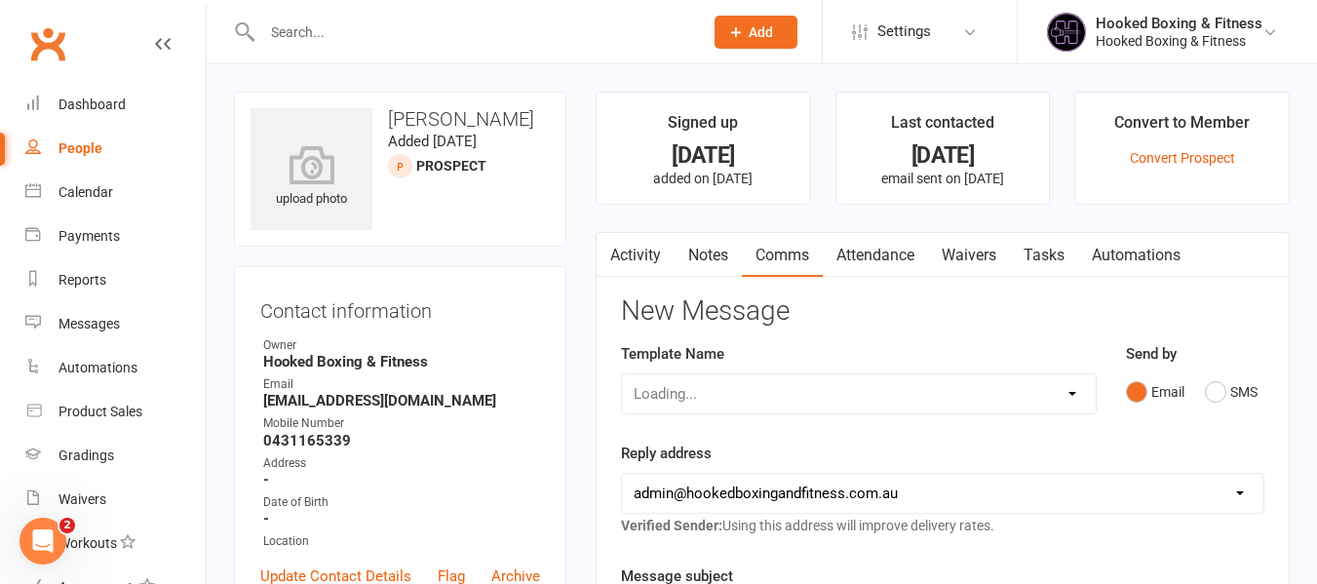
click at [726, 260] on link "Notes" at bounding box center [707, 255] width 67 height 45
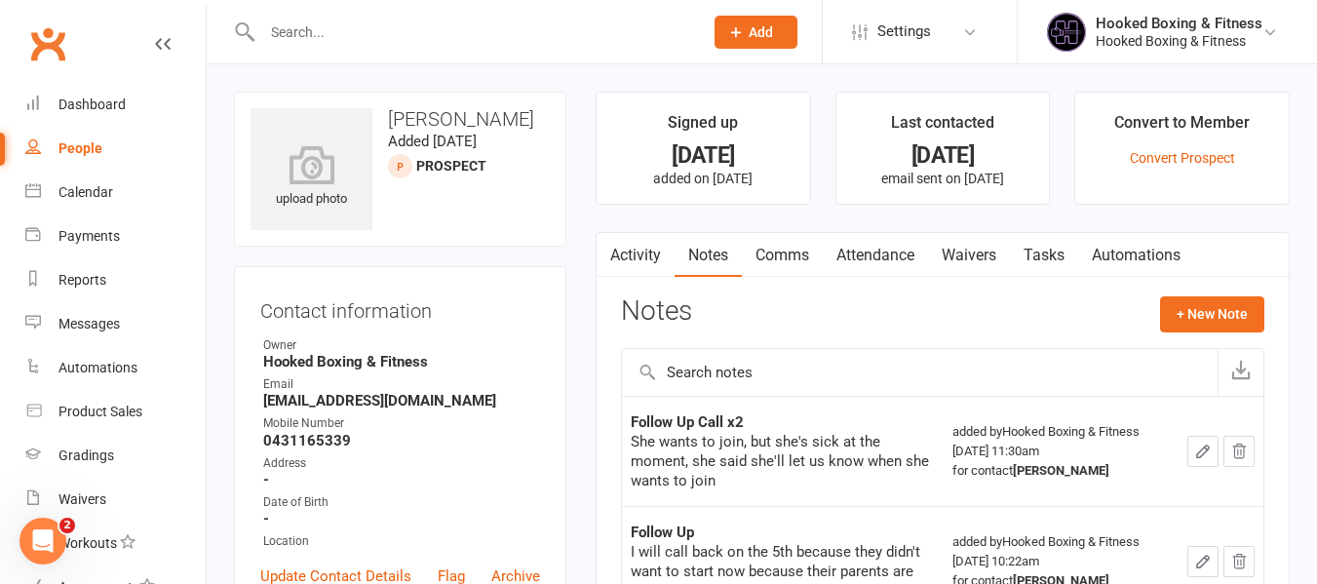
click at [658, 241] on link "Activity" at bounding box center [635, 255] width 78 height 45
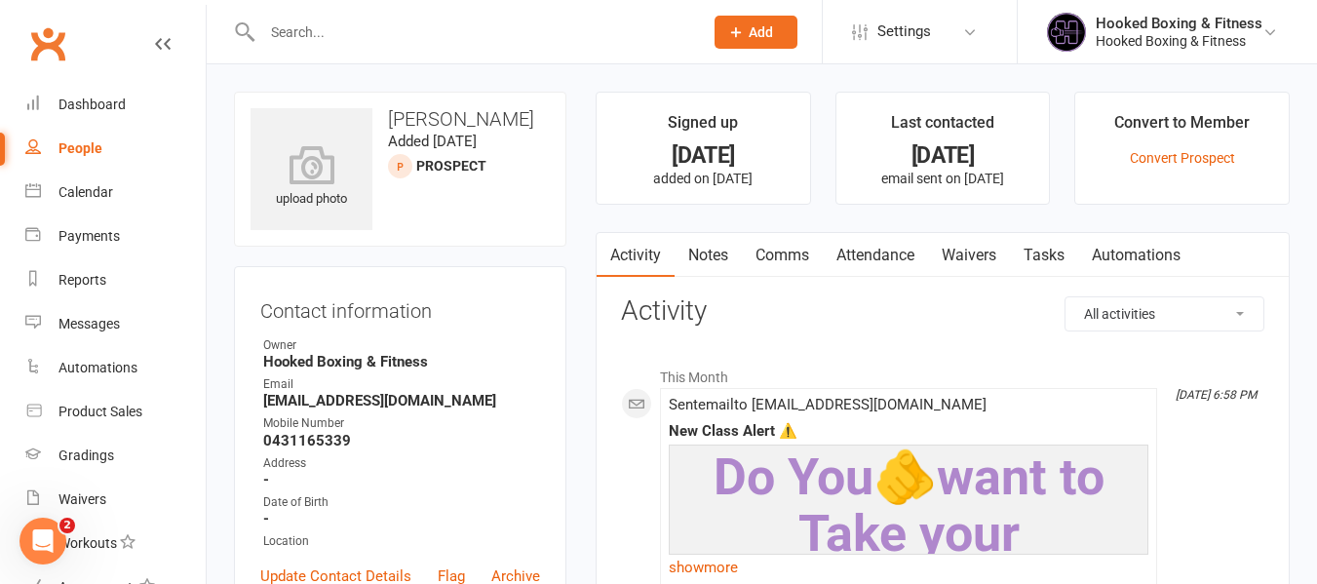
click at [803, 261] on link "Comms" at bounding box center [782, 255] width 81 height 45
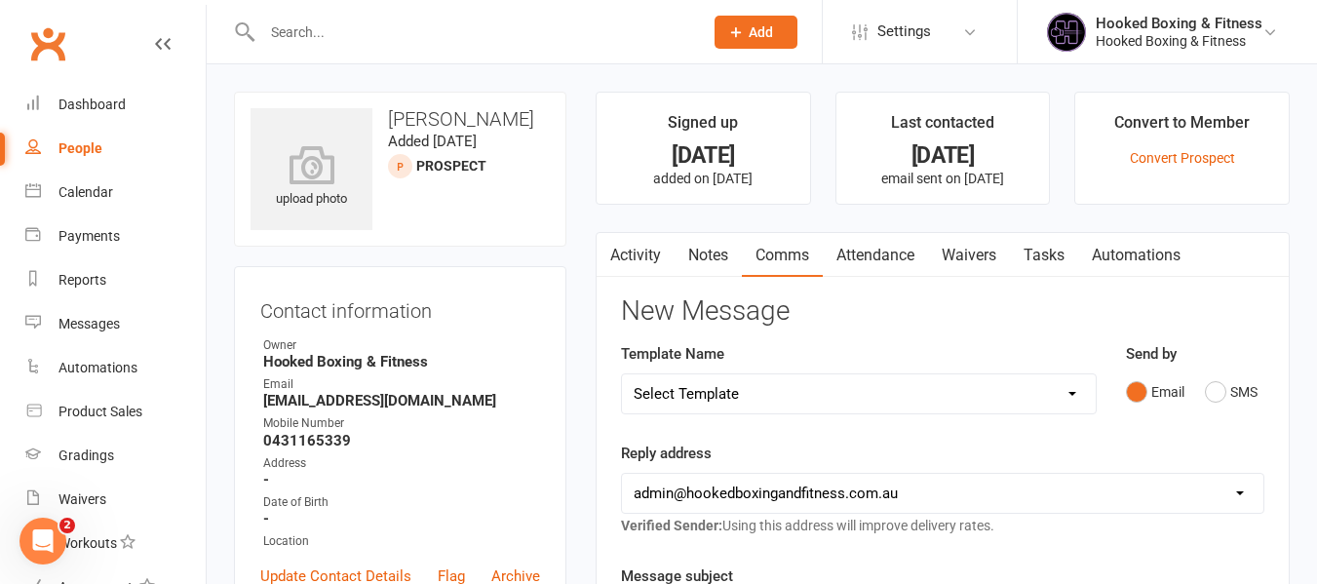
click at [1153, 264] on link "Automations" at bounding box center [1136, 255] width 116 height 45
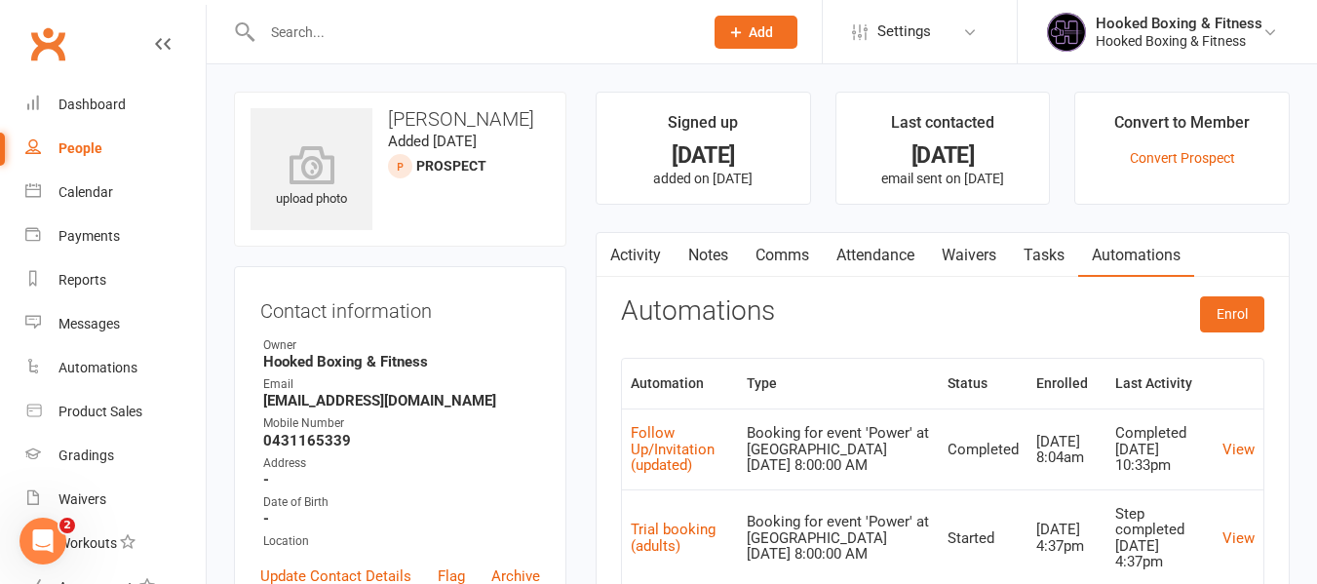
click at [790, 254] on link "Comms" at bounding box center [782, 255] width 81 height 45
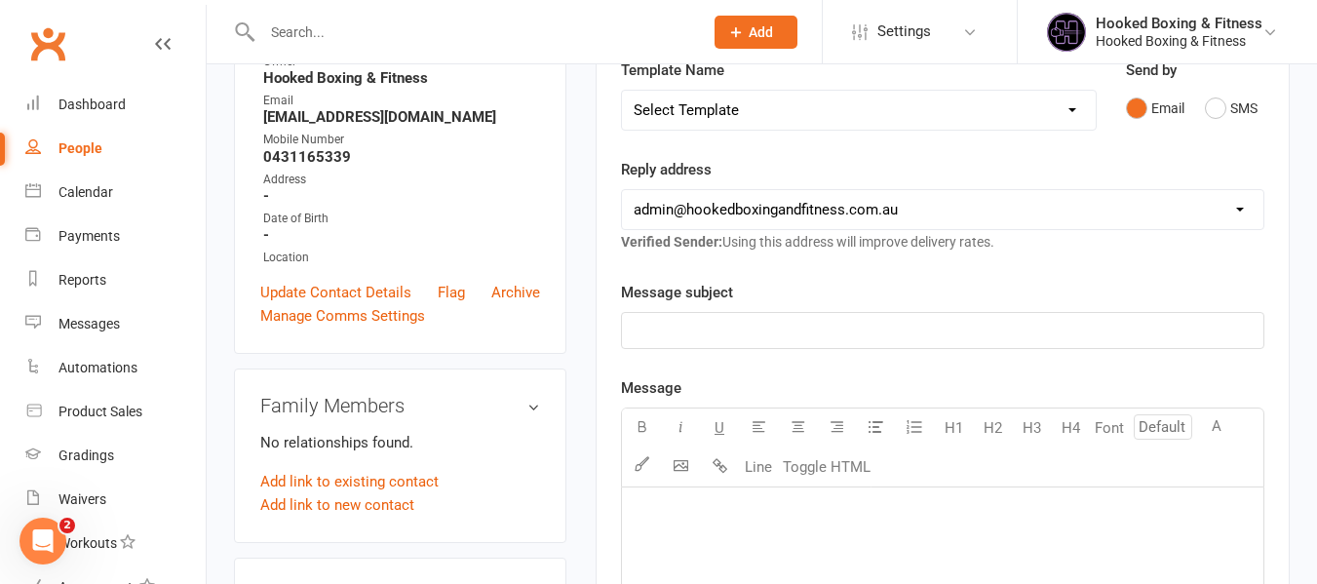
scroll to position [292, 0]
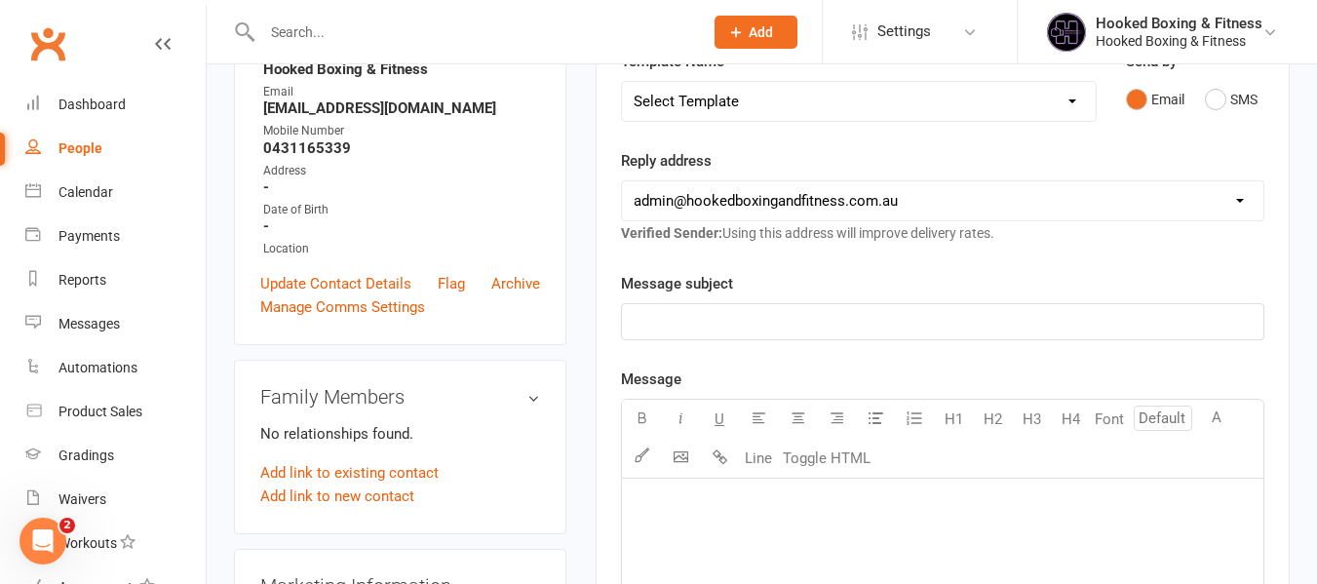
drag, startPoint x: 883, startPoint y: 87, endPoint x: 881, endPoint y: 100, distance: 13.8
click at [883, 87] on select "Select Template [Email] Anzac Day Closure [Push Notification] Anzac Day Closure…" at bounding box center [859, 101] width 474 height 39
select select "39"
click at [622, 82] on select "Select Template [Email] Anzac Day Closure [Push Notification] Anzac Day Closure…" at bounding box center [859, 101] width 474 height 39
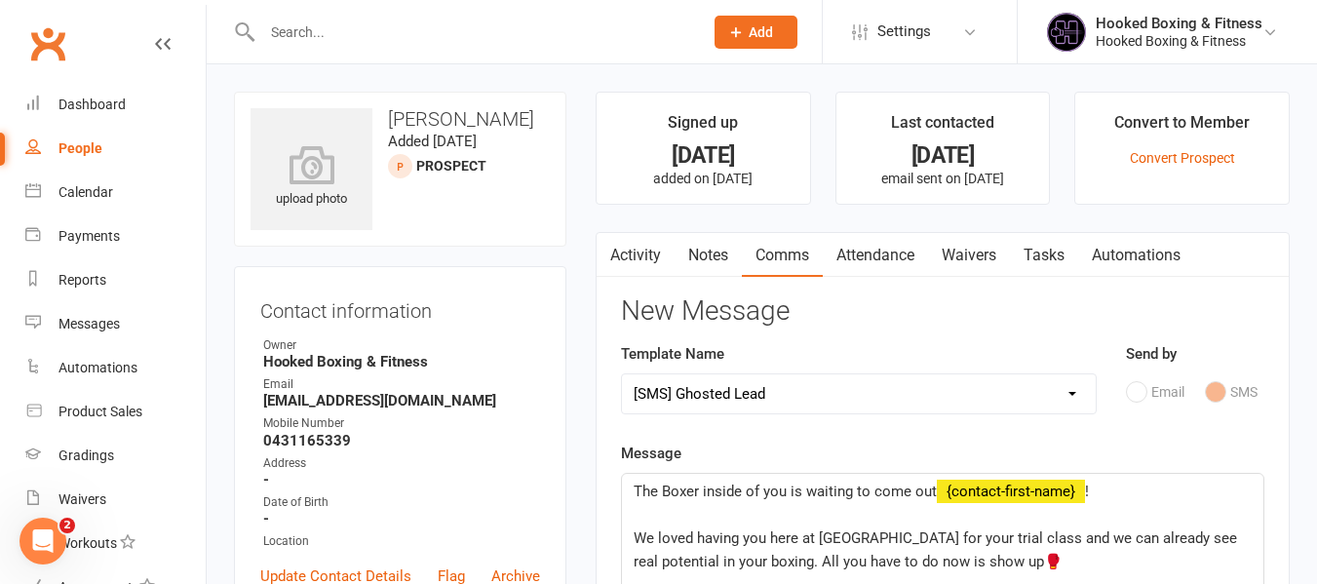
scroll to position [780, 0]
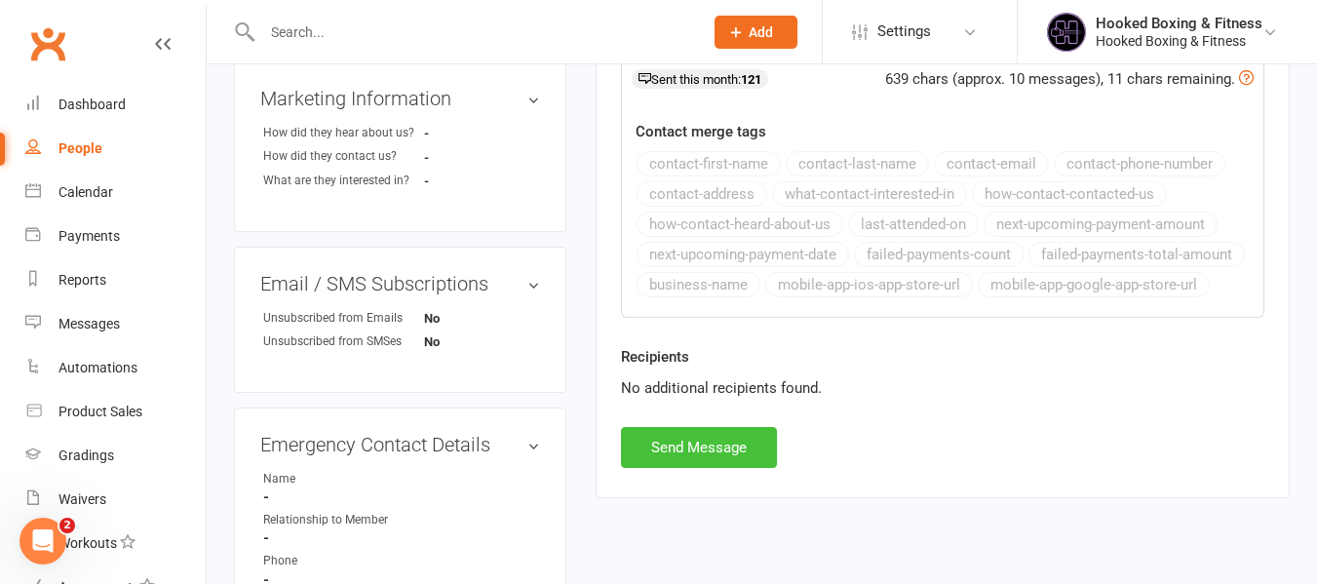
click at [728, 452] on button "Send Message" at bounding box center [699, 447] width 156 height 41
select select
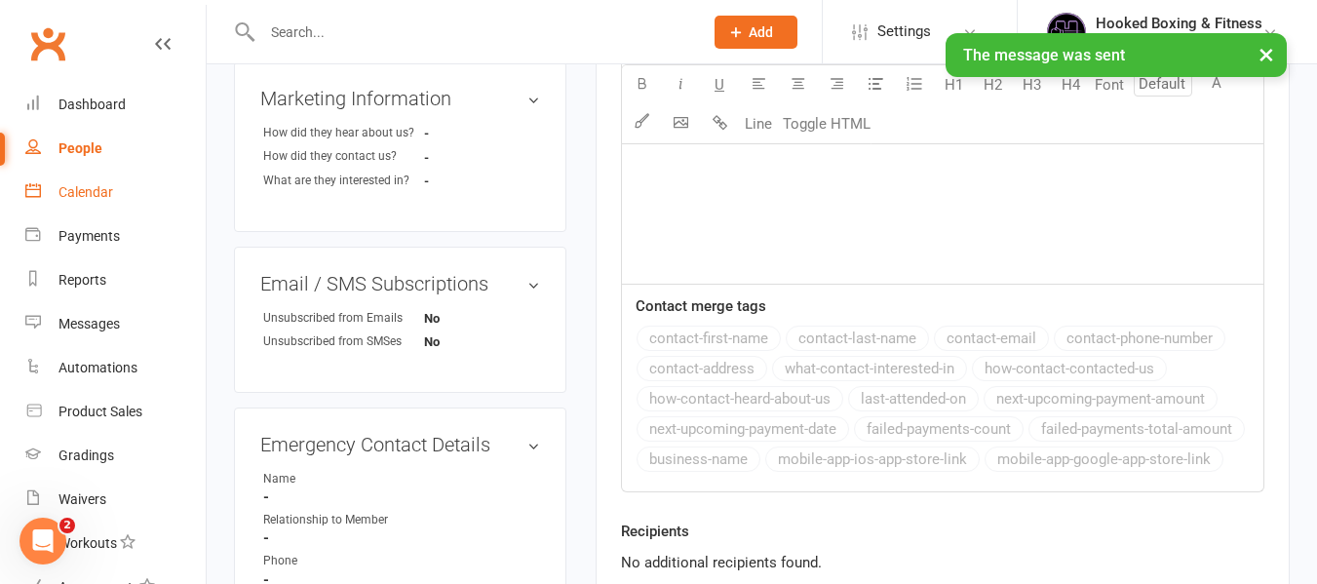
click at [100, 208] on link "Calendar" at bounding box center [115, 193] width 180 height 44
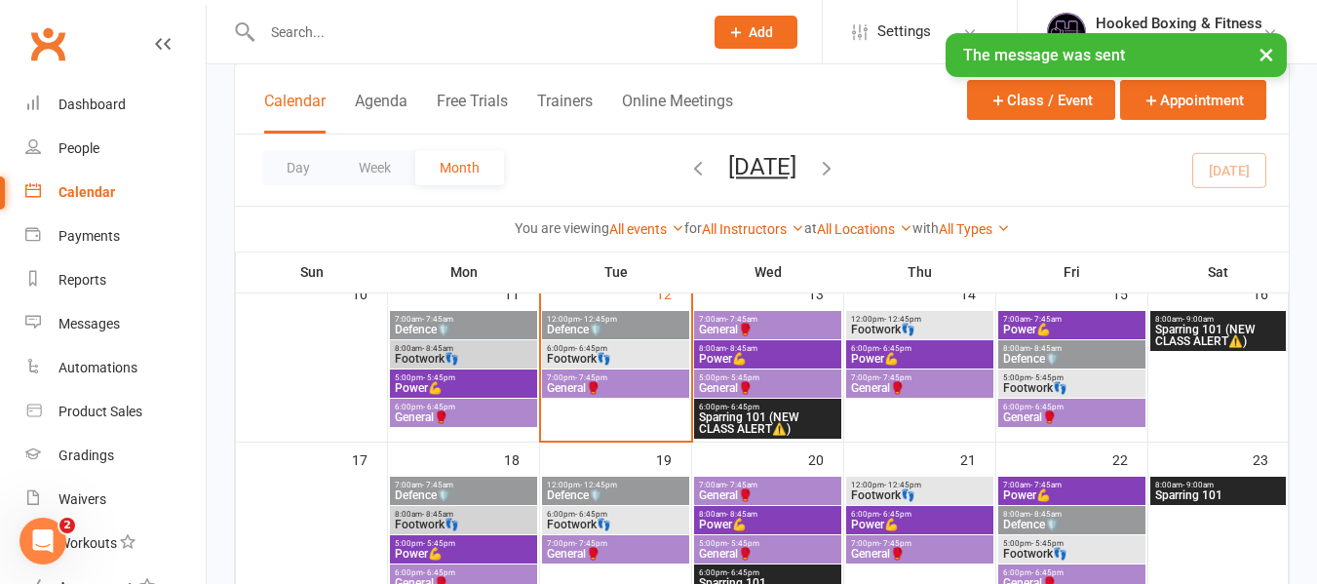
scroll to position [487, 0]
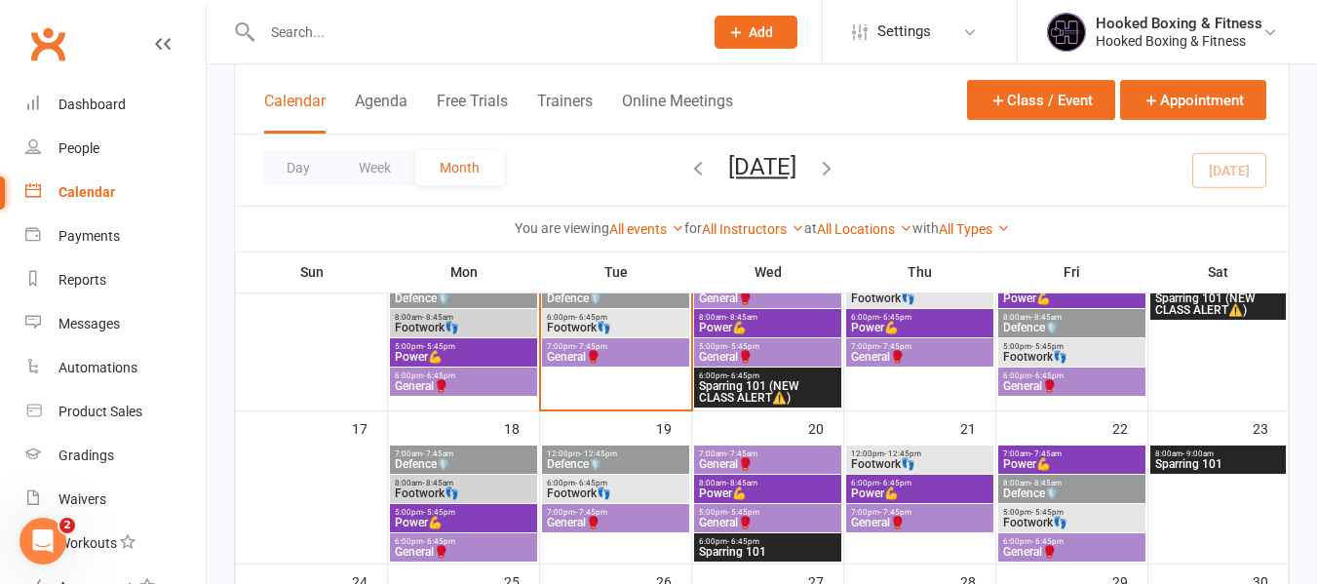
click at [915, 355] on span "General🥊" at bounding box center [919, 357] width 139 height 12
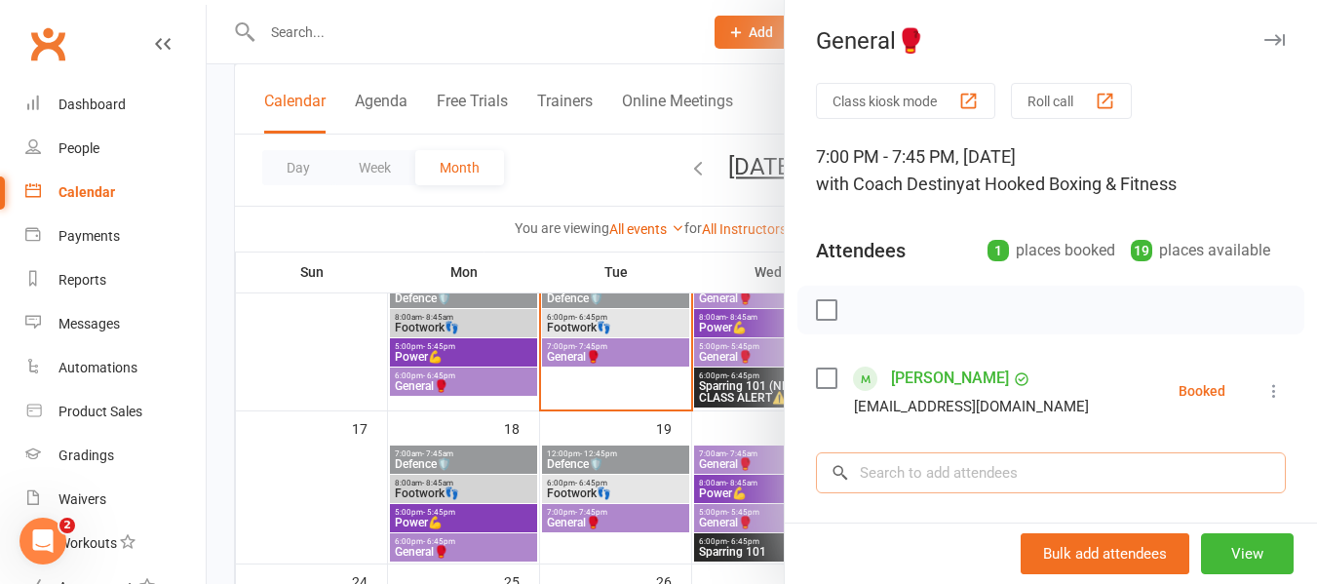
click at [1016, 462] on input "search" at bounding box center [1051, 472] width 470 height 41
paste input "joe eidelson"
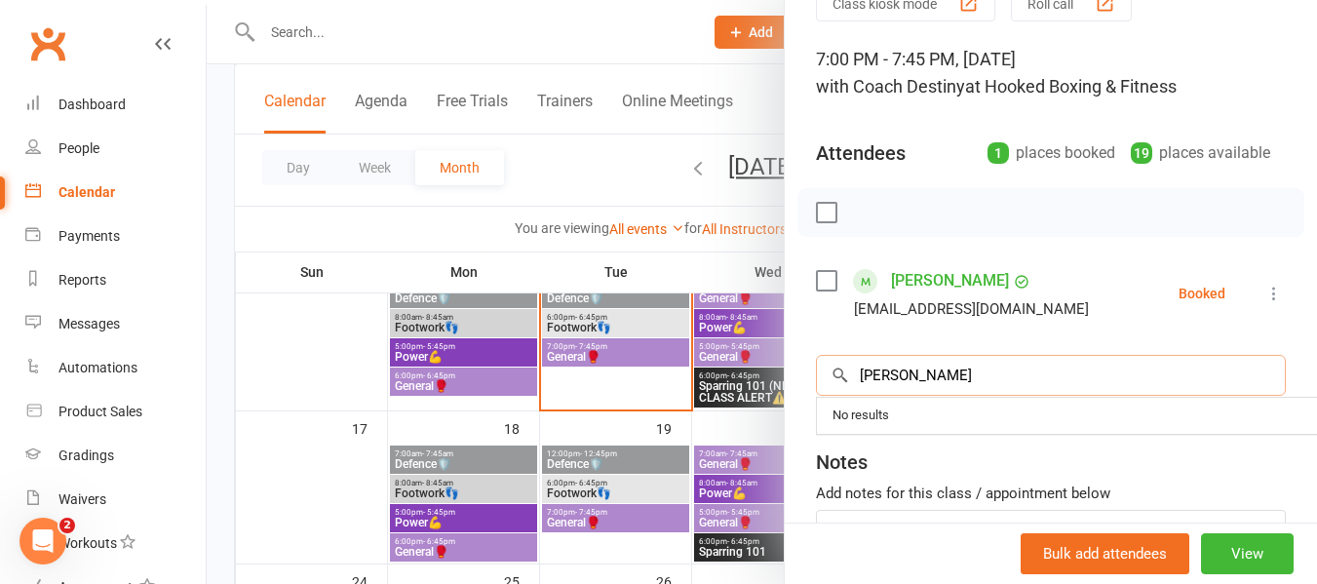
click at [967, 373] on input "joe eidelson" at bounding box center [1051, 375] width 470 height 41
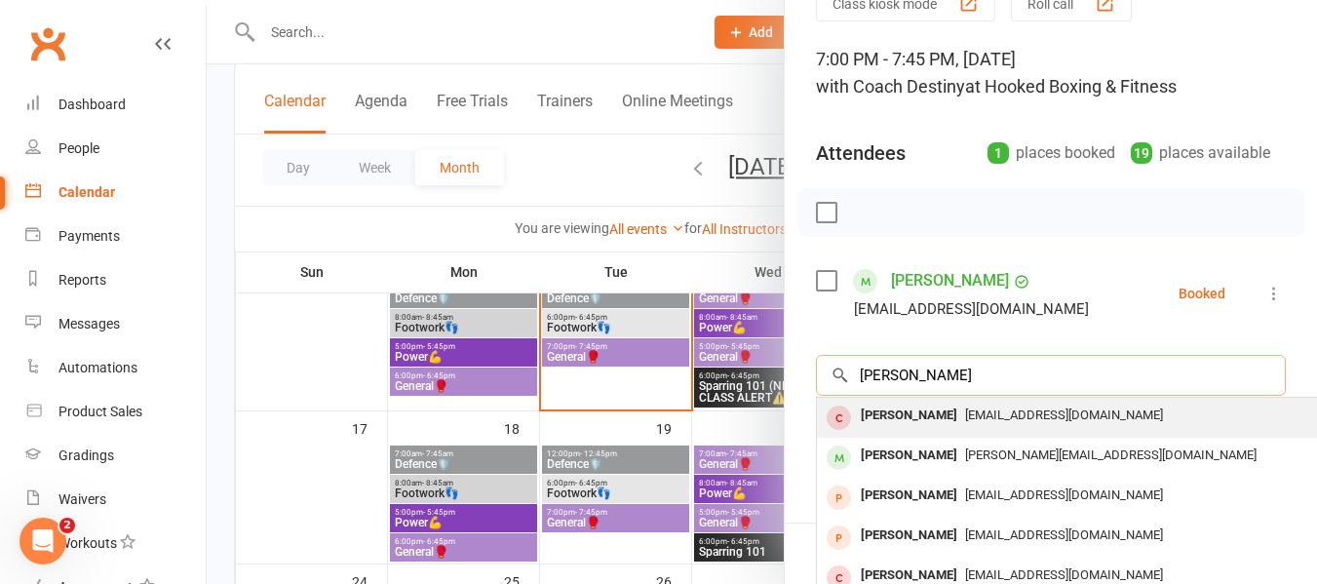
type input "joe eidelson"
click at [981, 421] on span "joeeidelson@gmail.com" at bounding box center [1064, 414] width 198 height 15
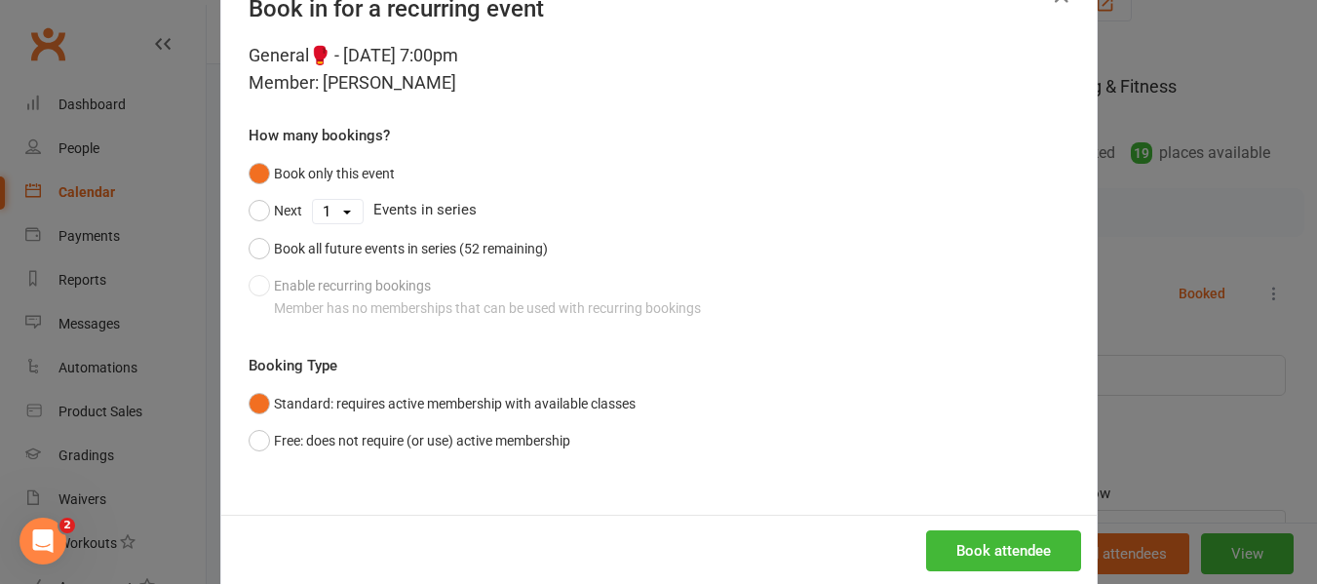
scroll to position [96, 0]
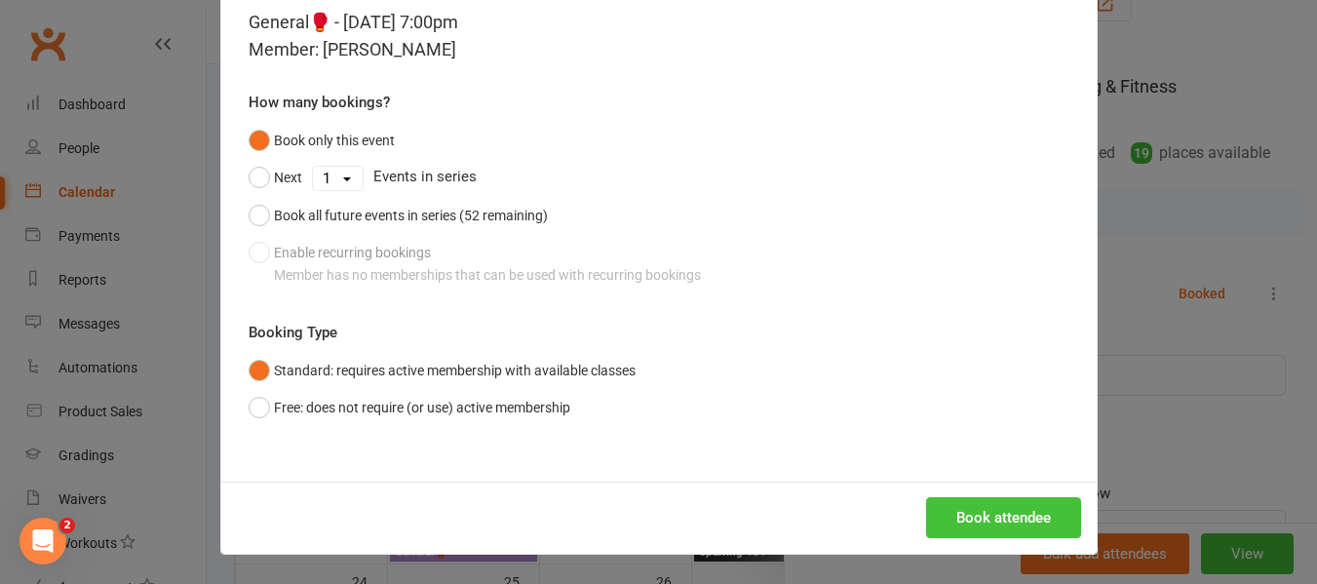
click at [982, 502] on button "Book attendee" at bounding box center [1003, 517] width 155 height 41
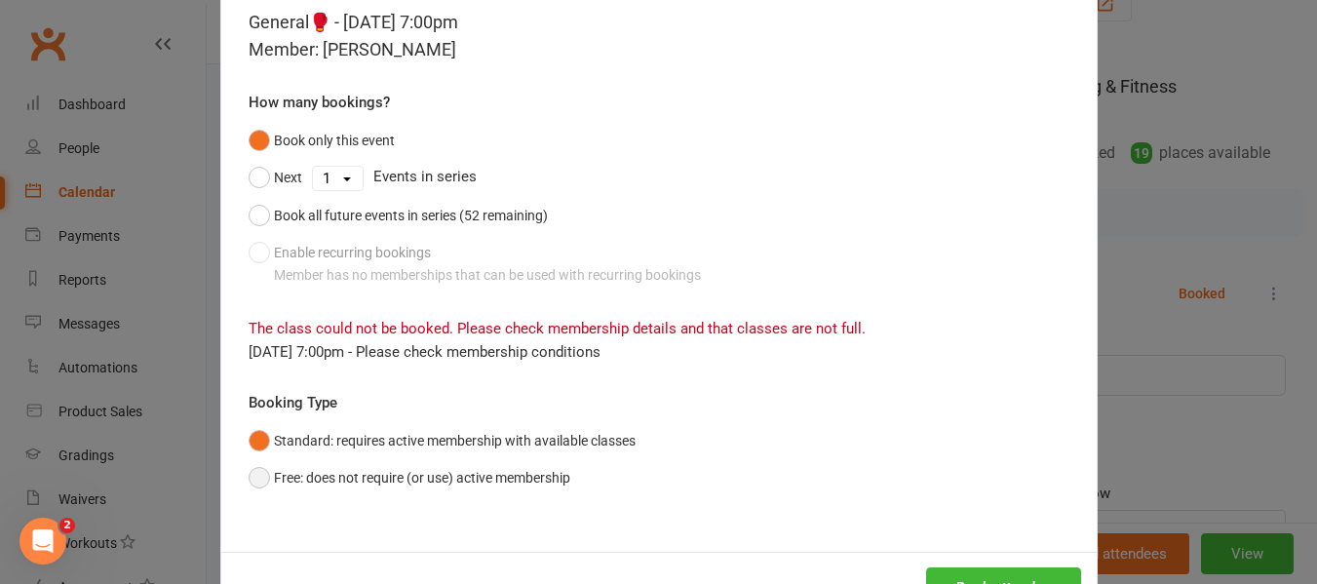
drag, startPoint x: 521, startPoint y: 468, endPoint x: 606, endPoint y: 492, distance: 88.2
click at [521, 469] on button "Free: does not require (or use) active membership" at bounding box center [410, 477] width 322 height 37
click at [996, 575] on button "Book attendee" at bounding box center [1003, 587] width 155 height 41
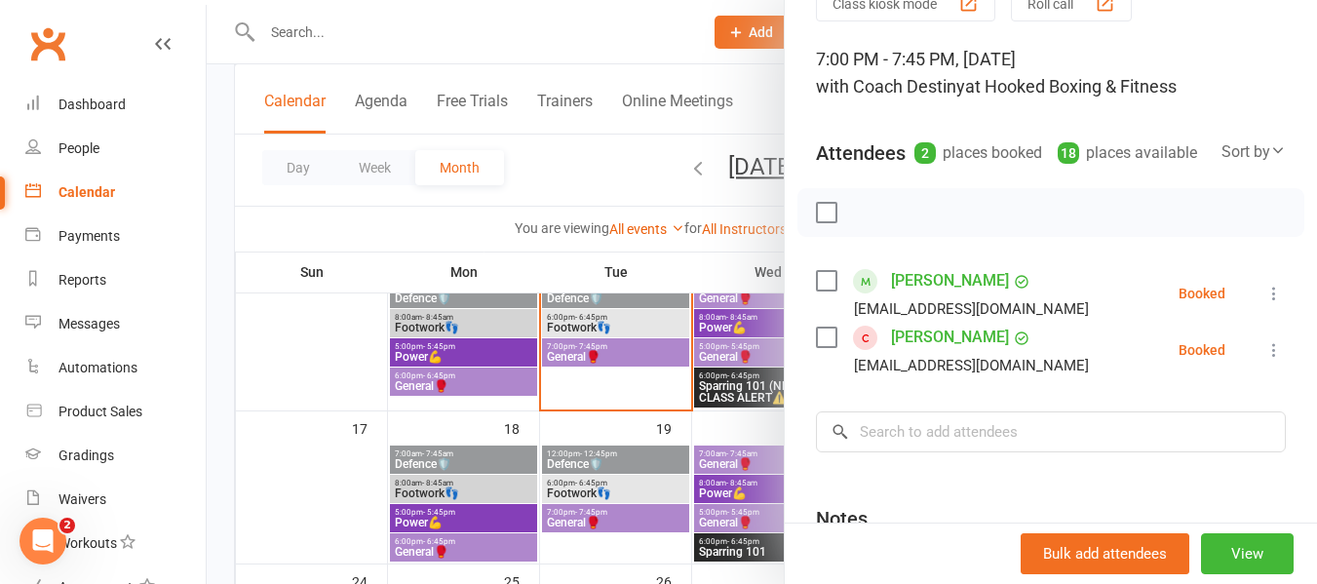
click at [666, 405] on div at bounding box center [762, 292] width 1110 height 584
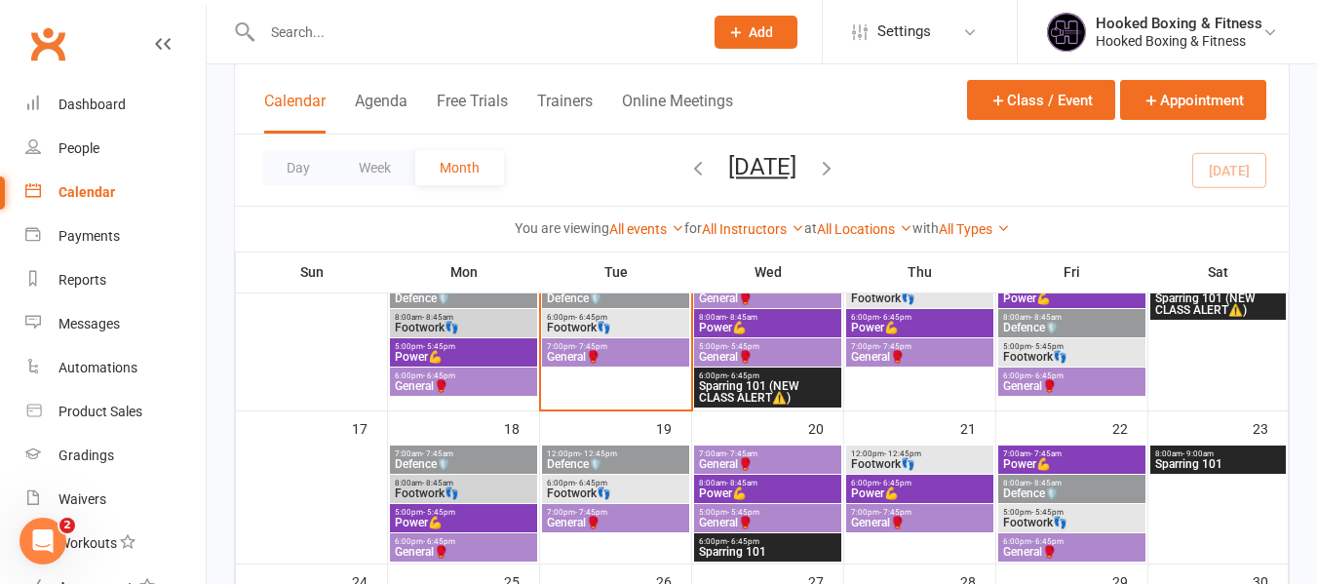
click at [646, 317] on span "6:00pm - 6:45pm" at bounding box center [615, 317] width 139 height 9
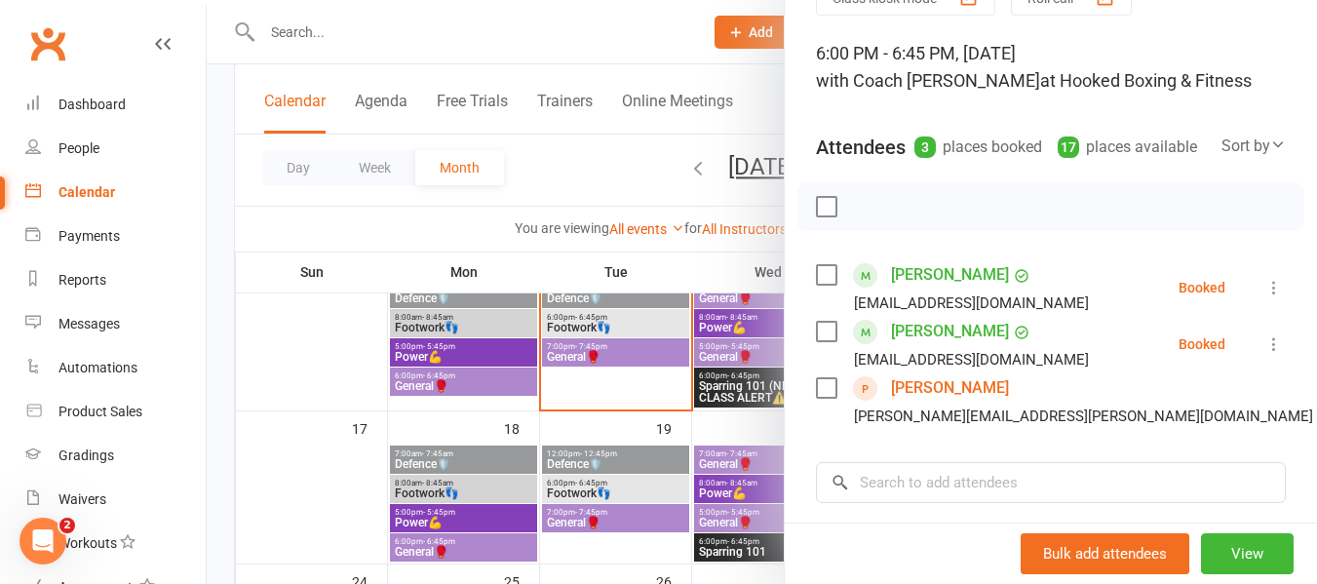
scroll to position [195, 0]
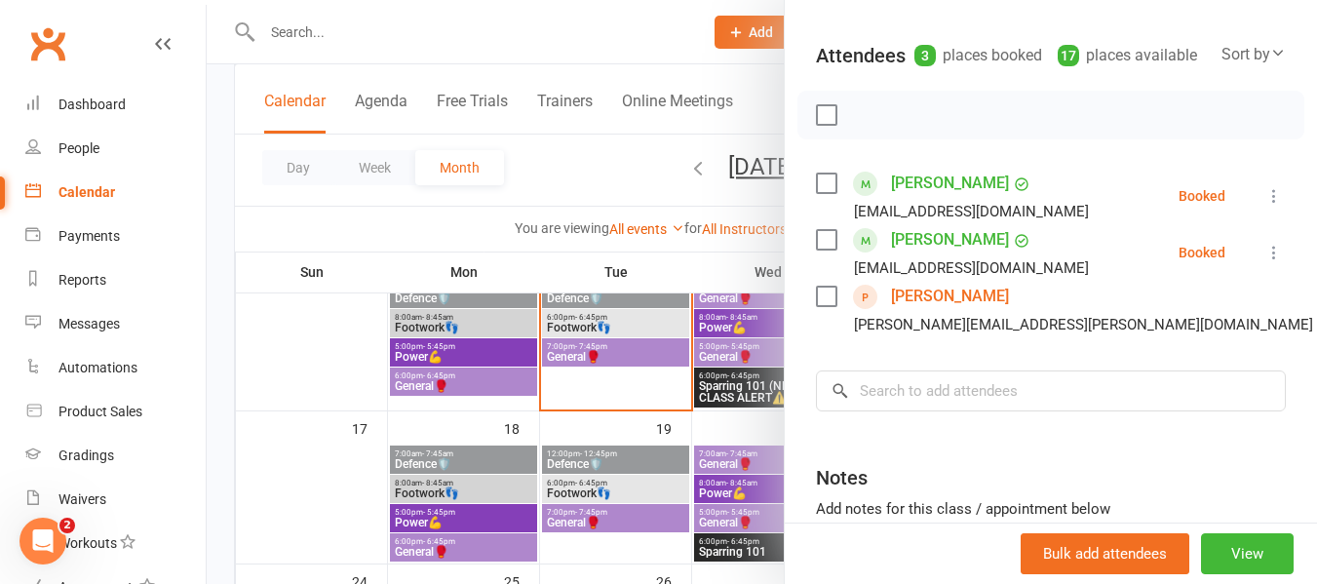
click at [617, 406] on div at bounding box center [762, 292] width 1110 height 584
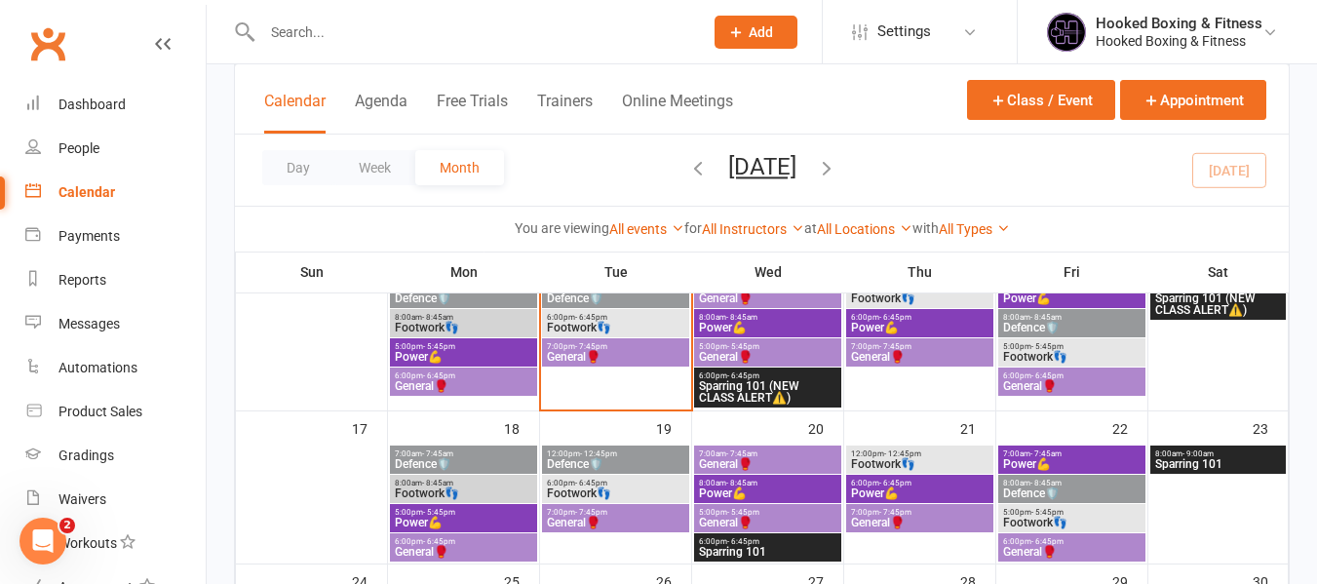
click at [628, 351] on span "General🥊" at bounding box center [615, 357] width 139 height 12
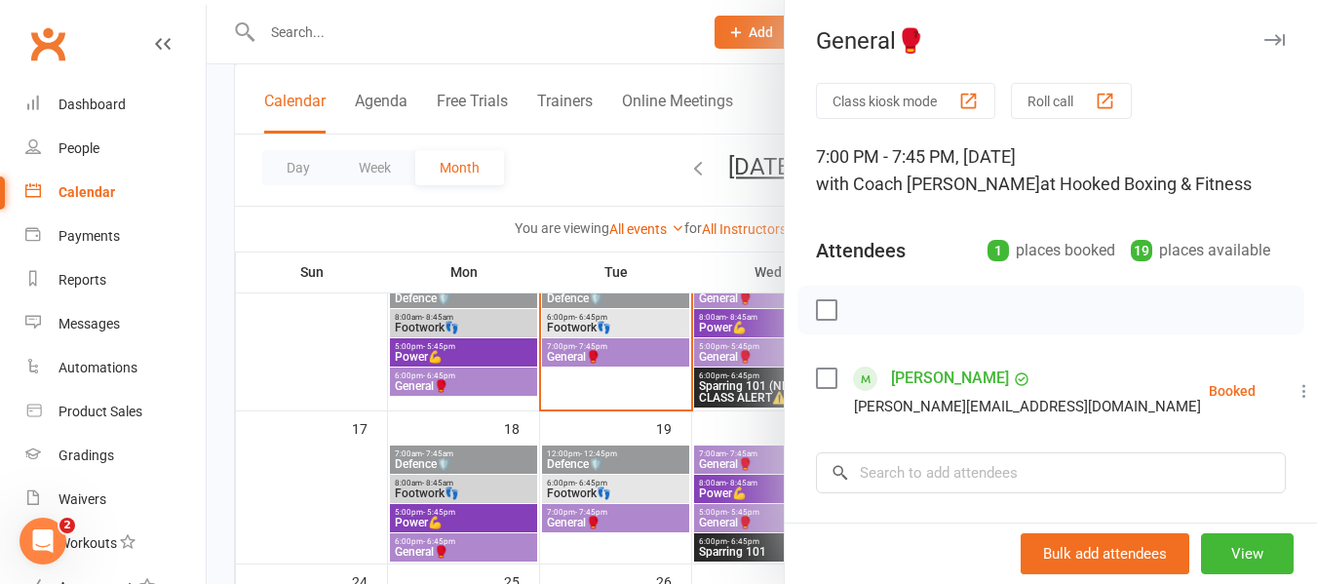
click at [522, 408] on div at bounding box center [762, 292] width 1110 height 584
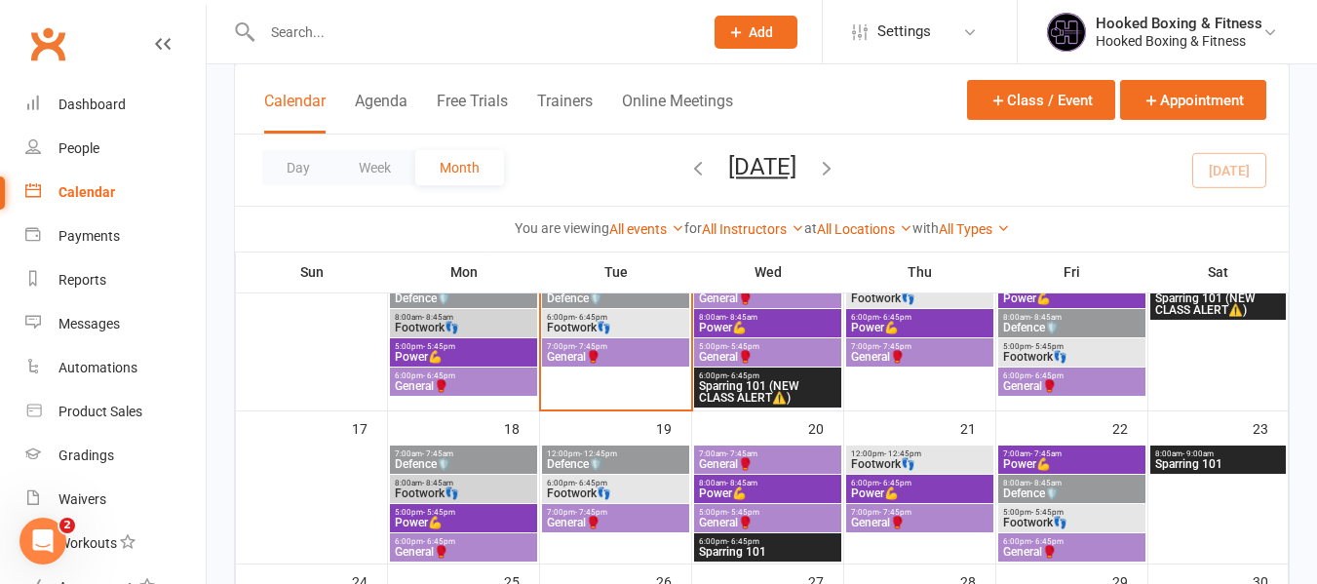
click at [632, 331] on span "Footwork👣" at bounding box center [615, 328] width 139 height 12
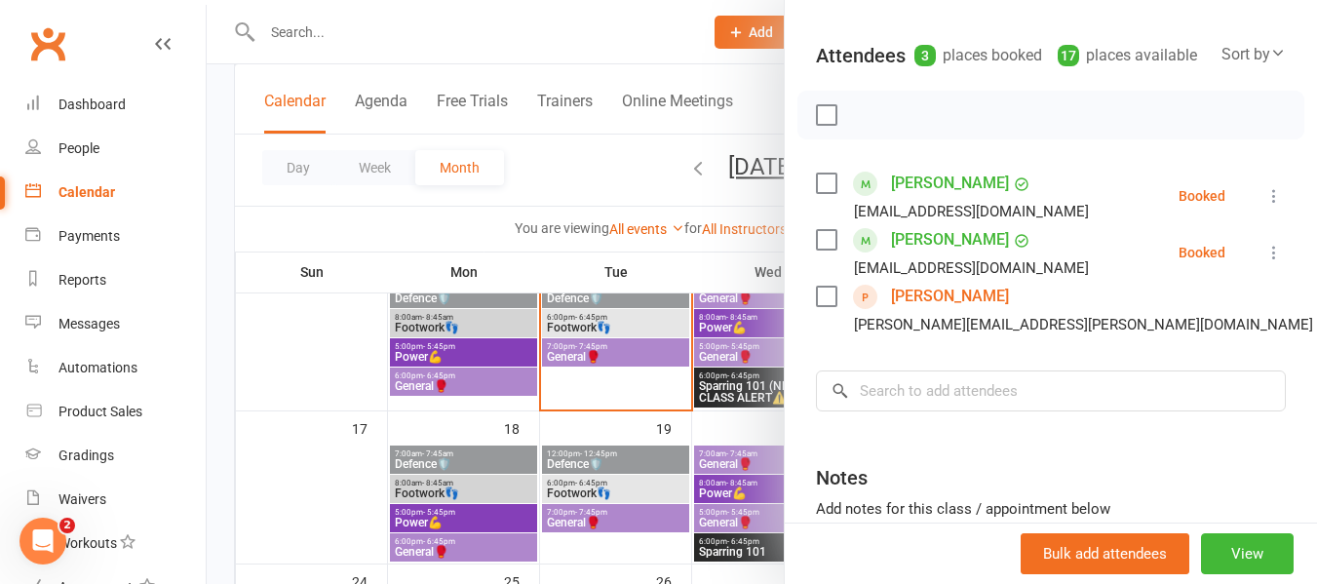
click at [646, 397] on div at bounding box center [762, 292] width 1110 height 584
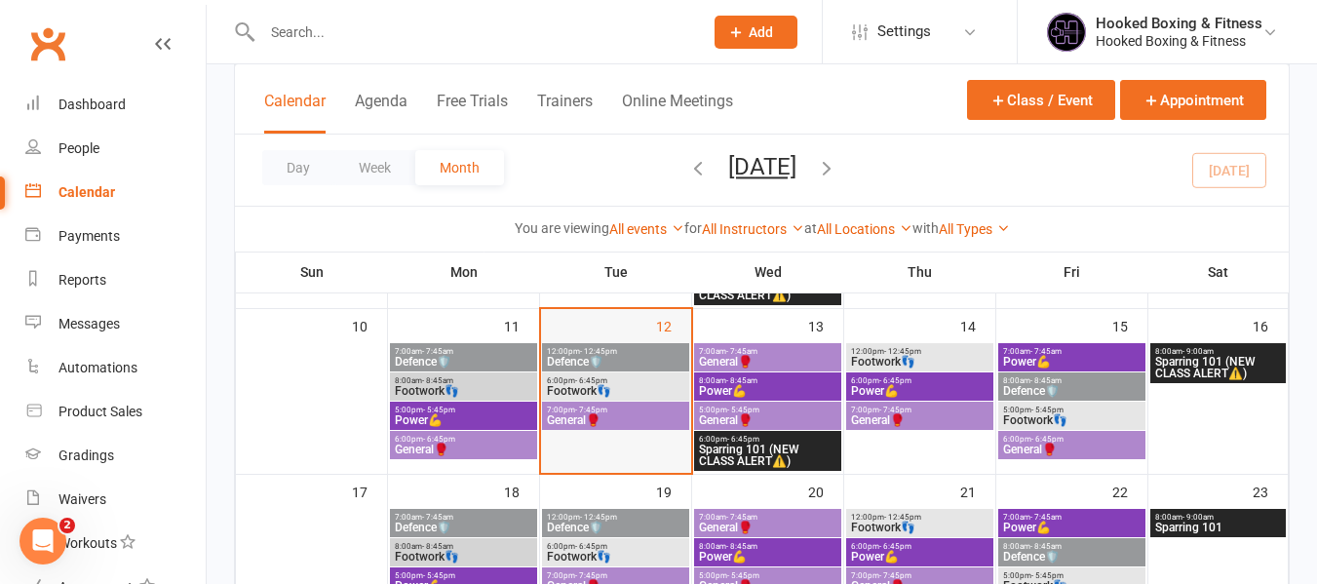
scroll to position [390, 0]
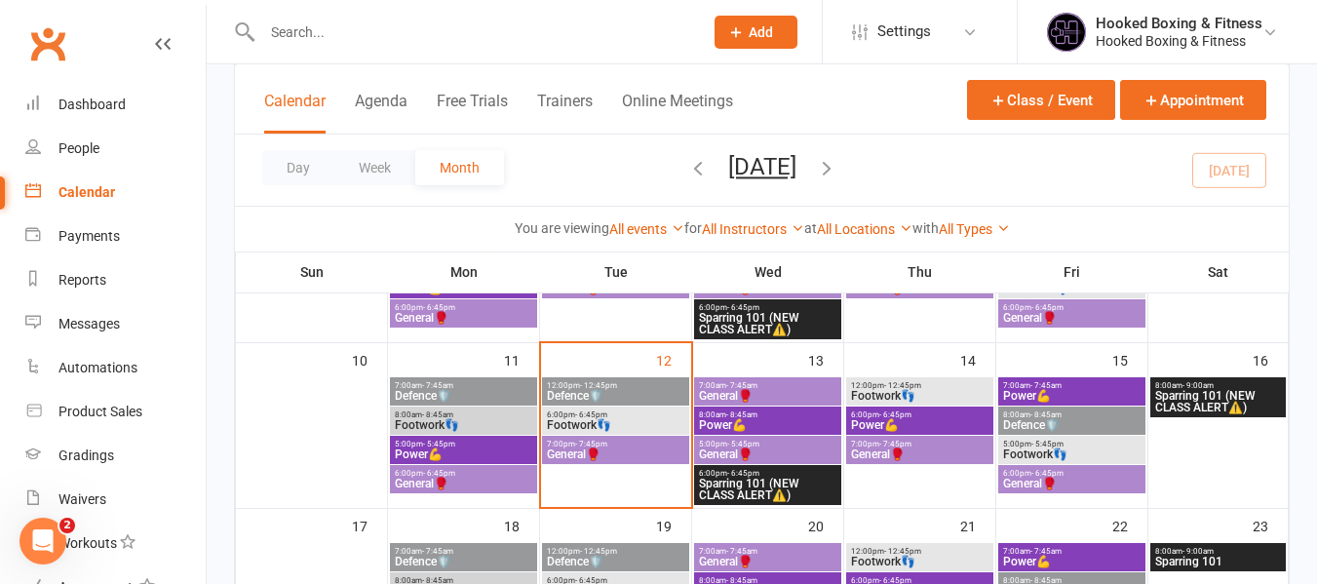
click at [596, 394] on span "Defence🛡️" at bounding box center [615, 396] width 139 height 12
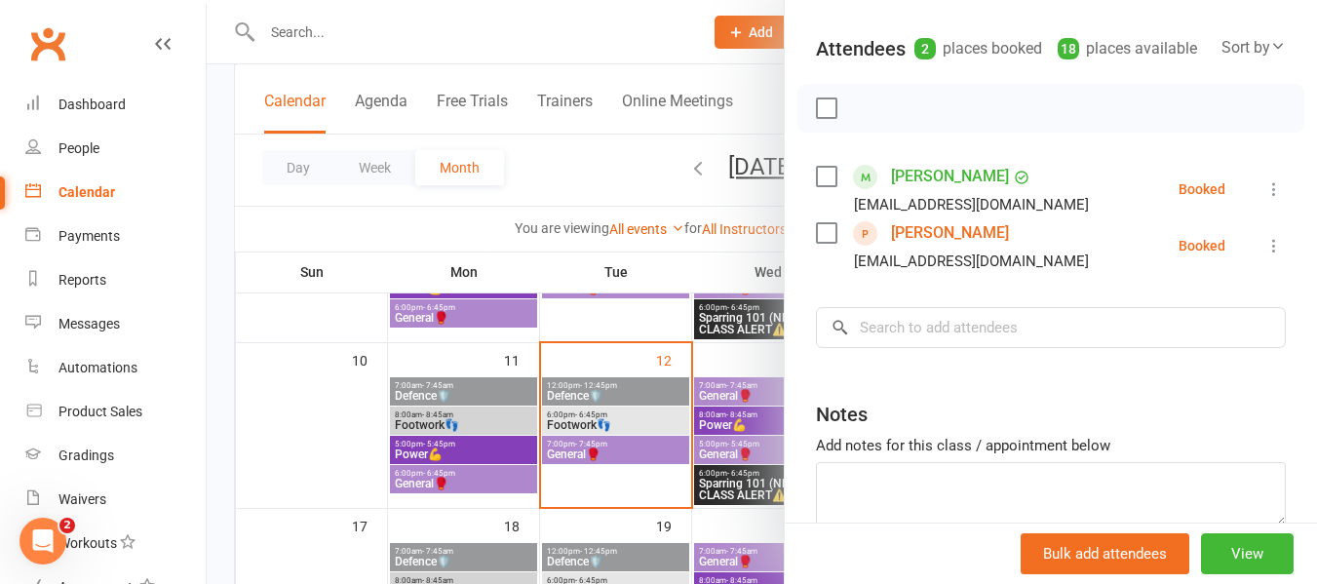
scroll to position [292, 0]
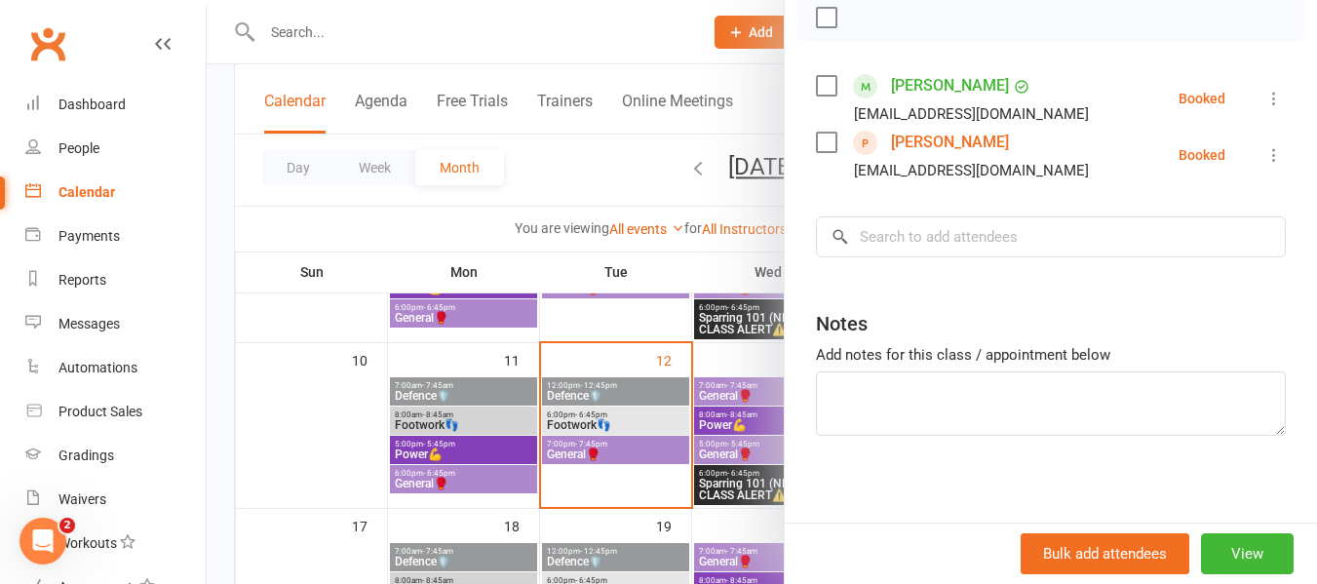
click at [611, 379] on div at bounding box center [762, 292] width 1110 height 584
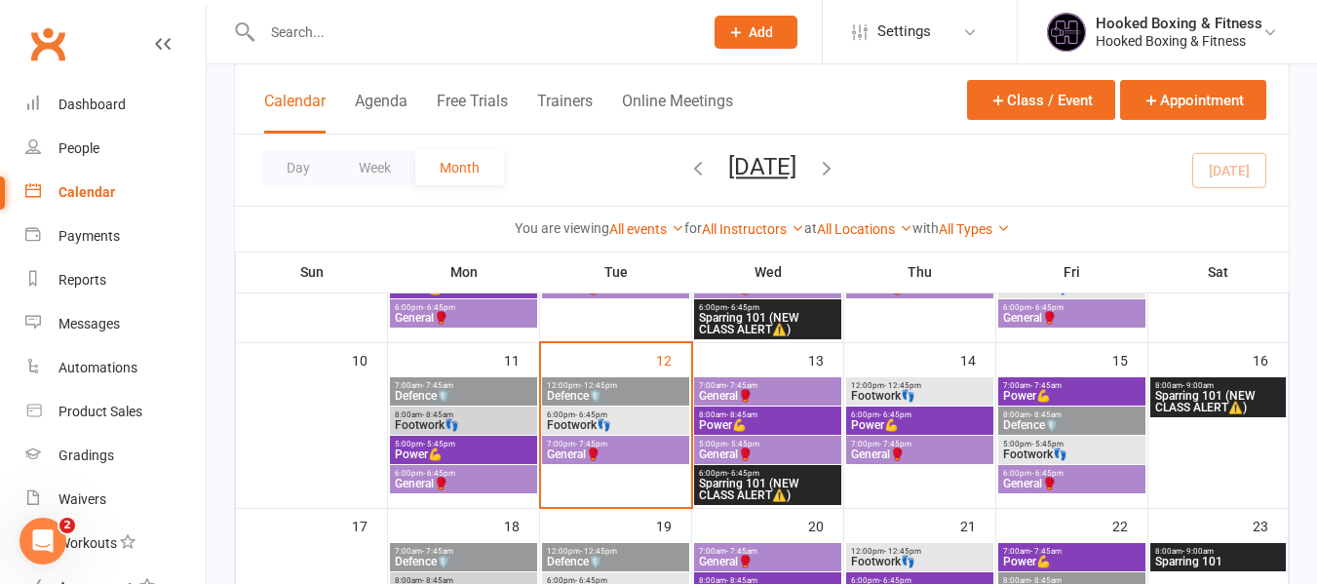
click at [627, 451] on span "General🥊" at bounding box center [615, 454] width 139 height 12
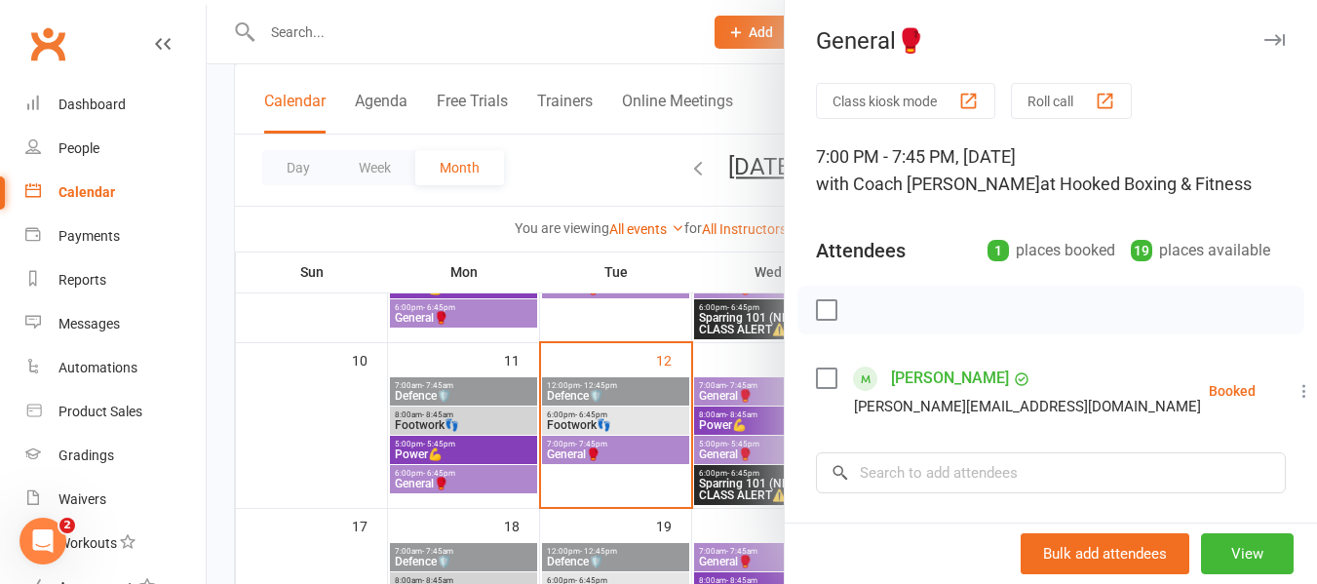
click at [478, 43] on div at bounding box center [762, 292] width 1110 height 584
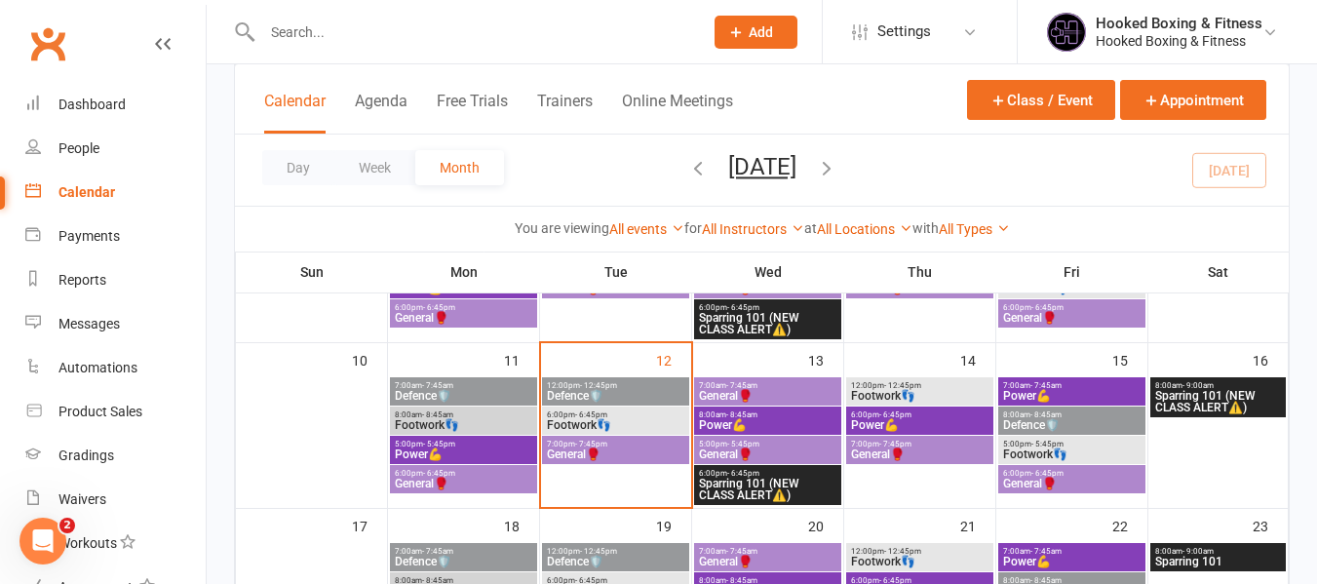
click at [481, 30] on input "text" at bounding box center [472, 32] width 433 height 27
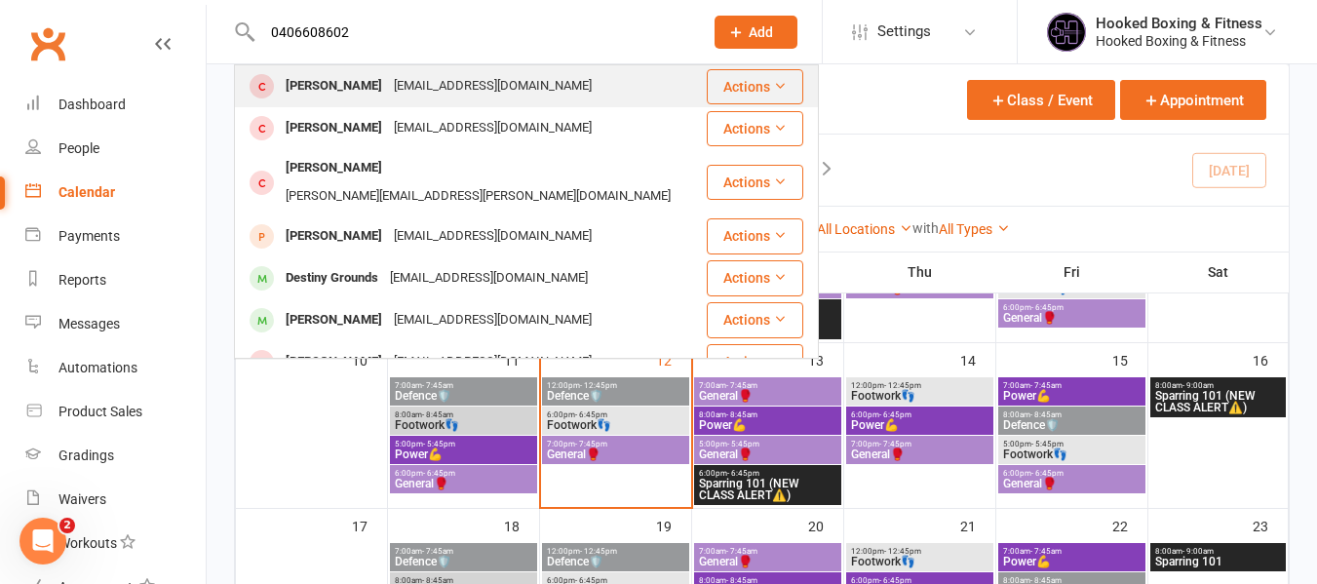
type input "0406608602"
click at [543, 74] on div "Jacob Vergara jacobvergara6@gmail.com" at bounding box center [470, 86] width 469 height 40
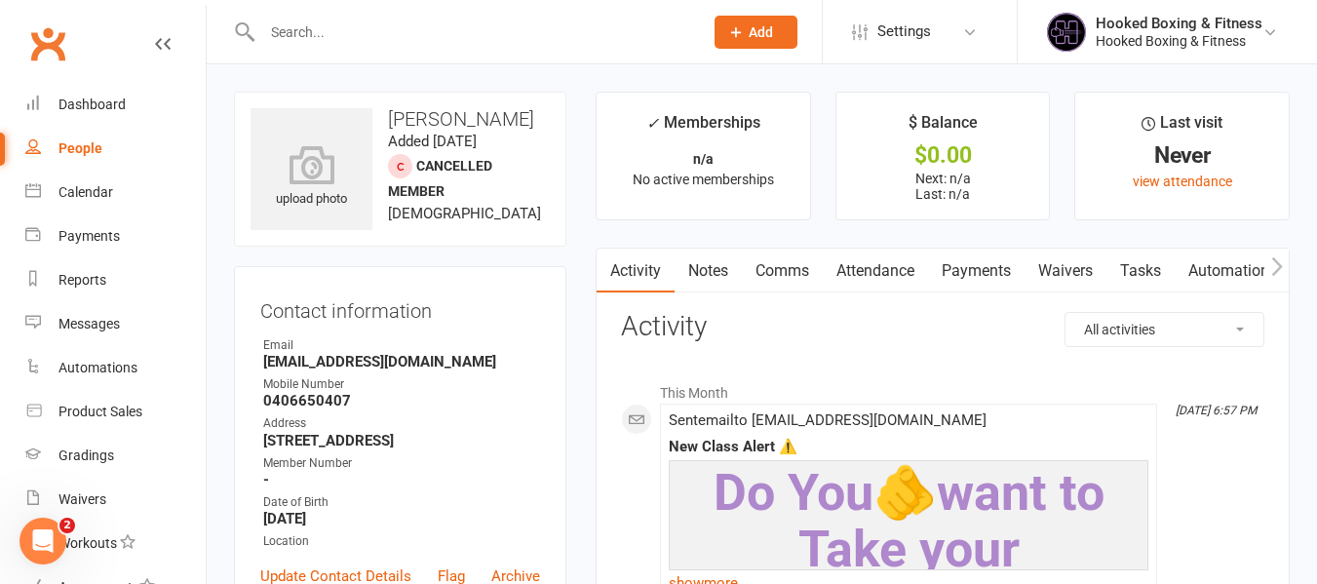
click at [93, 102] on div "Dashboard" at bounding box center [91, 104] width 67 height 16
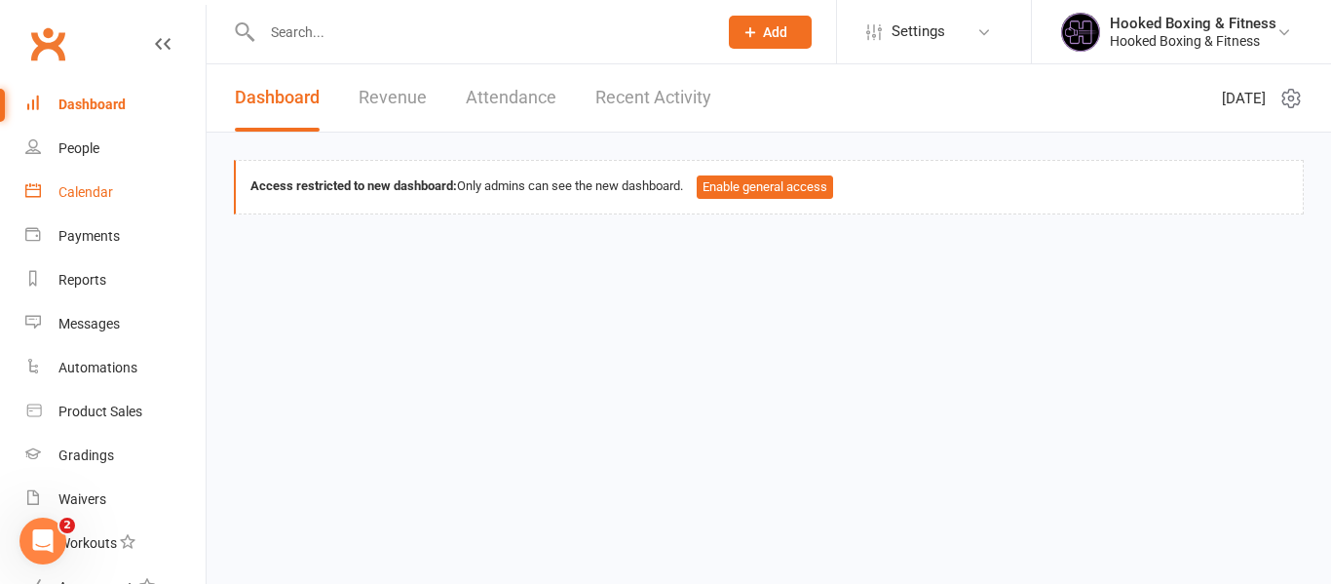
click at [97, 197] on div "Calendar" at bounding box center [85, 192] width 55 height 16
